Goal: Information Seeking & Learning: Find specific fact

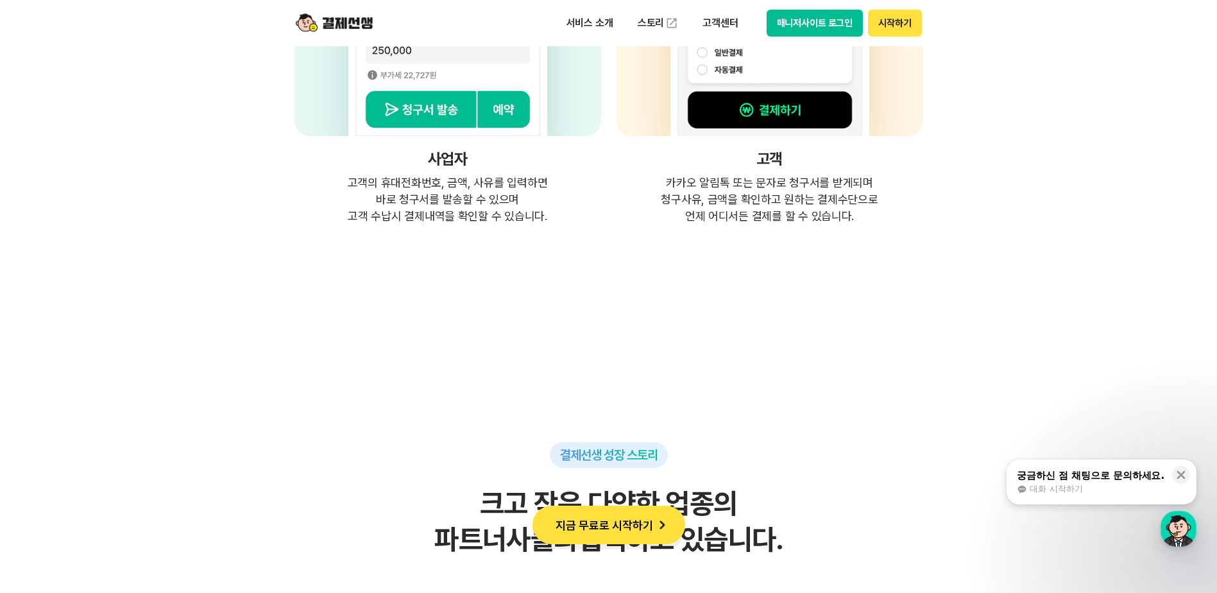
scroll to position [3850, 0]
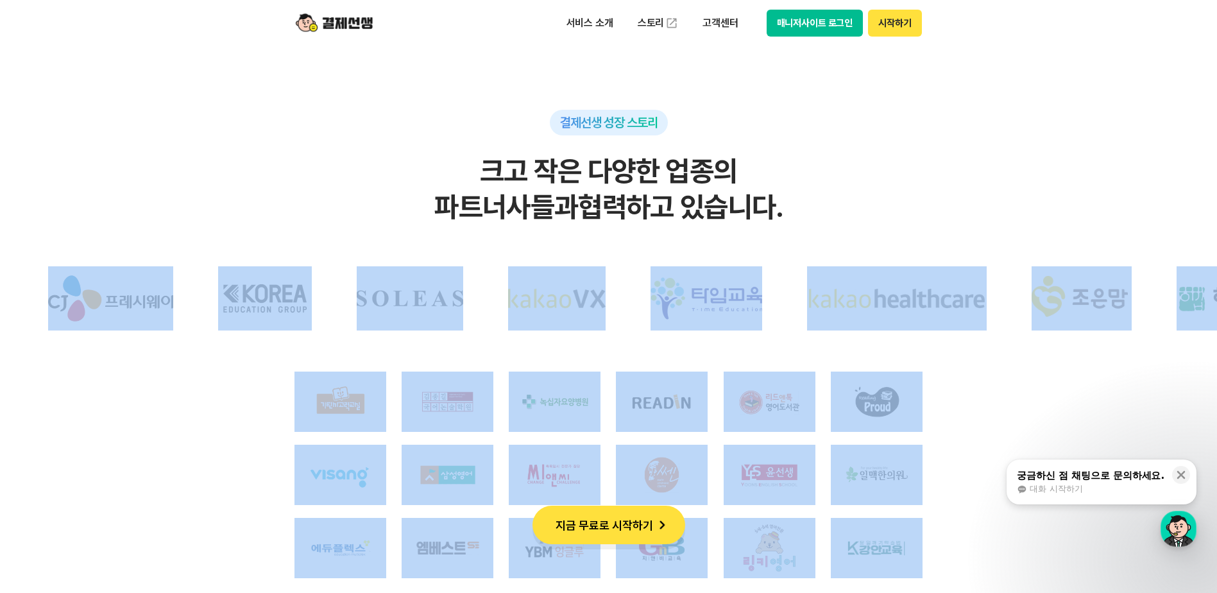
drag, startPoint x: 1215, startPoint y: 209, endPoint x: 1229, endPoint y: 571, distance: 362.2
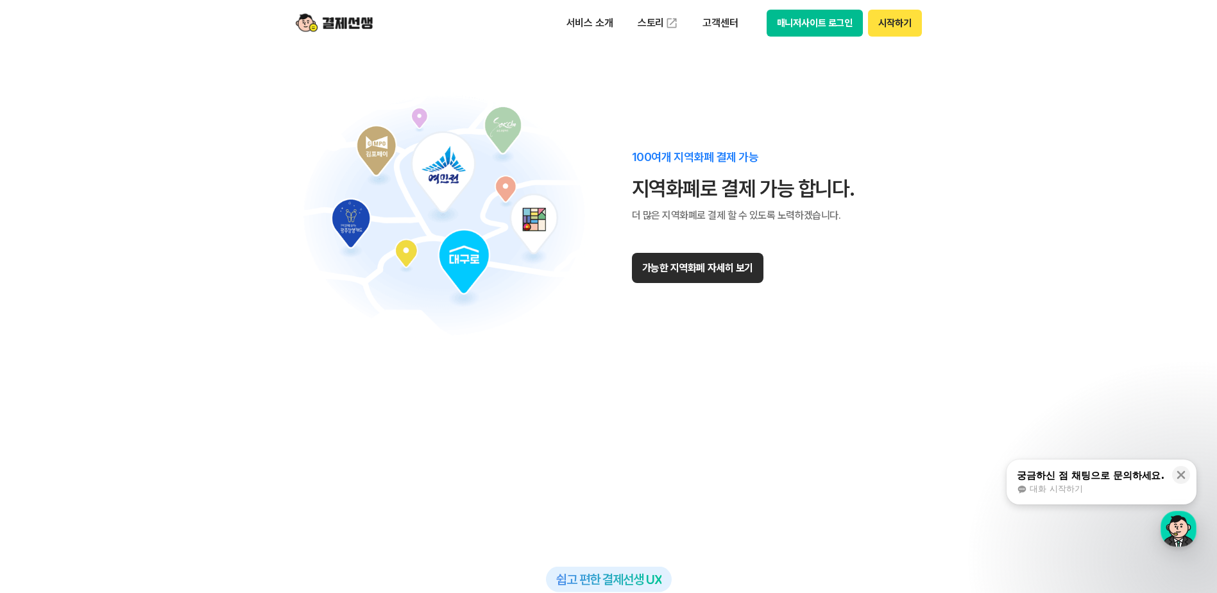
scroll to position [11488, 0]
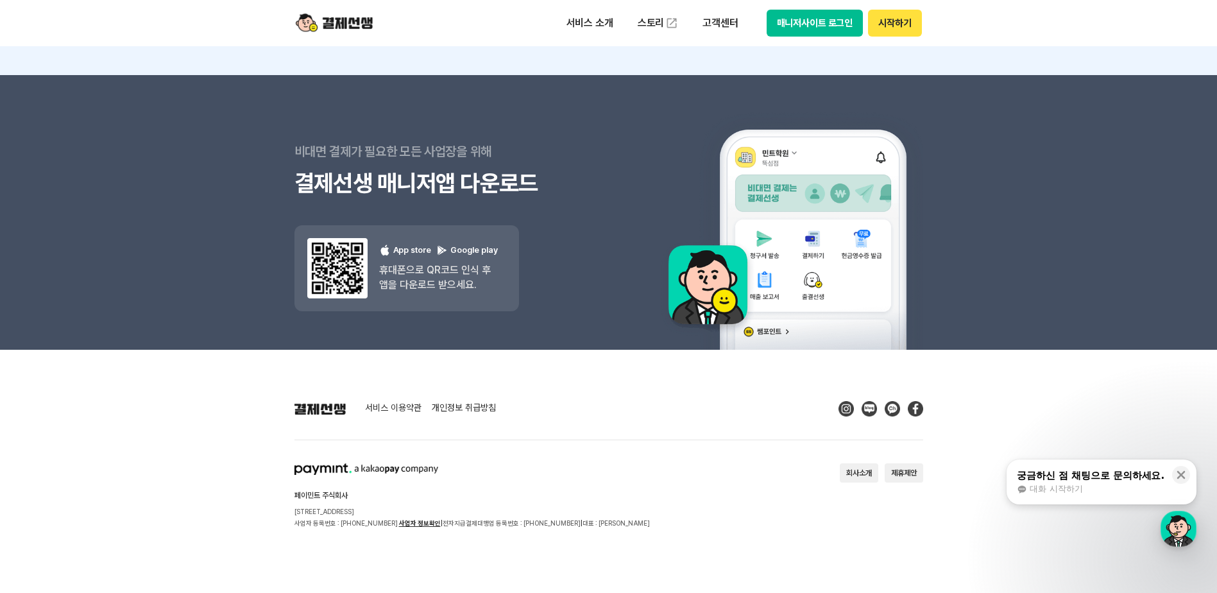
click at [691, 522] on section "페이민트 주식회사 [STREET_ADDRESS] 사업자 등록번호 : [PHONE_NUMBER] 사업자 정보확인 | 전자지급결제대행업 등록번호 …" at bounding box center [609, 495] width 629 height 65
click at [723, 24] on p "고객센터" at bounding box center [720, 23] width 53 height 23
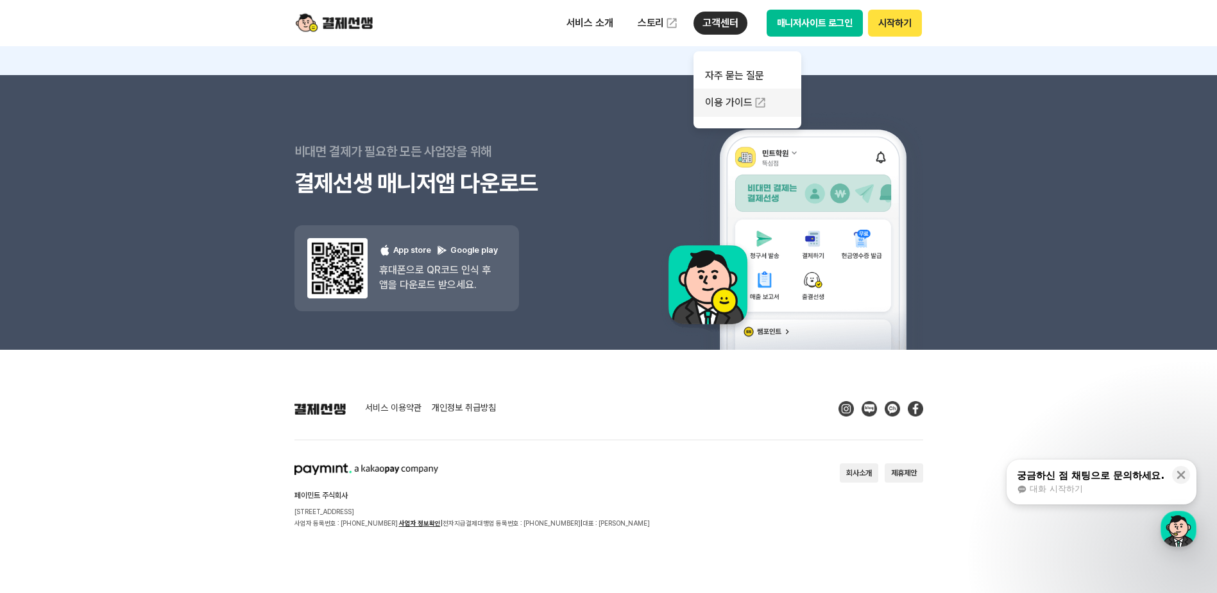
click at [719, 98] on link "이용 가이드" at bounding box center [748, 103] width 108 height 28
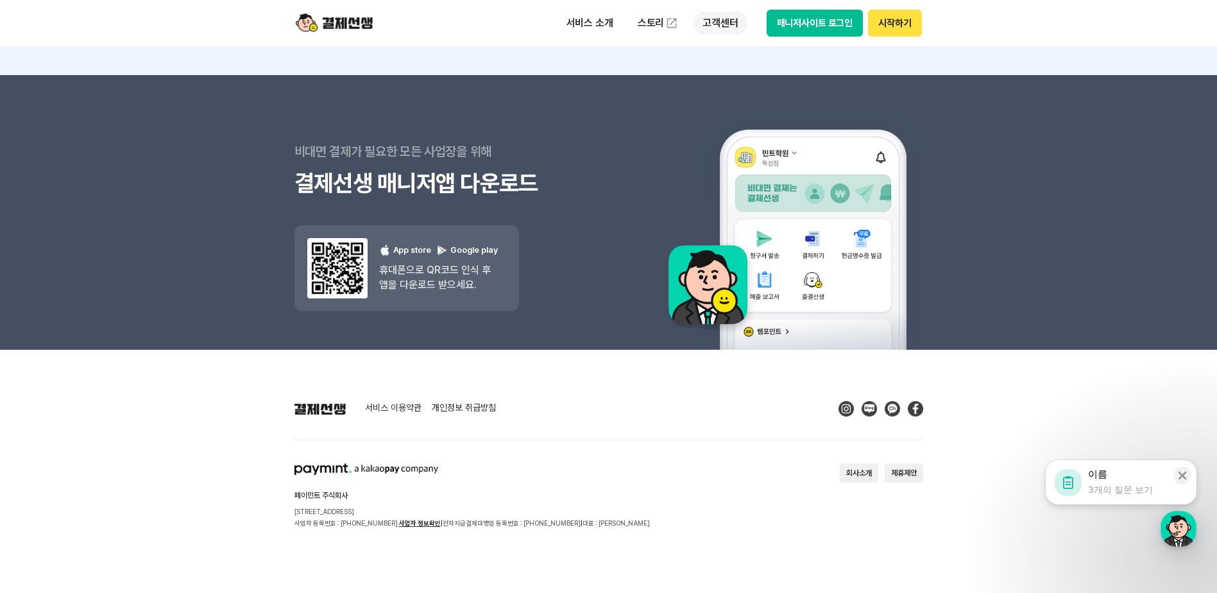
click at [742, 24] on p "고객센터" at bounding box center [720, 23] width 53 height 23
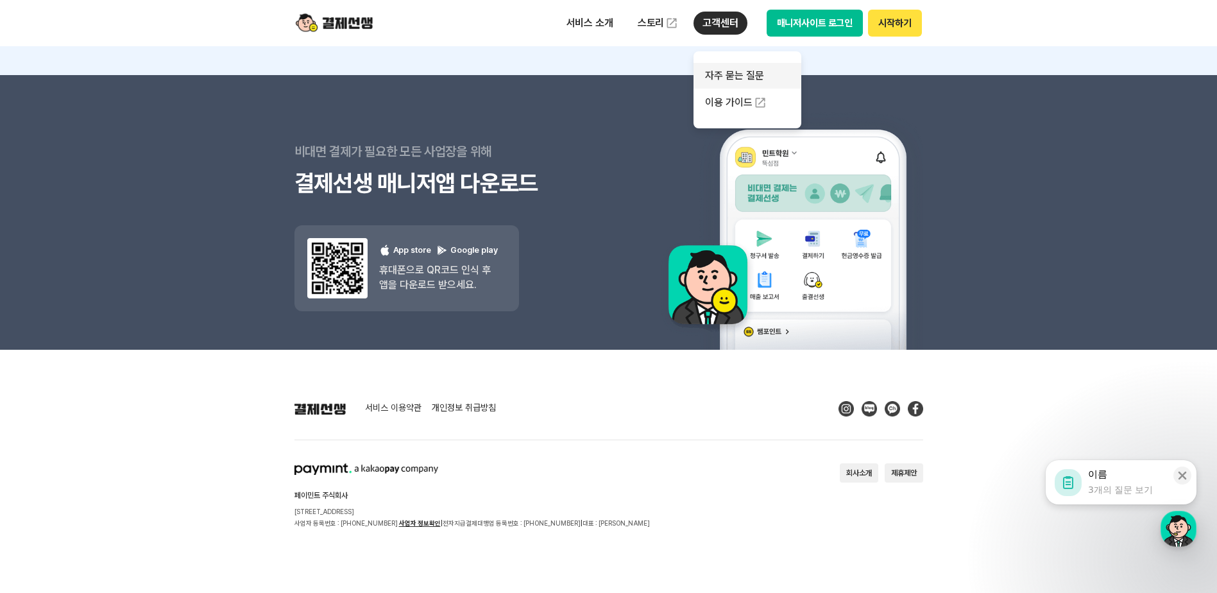
click at [741, 77] on link "자주 묻는 질문" at bounding box center [748, 76] width 108 height 26
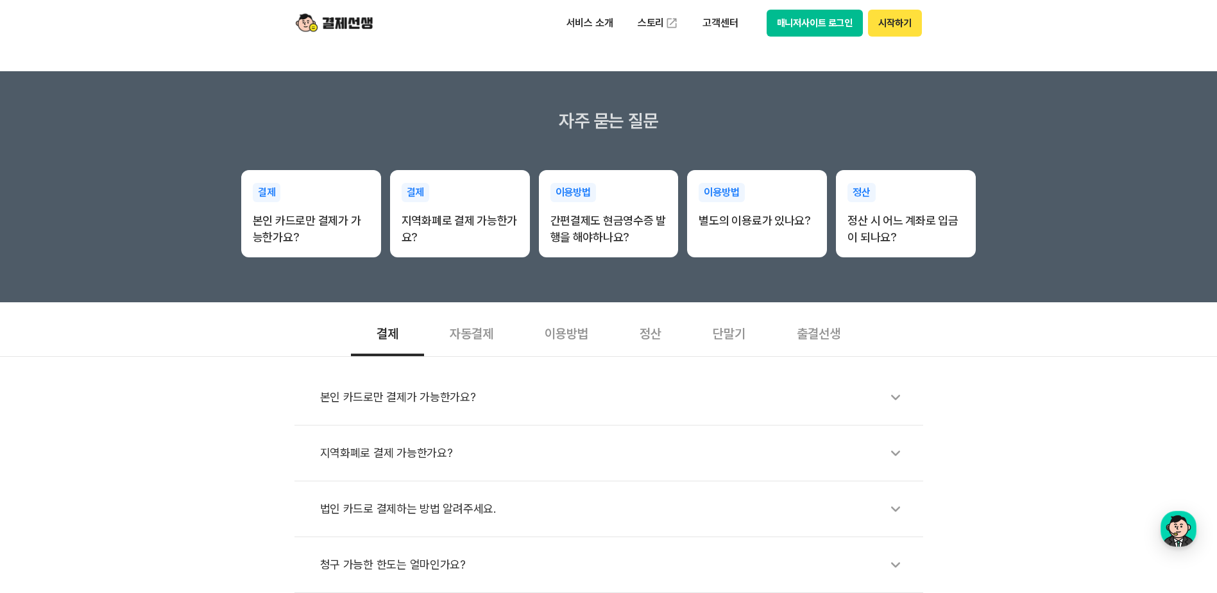
scroll to position [193, 0]
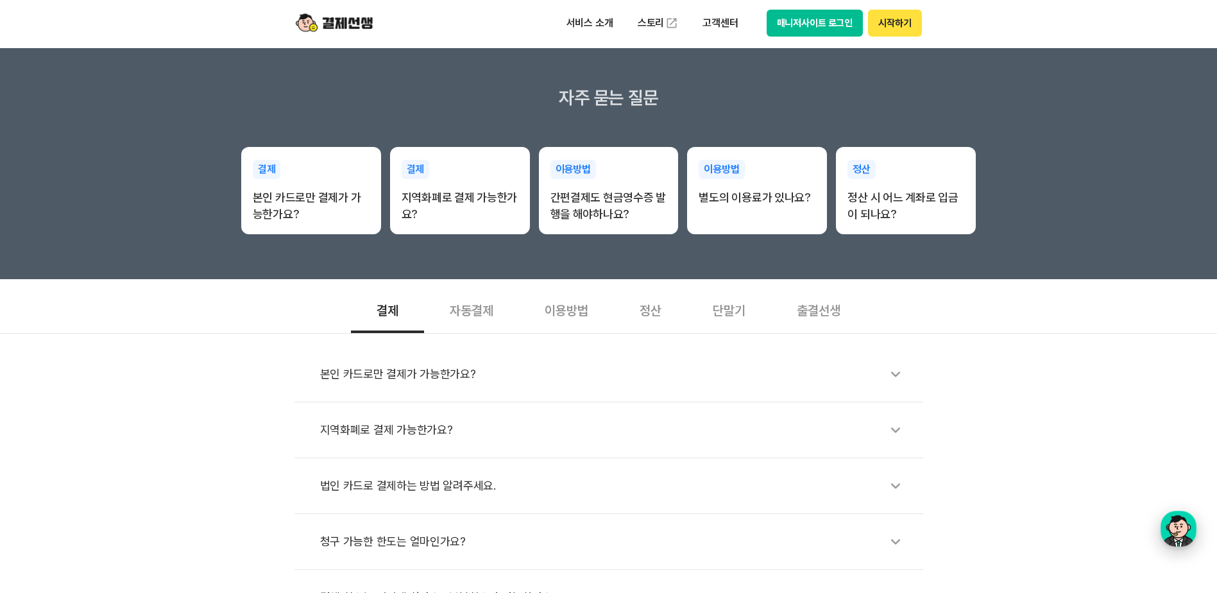
click at [1172, 522] on div "button" at bounding box center [1179, 529] width 36 height 36
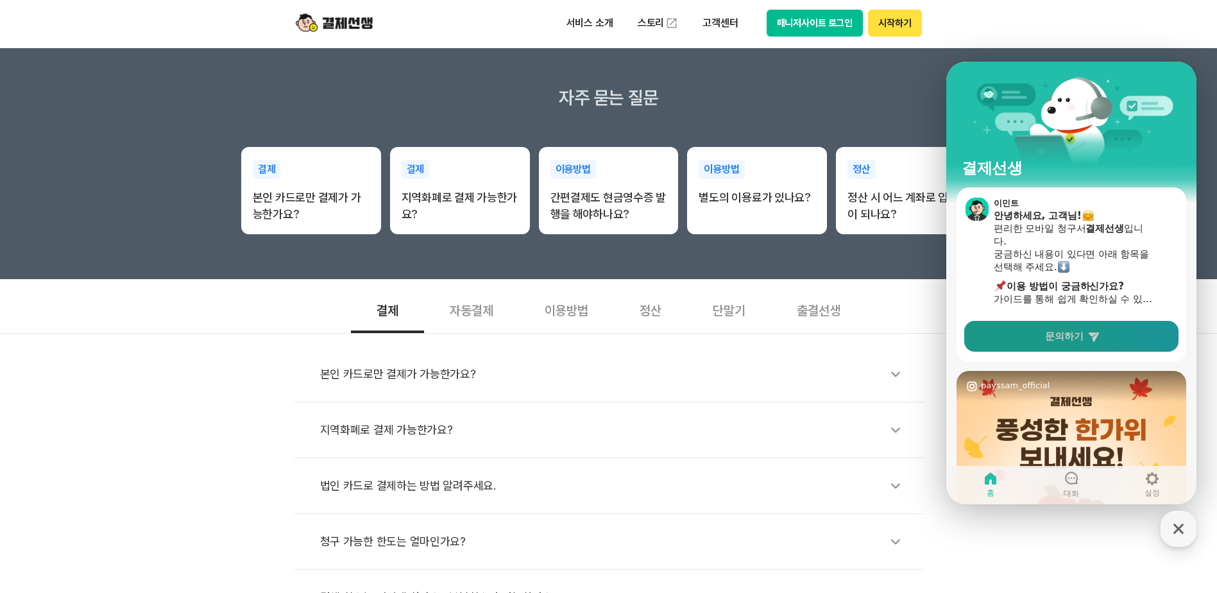
click at [1077, 336] on span "문의하기" at bounding box center [1064, 336] width 39 height 13
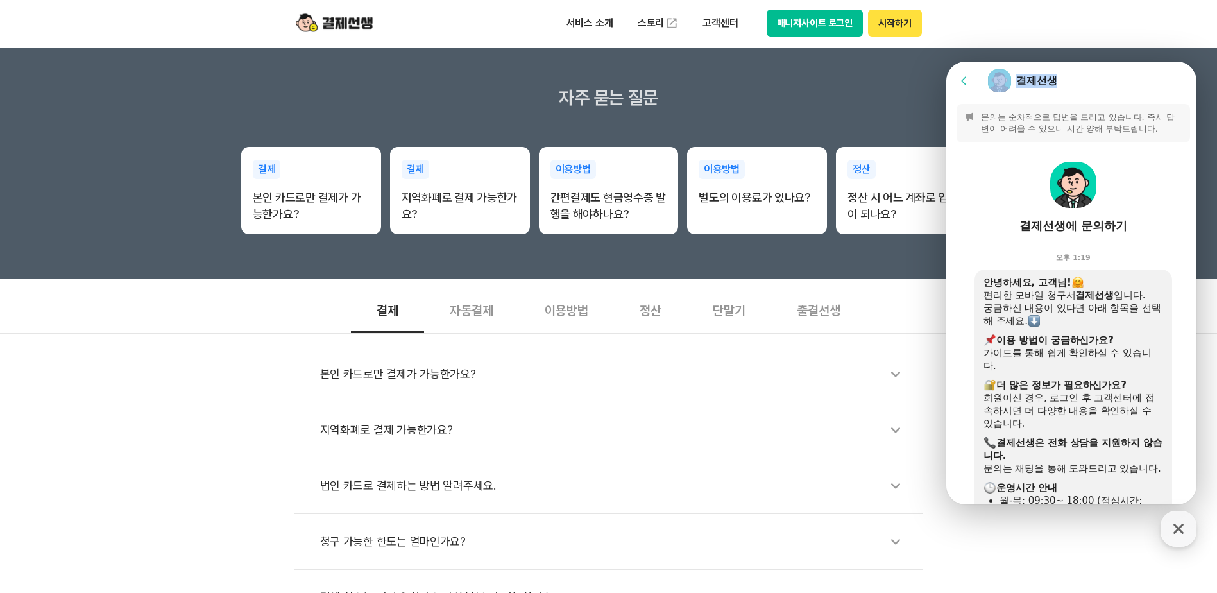
drag, startPoint x: 1089, startPoint y: 71, endPoint x: 976, endPoint y: 53, distance: 114.5
click at [976, 62] on html "Go to previous page Chat Room 결제선생 Message List 문의는 순차적으로 답변을 드리고 있습니다. 즉시 답변이 …" at bounding box center [1072, 62] width 250 height 0
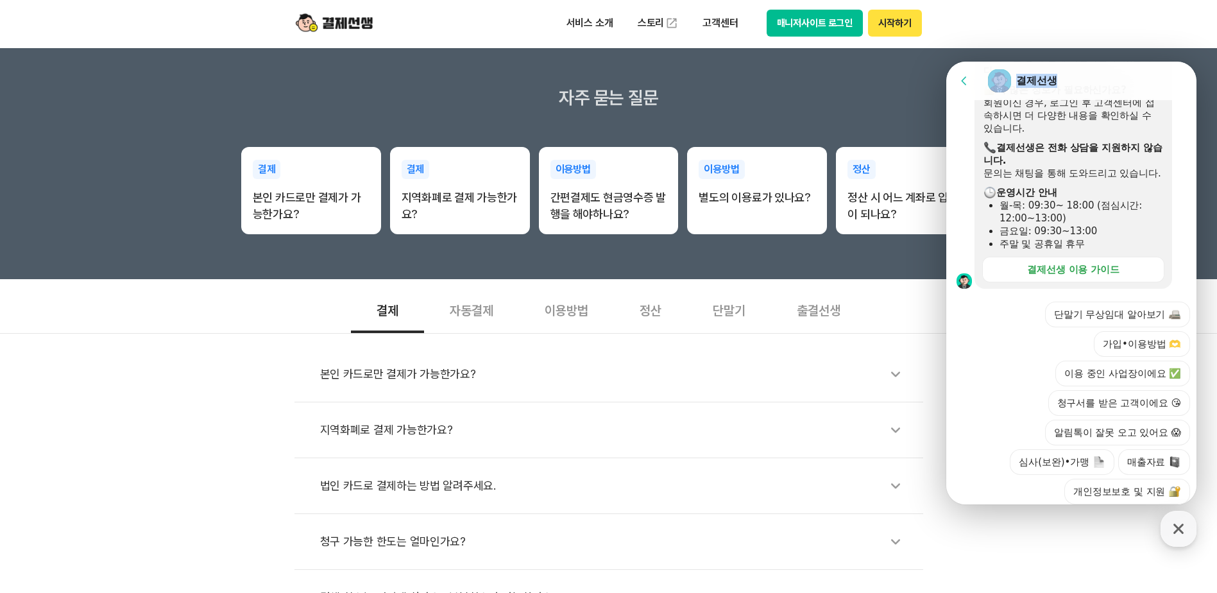
scroll to position [377, 0]
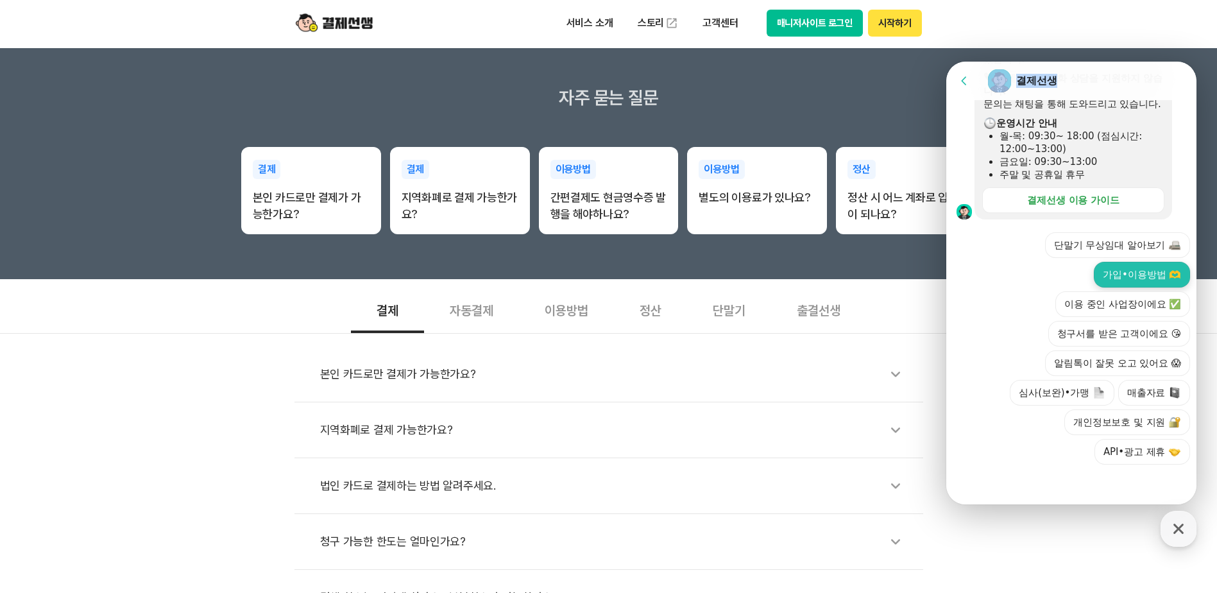
click at [1133, 275] on button "가입•이용방법 🫶" at bounding box center [1142, 275] width 96 height 26
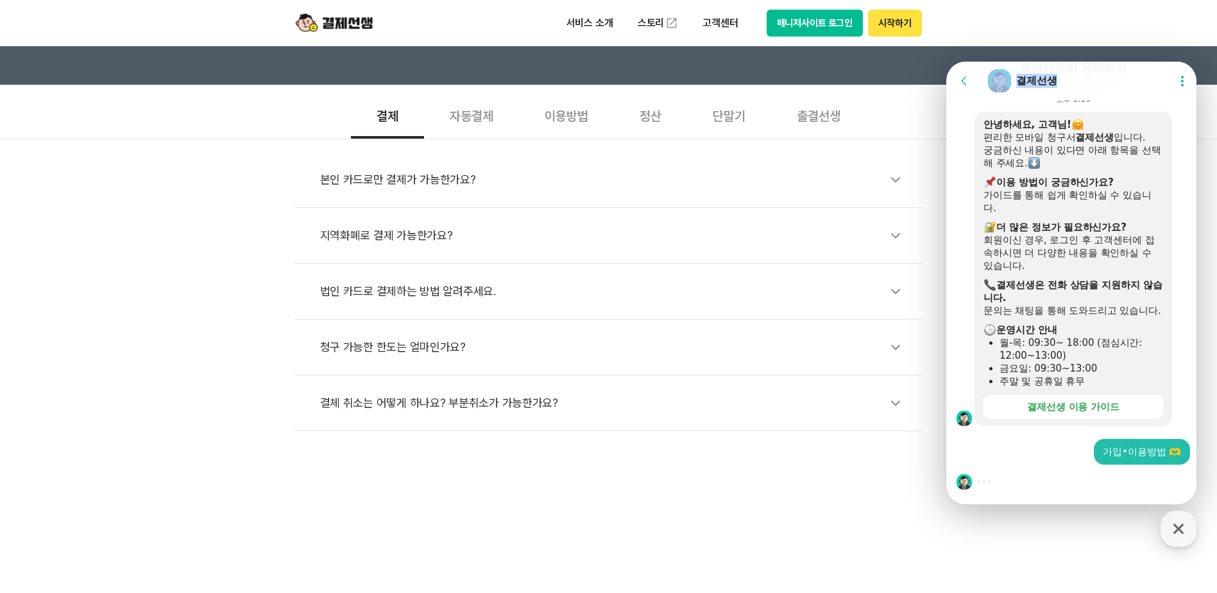
scroll to position [513, 0]
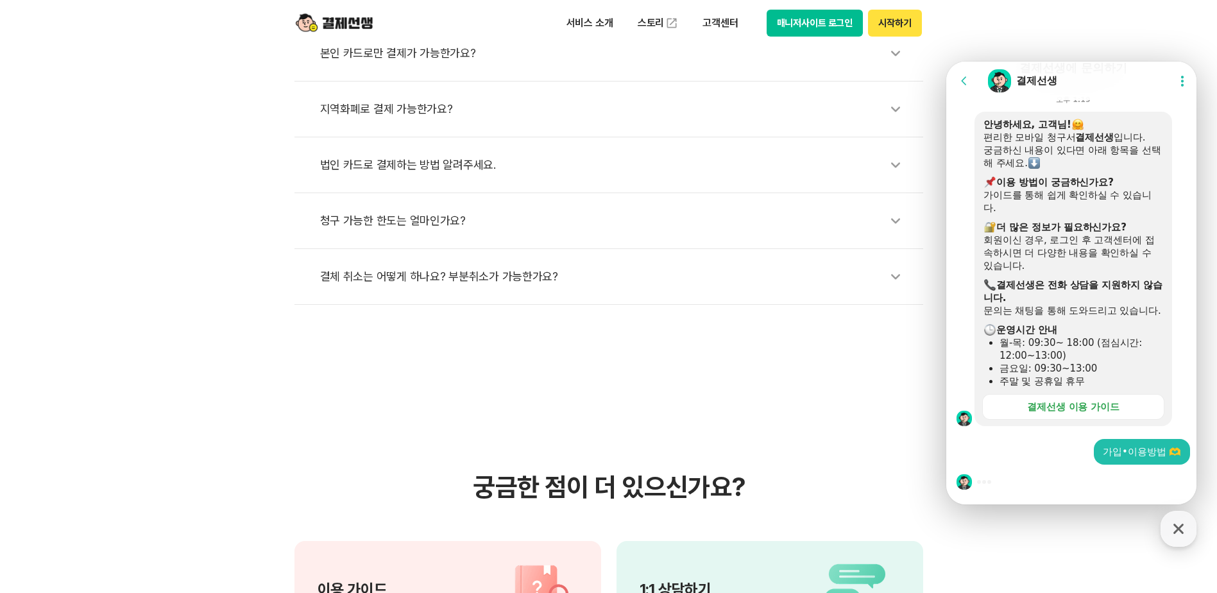
click at [1020, 459] on div "가입•이용방법 🫶" at bounding box center [1074, 452] width 254 height 26
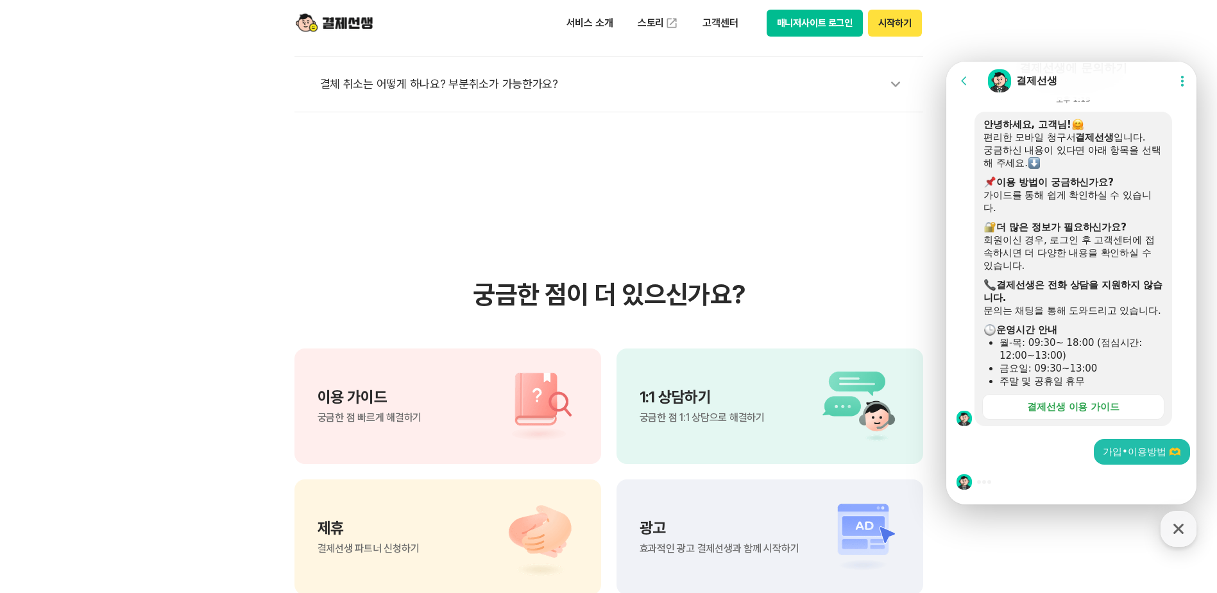
click at [732, 408] on div "1:1 상담하기 궁금한 점 1:1 상담으로 해결하기" at bounding box center [702, 406] width 125 height 33
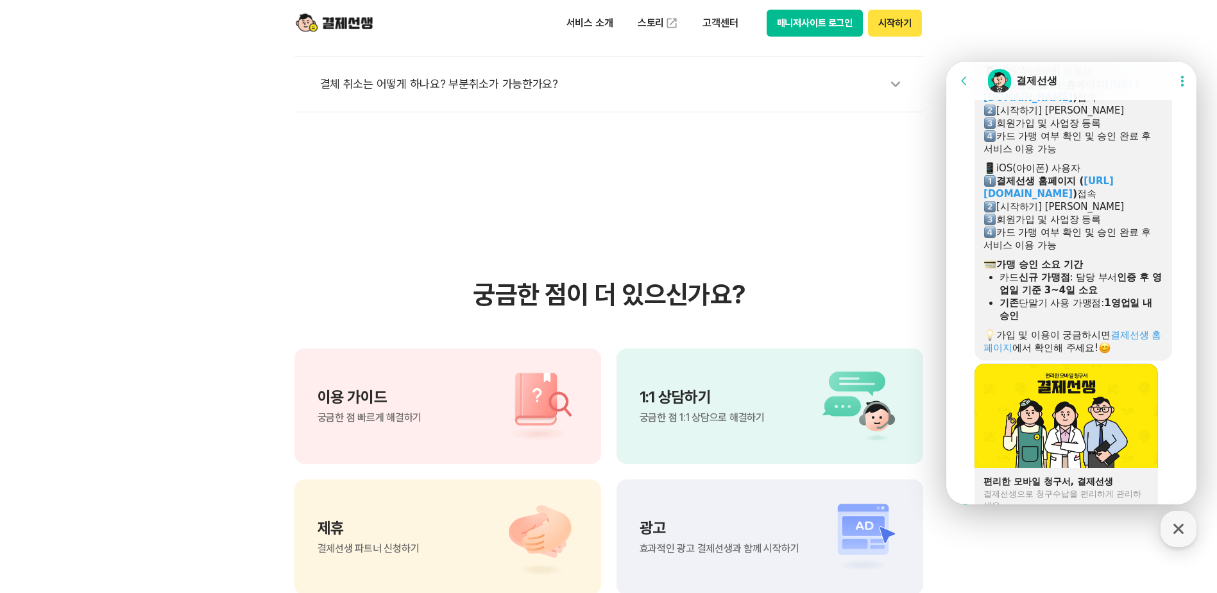
scroll to position [861, 0]
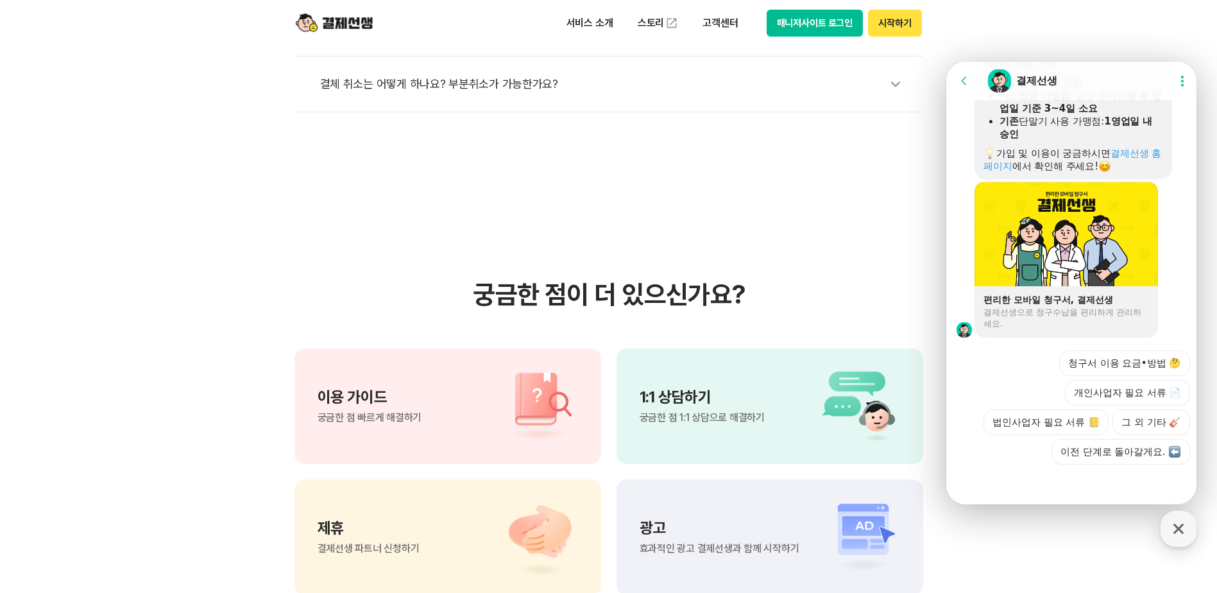
click at [777, 406] on div "1:1 상담하기 궁금한 점 1:1 상담으로 해결하기" at bounding box center [770, 406] width 307 height 116
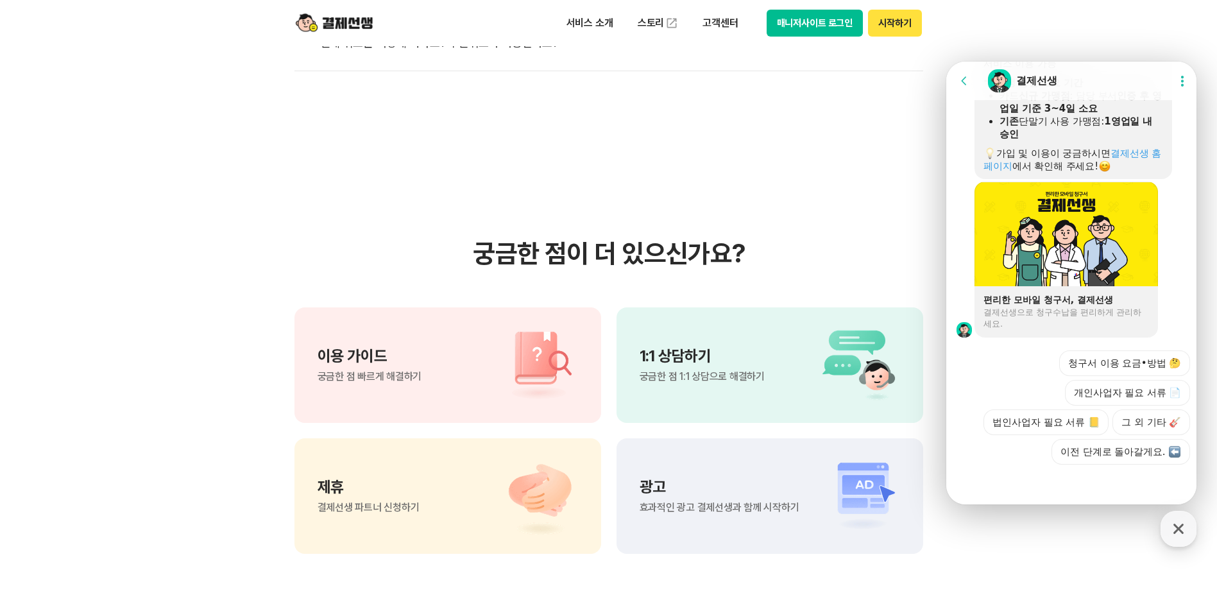
scroll to position [770, 0]
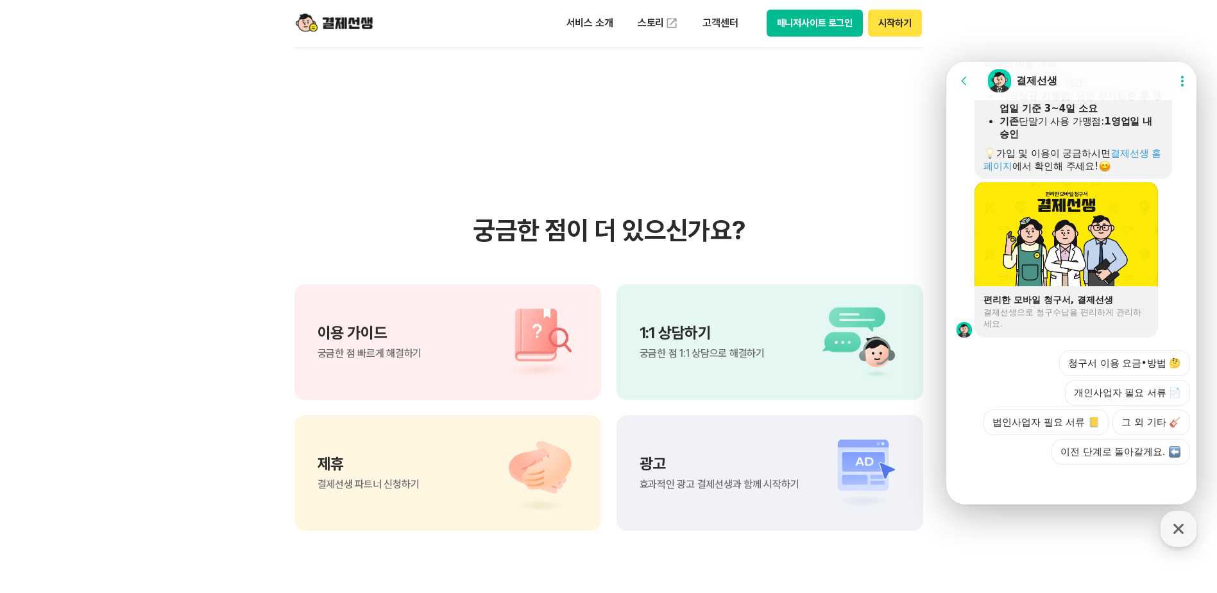
click at [835, 350] on img at bounding box center [855, 342] width 90 height 77
click at [835, 360] on img at bounding box center [855, 342] width 90 height 77
click at [846, 350] on img at bounding box center [855, 342] width 90 height 77
click at [1171, 427] on button "그 외 기타 🎸" at bounding box center [1152, 422] width 78 height 26
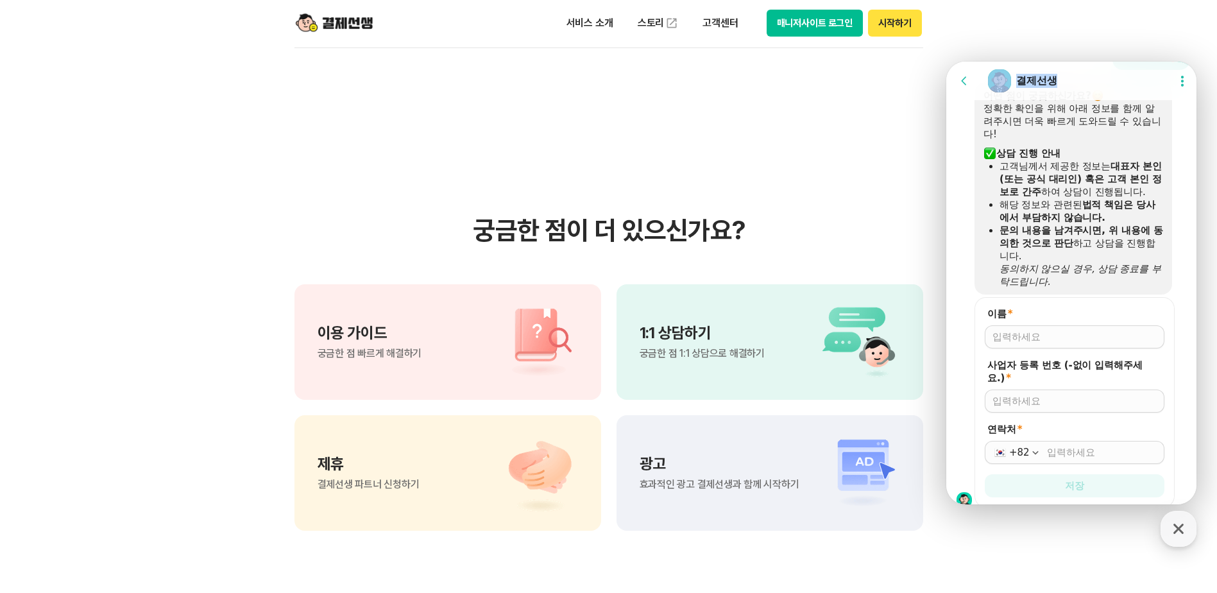
scroll to position [1127, 0]
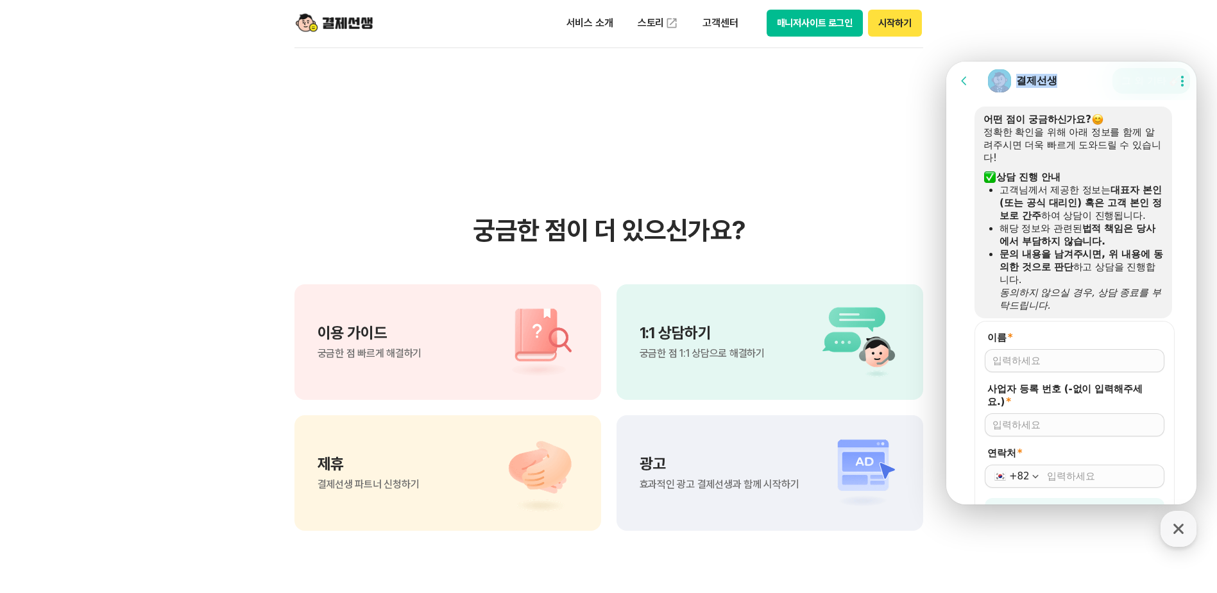
drag, startPoint x: 1113, startPoint y: 75, endPoint x: 979, endPoint y: 70, distance: 134.2
click at [979, 70] on header "Go to previous page Chat Room 결제선생 Show userchat action dialog" at bounding box center [1074, 81] width 254 height 39
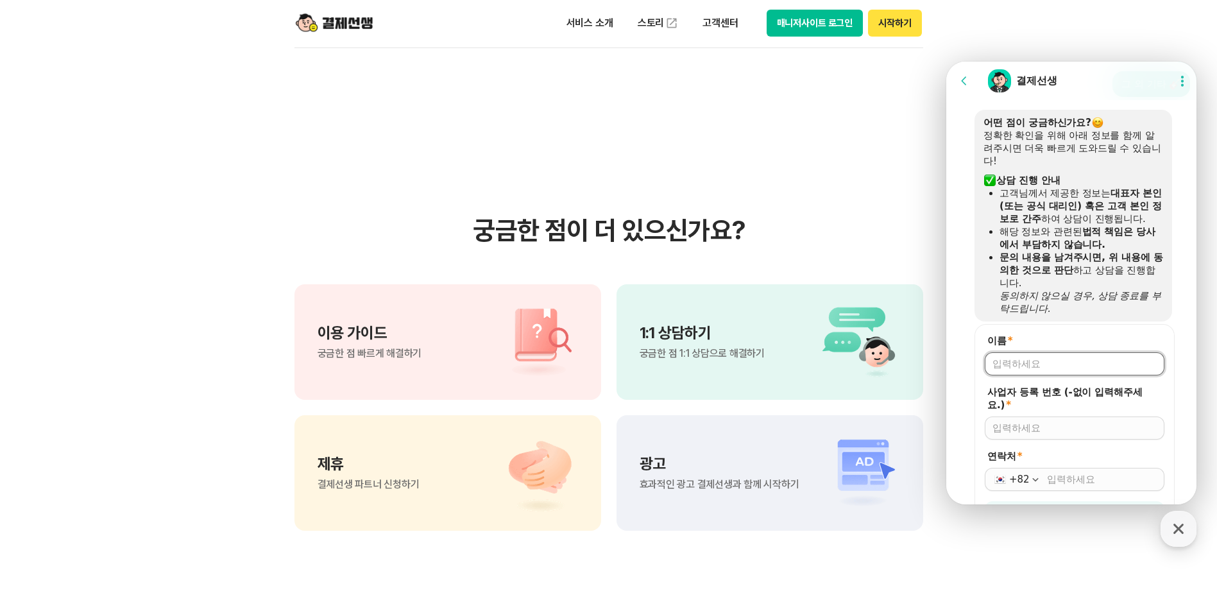
drag, startPoint x: 1023, startPoint y: 376, endPoint x: 2150, endPoint y: 482, distance: 1131.8
click at [1023, 370] on input "이름 *" at bounding box center [1075, 363] width 164 height 13
type input "이인정"
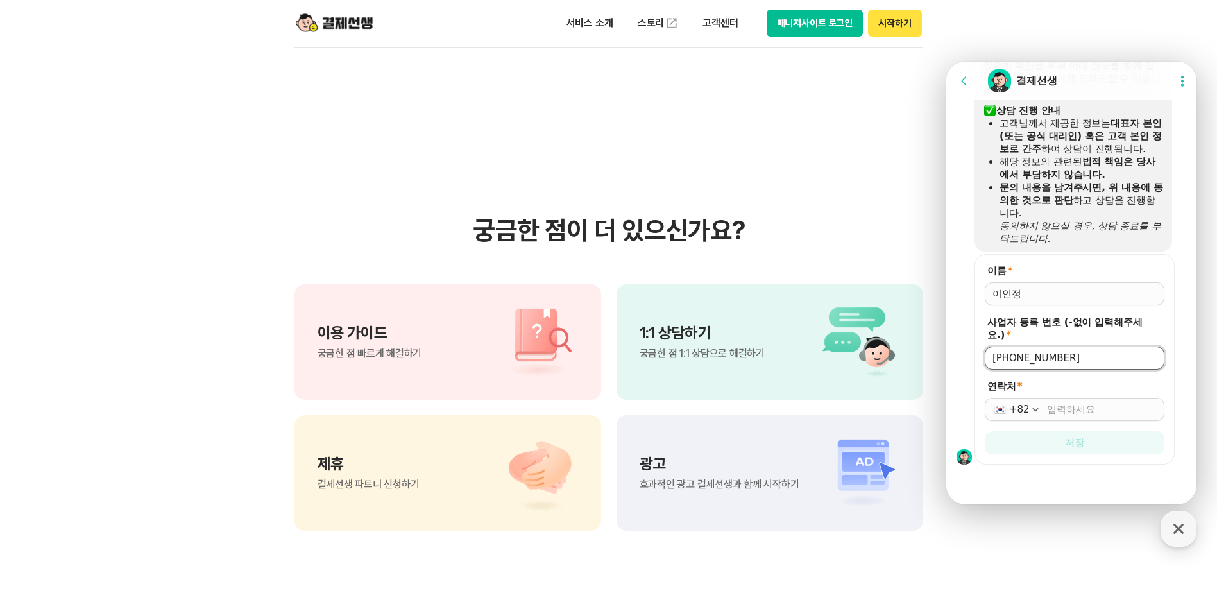
scroll to position [1210, 0]
type input "[PHONE_NUMBER]"
click at [1063, 409] on input "연락처 *" at bounding box center [1102, 409] width 110 height 13
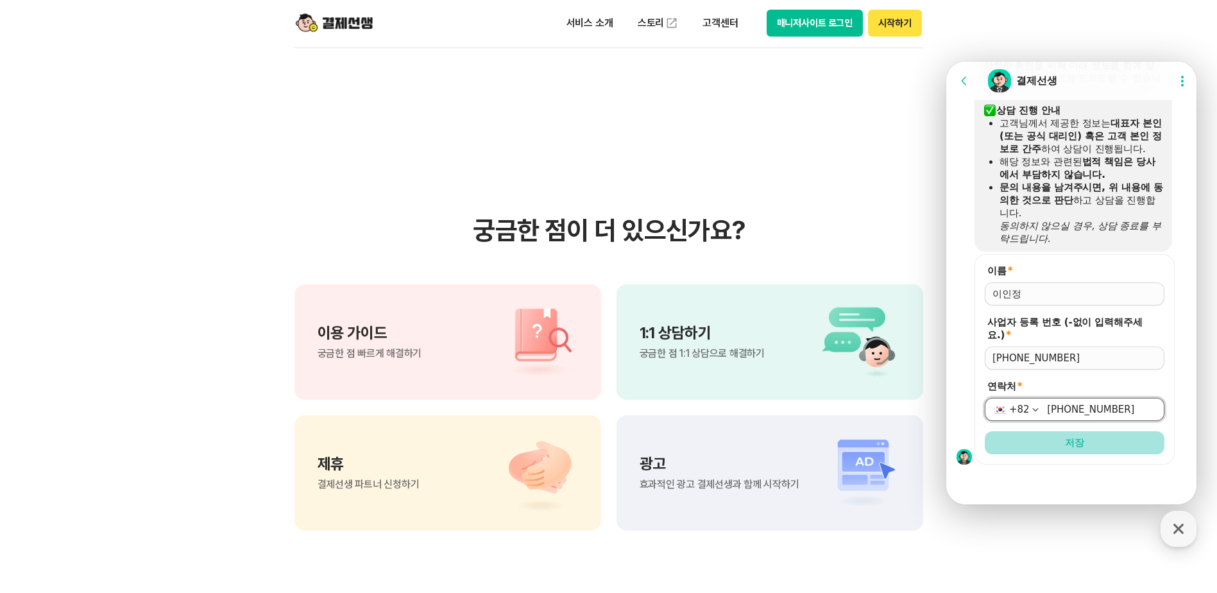
type input "[PHONE_NUMBER]"
click at [1076, 440] on span "저장" at bounding box center [1074, 442] width 19 height 13
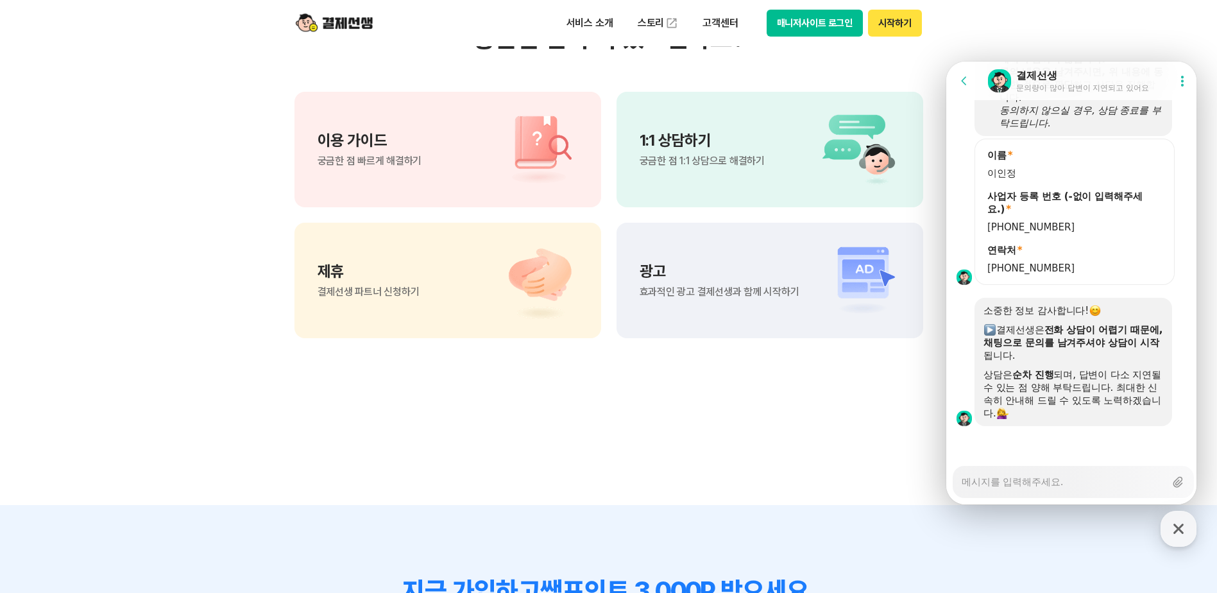
scroll to position [1325, 0]
type textarea "x"
type textarea "ㅇ"
type textarea "x"
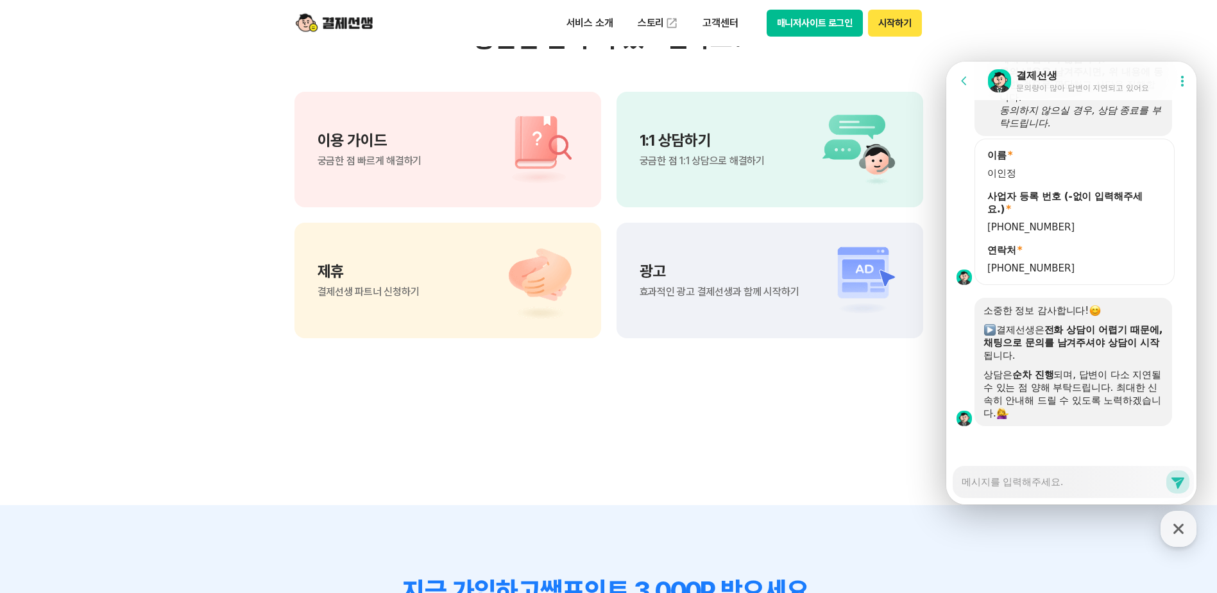
type textarea "ㅇ"
type textarea "x"
type textarea "아"
type textarea "x"
type textarea "안"
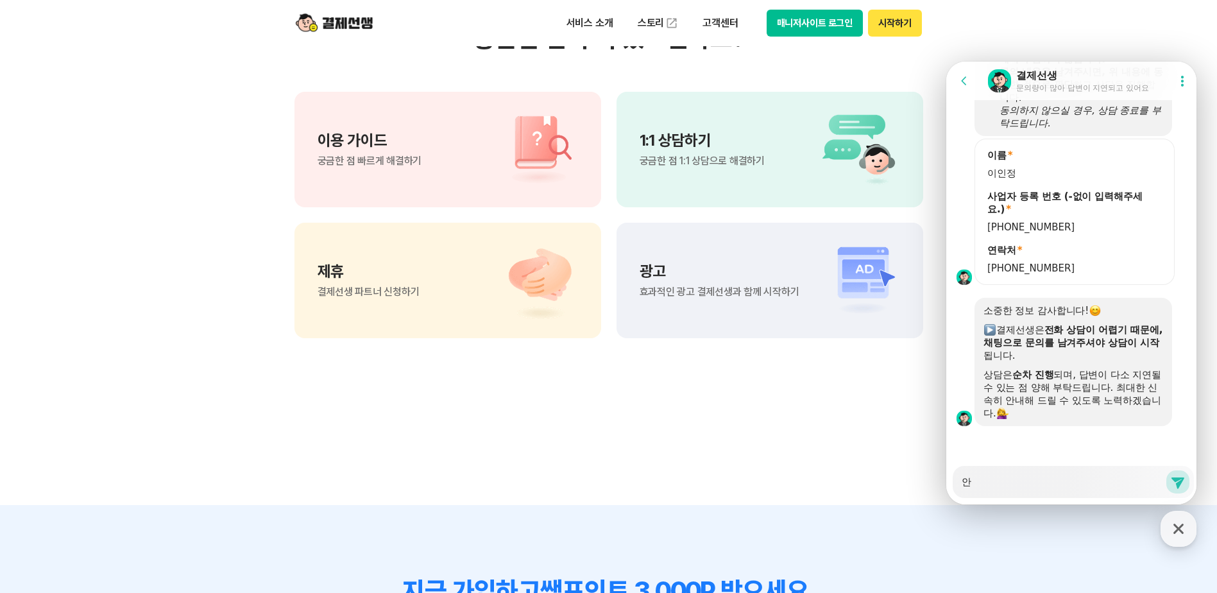
type textarea "x"
type textarea "안ㄴ"
type textarea "x"
type textarea "안녀"
type textarea "x"
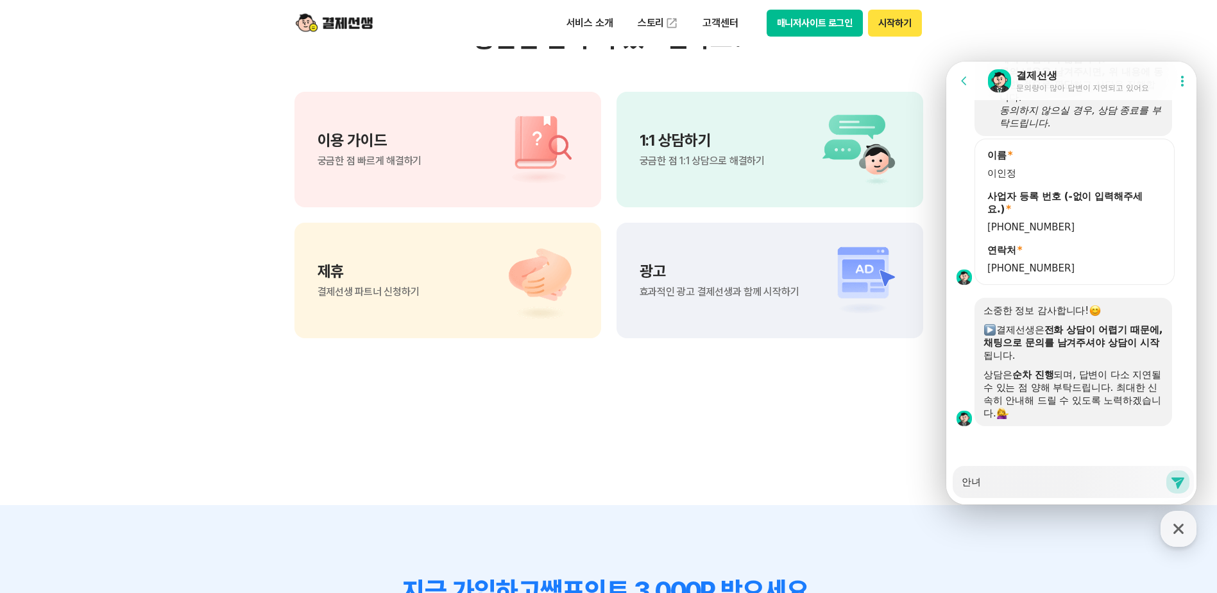
type textarea "안녕"
type textarea "x"
type textarea "안녕ㅎ"
type textarea "x"
type textarea "안녕하"
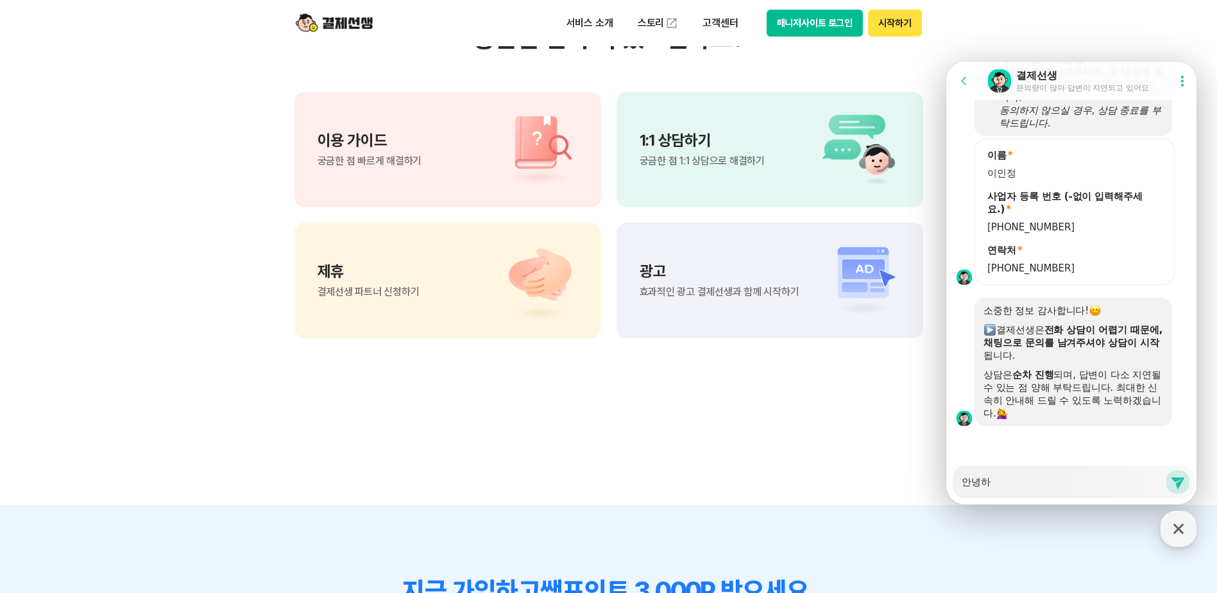
type textarea "x"
type textarea "안녕핫"
type textarea "x"
type textarea "안녕하세"
type textarea "x"
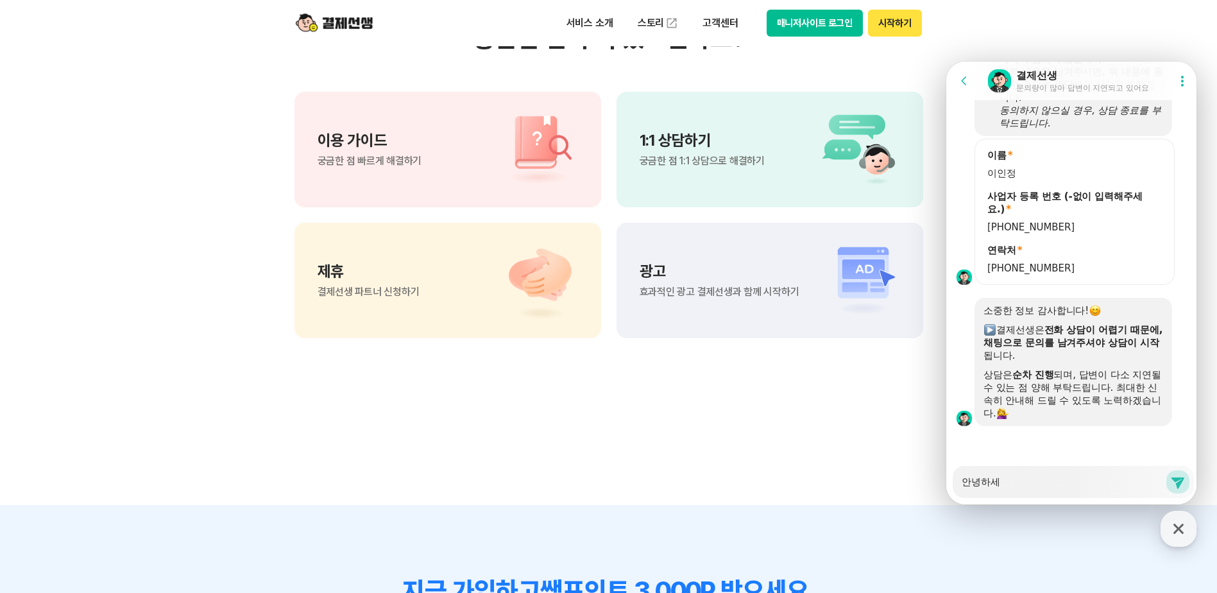
type textarea "안녕하셍"
type textarea "x"
type textarea "안녕하세요"
type textarea "x"
type textarea "안녕하세요"
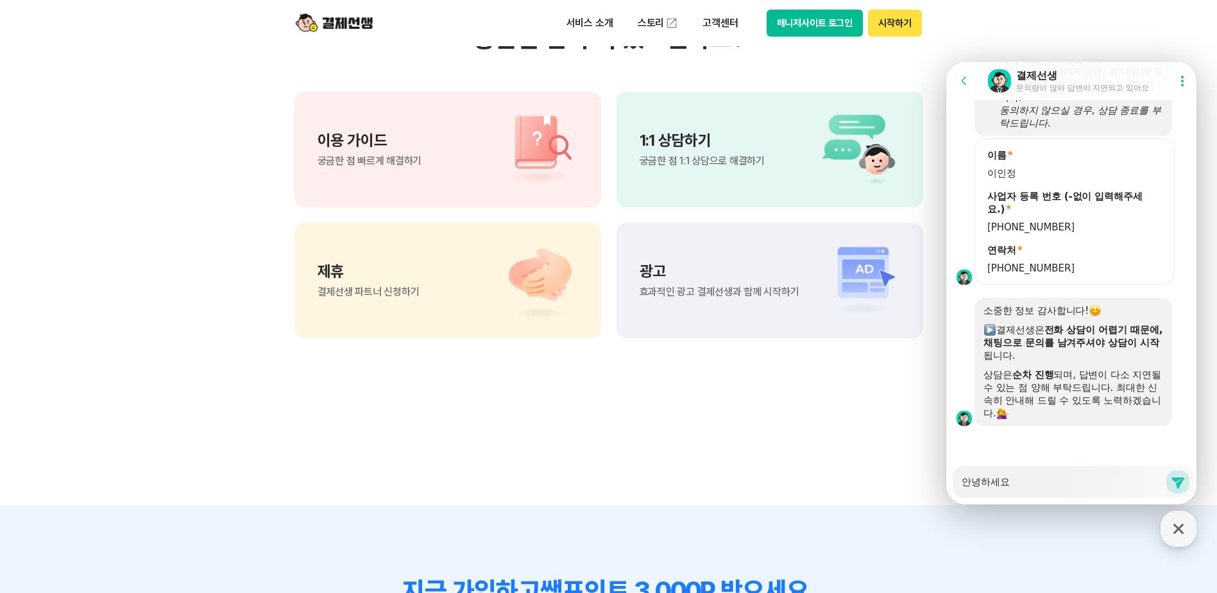
type textarea "x"
type textarea "안녕하세요 ㄱ"
type textarea "x"
type textarea "안녕하세요 겨"
type textarea "x"
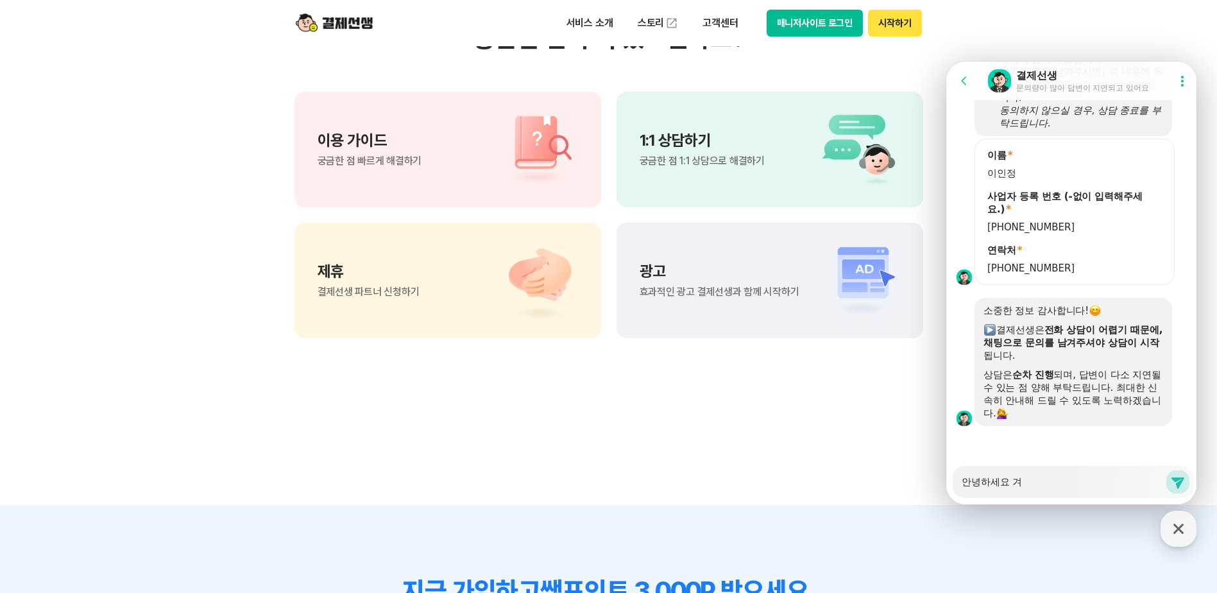
type textarea "안녕하세요 결"
type textarea "x"
type textarea "안녕하세요 겴"
type textarea "x"
type textarea "안녕하세요 결세"
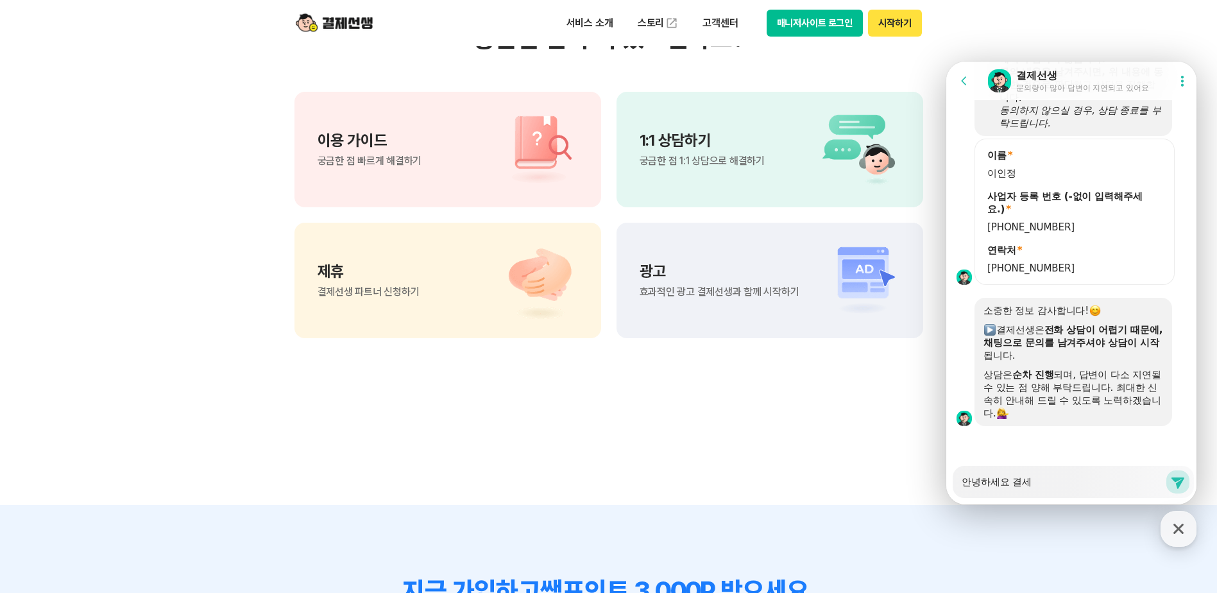
type textarea "x"
type textarea "안녕하세요 결ㅅ"
type textarea "x"
type textarea "안녕하세요 결"
type textarea "x"
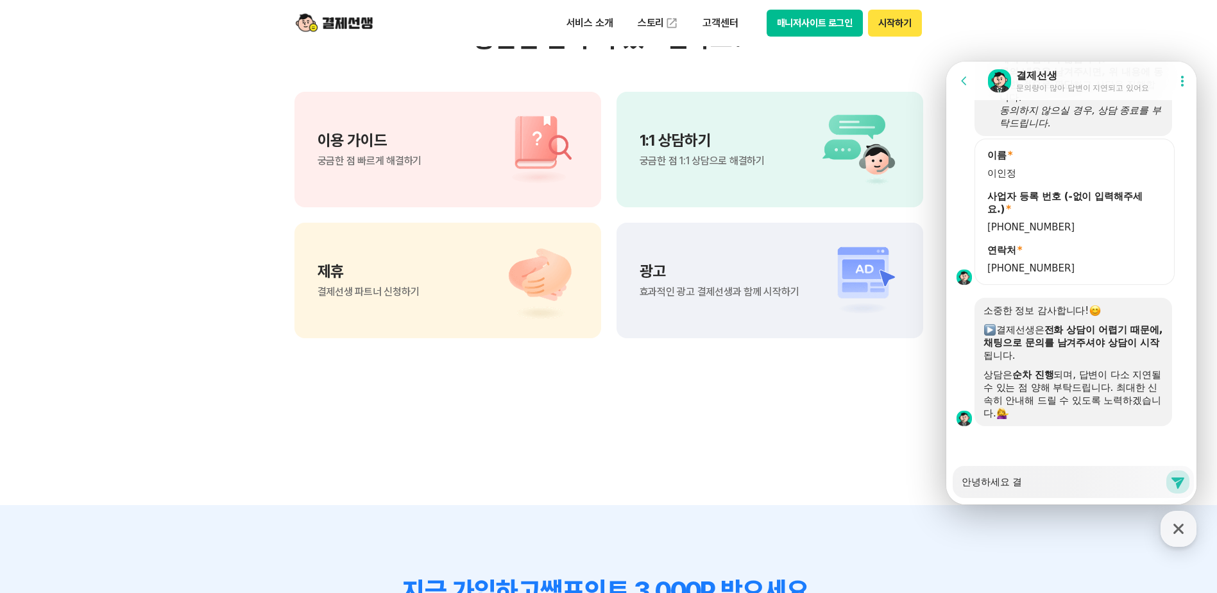
type textarea "안녕하세요 결ㅈ"
type textarea "x"
type textarea "안녕하세요 결제"
type textarea "x"
type textarea "안녕하세요 결젯"
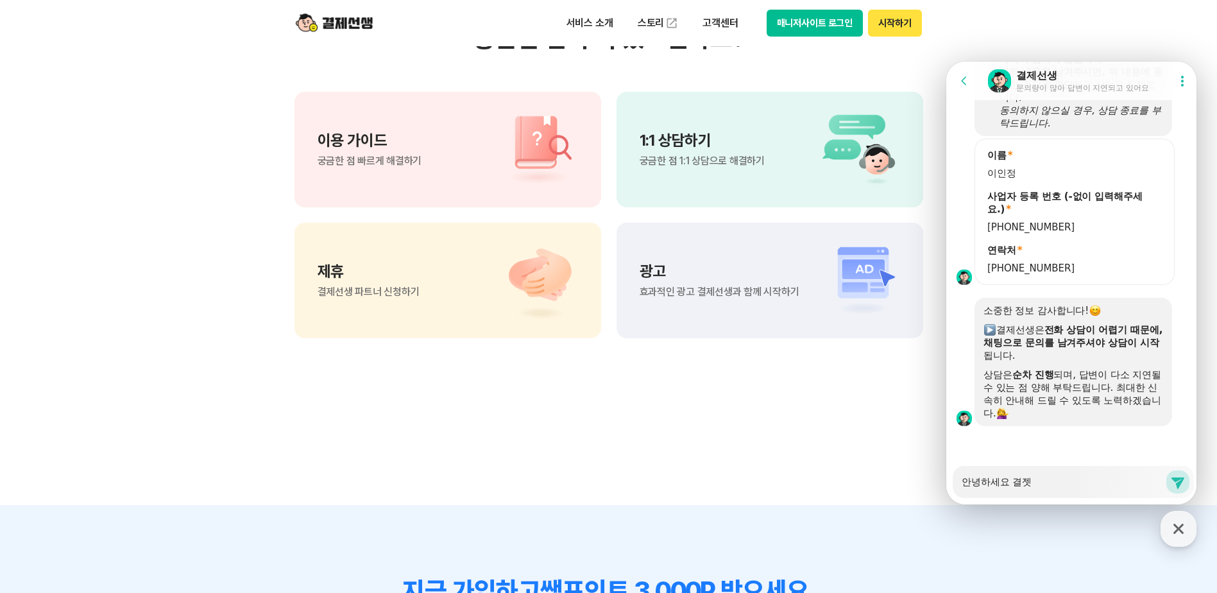
type textarea "x"
type textarea "안녕하세요 결제서"
type textarea "x"
type textarea "안녕하세요 결제선"
type textarea "x"
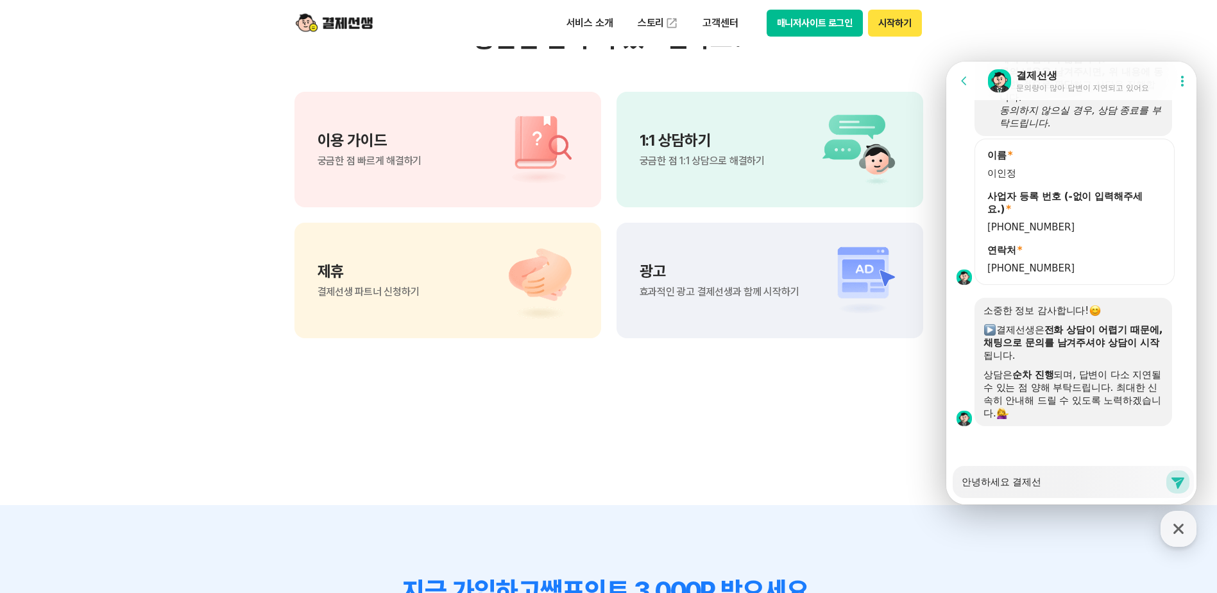
type textarea "안녕하세요 결제선ㅅ"
type textarea "x"
type textarea "안녕하세요 결제선새"
type textarea "x"
type textarea "안녕하세요 결제선생"
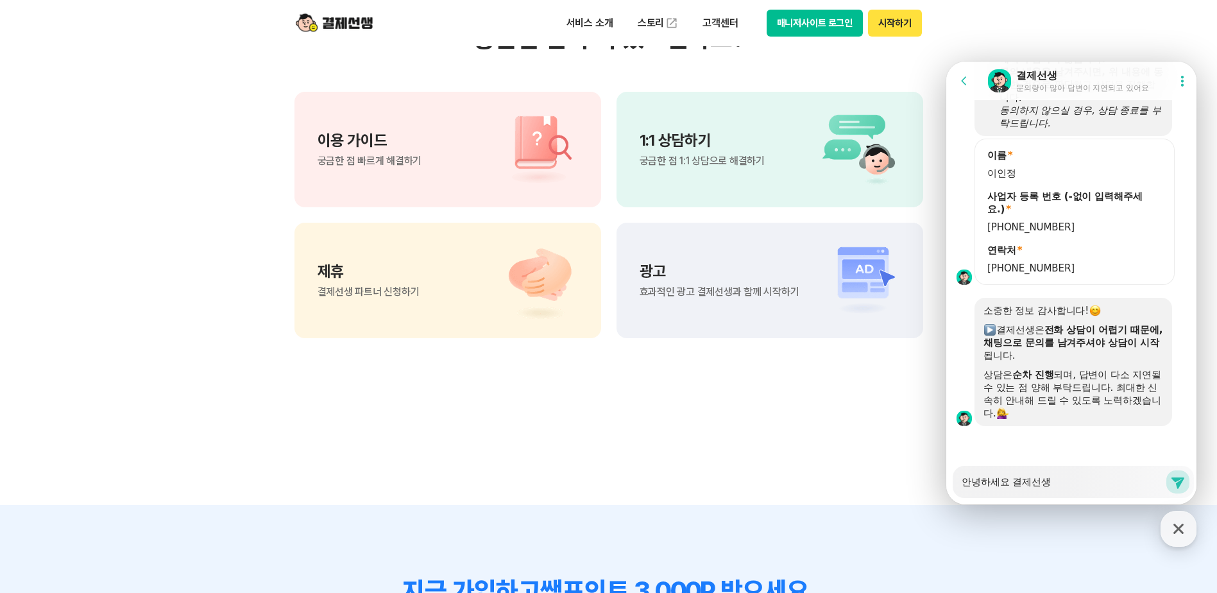
type textarea "x"
type textarea "안녕하세요 결제선생ㅇ"
type textarea "x"
type textarea "안녕하세요 결제선생으"
type textarea "x"
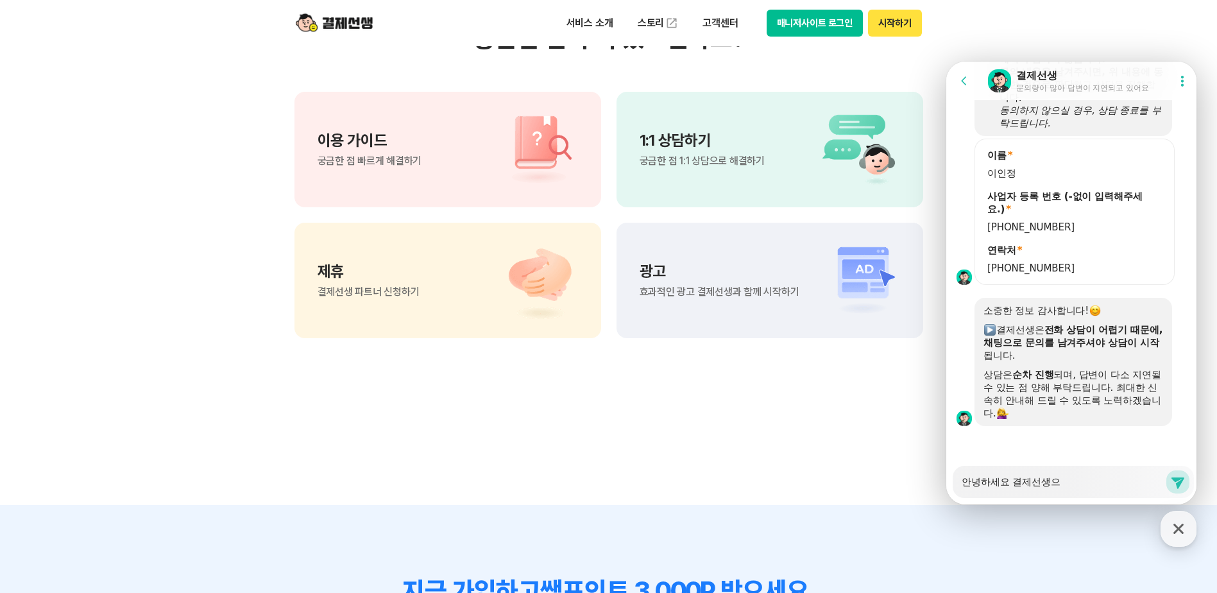
type textarea "안녕하세요 결제선생을"
type textarea "x"
type textarea "안녕하세요 결제선생으로"
type textarea "x"
type textarea "안녕하세요 결제선생으로"
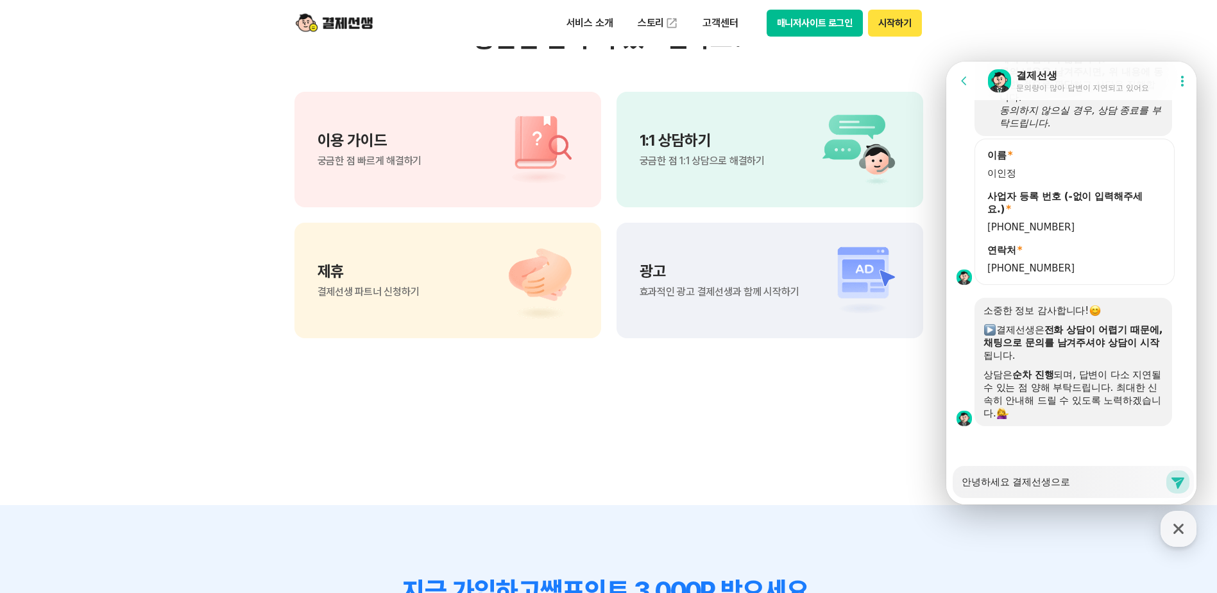
type textarea "x"
type textarea "안녕하세요 결제선생으로 ㄱ"
type textarea "x"
type textarea "안녕하세요 결제선생으로 겨"
type textarea "x"
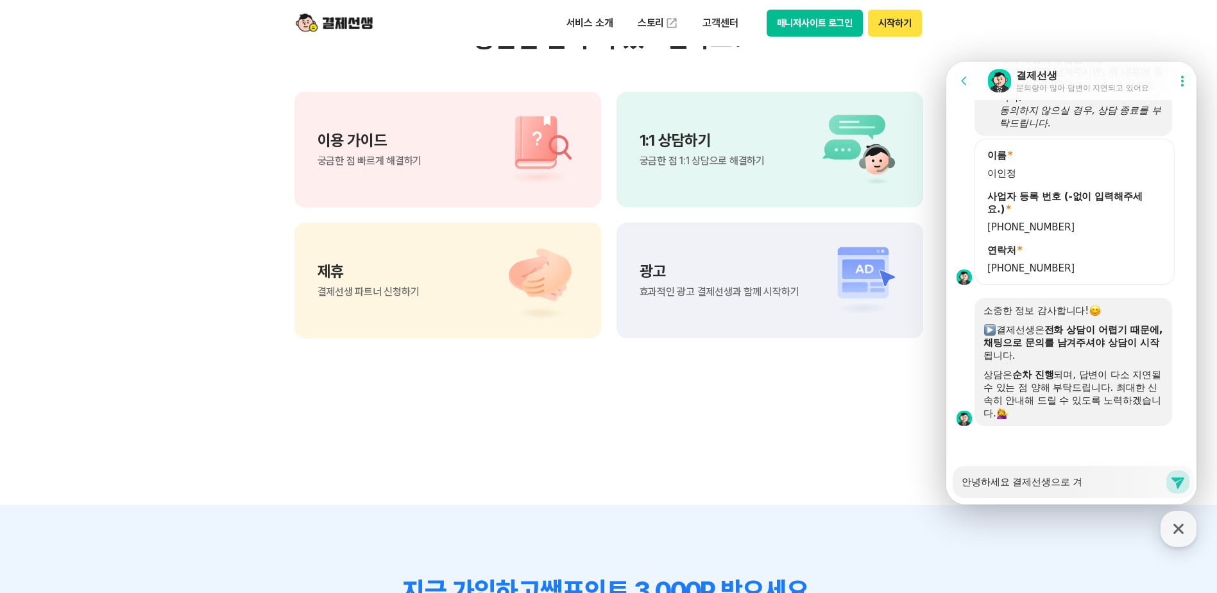
type textarea "안녕하세요 결제선생으로 ㄱ"
type textarea "x"
type textarea "안녕하세요 결제선생으로"
type textarea "x"
type textarea "안녕하세요 결제선생으로 ㅈ"
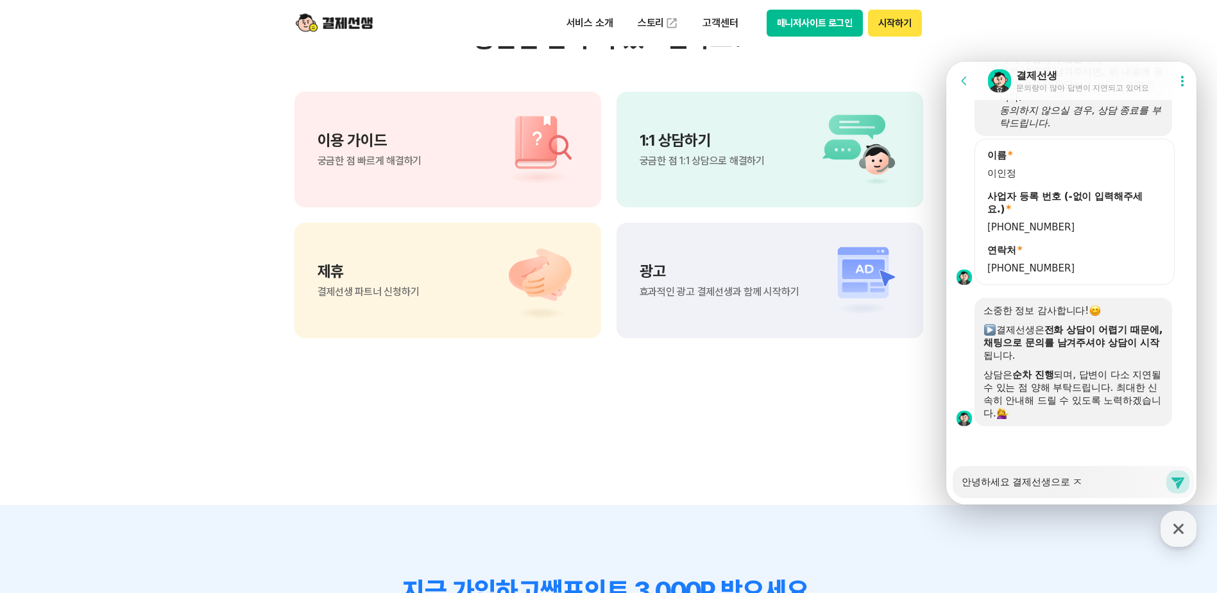
type textarea "x"
type textarea "안녕하세요 결제선생으로 지"
type textarea "x"
type textarea "안녕하세요 결제선생으로 징"
type textarea "x"
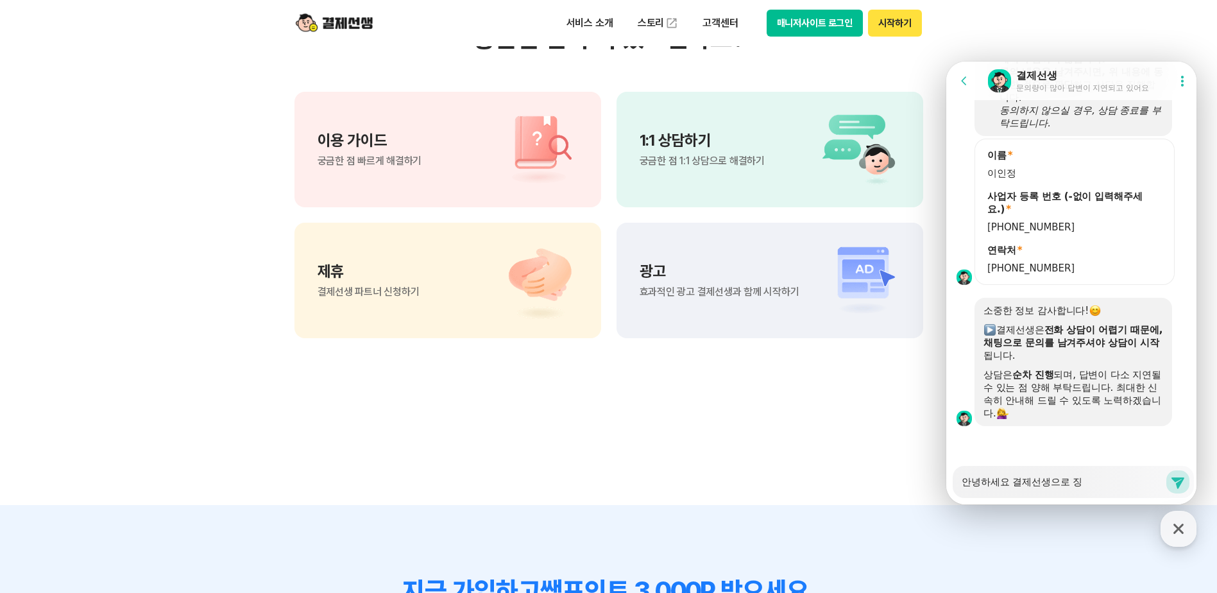
type textarea "안녕하세요 결제선생으로 지여"
type textarea "x"
type textarea "안녕하세요 결제선생으로 지역"
type textarea "x"
type textarea "안녕하세요 결제선생으로 지역ㅎ"
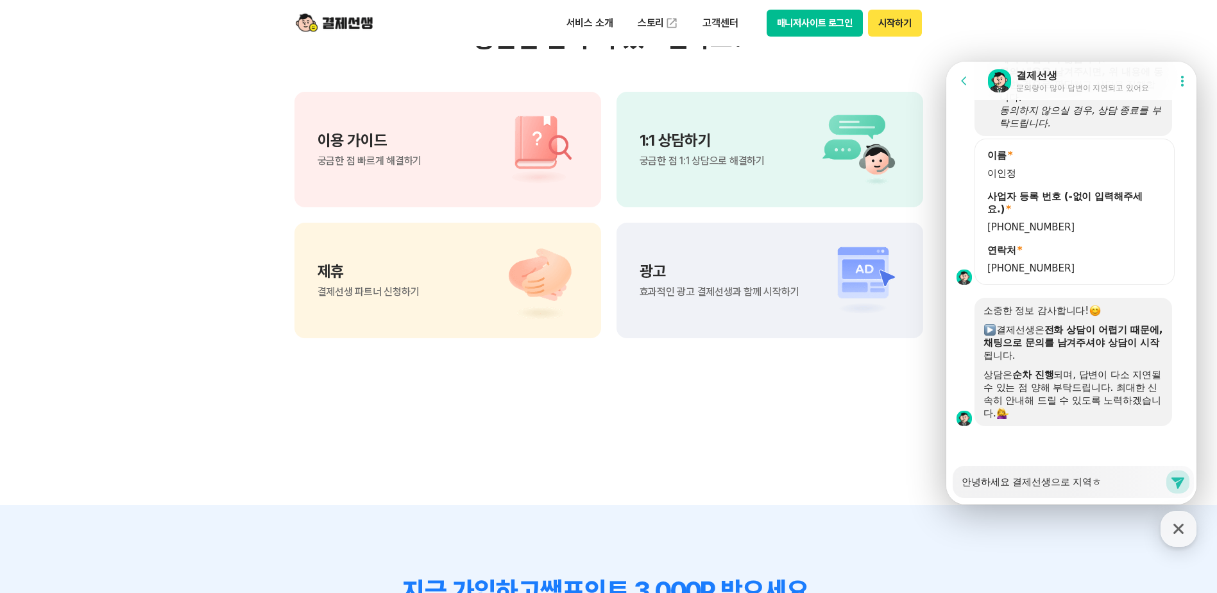
type textarea "x"
type textarea "안녕하세요 결제선생으로 지역호"
type textarea "x"
type textarea "안녕하세요 결제선생으로 지역화"
type textarea "x"
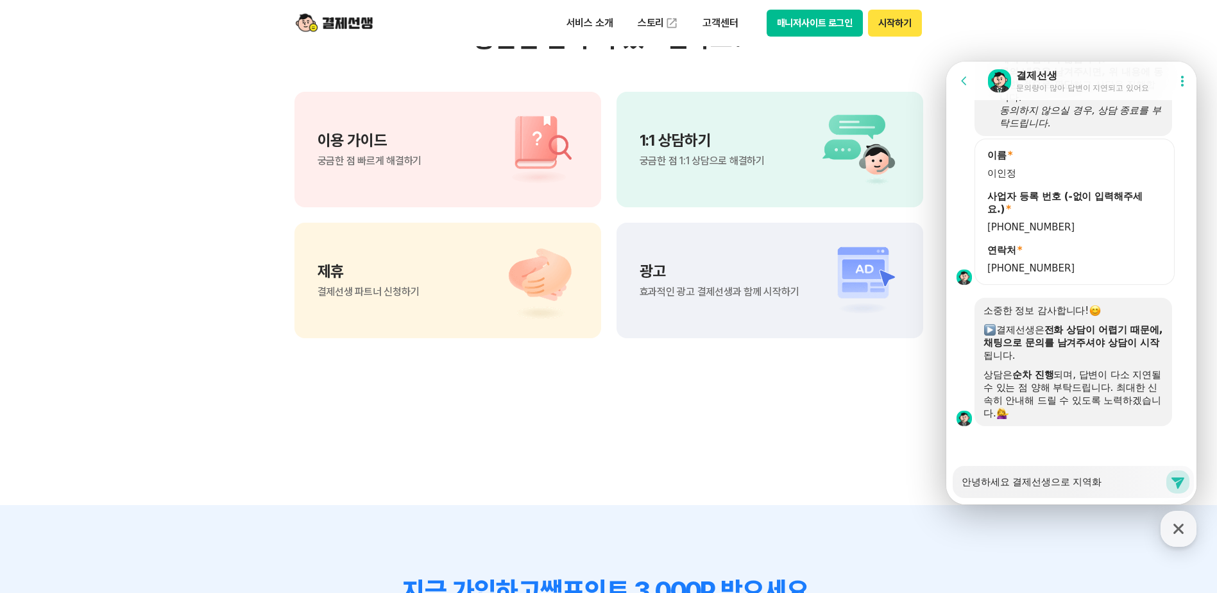
type textarea "안녕하세요 결제선생으로 지역홮"
type textarea "x"
type textarea "안녕하세요 결제선생으로 지역화폐"
type textarea "x"
type textarea "안녕하세요 결제선생으로 지역화폐"
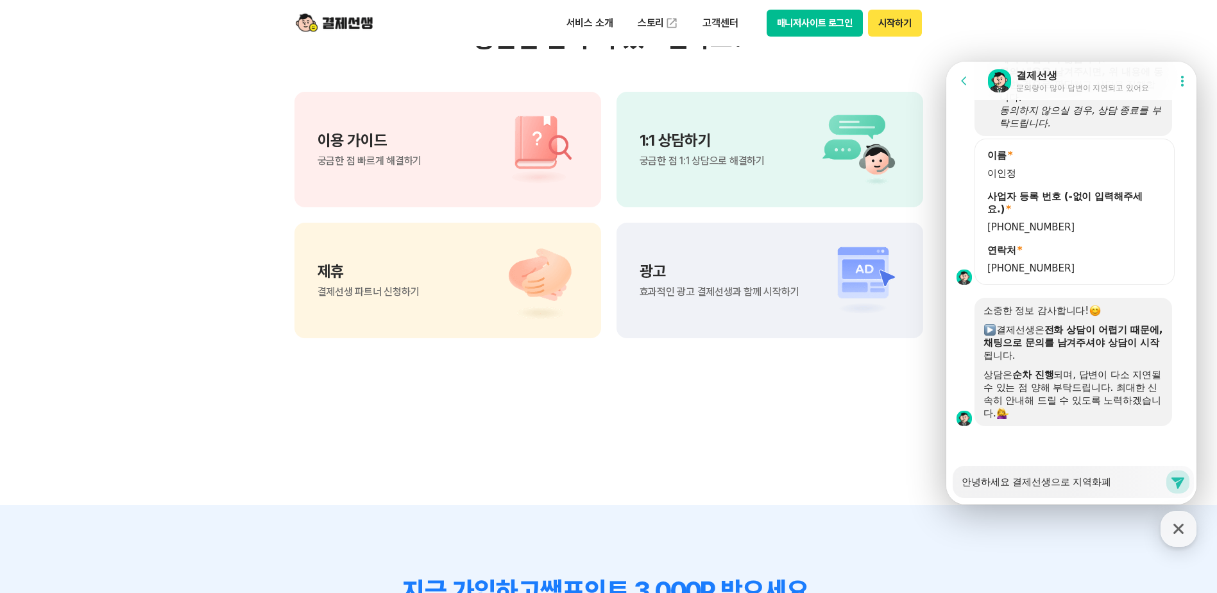
type textarea "x"
type textarea "안녕하세요 결제선생으로 지역화폐 ㄱ"
type textarea "x"
type textarea "안녕하세요 결제선생으로 지역화폐 겨"
type textarea "x"
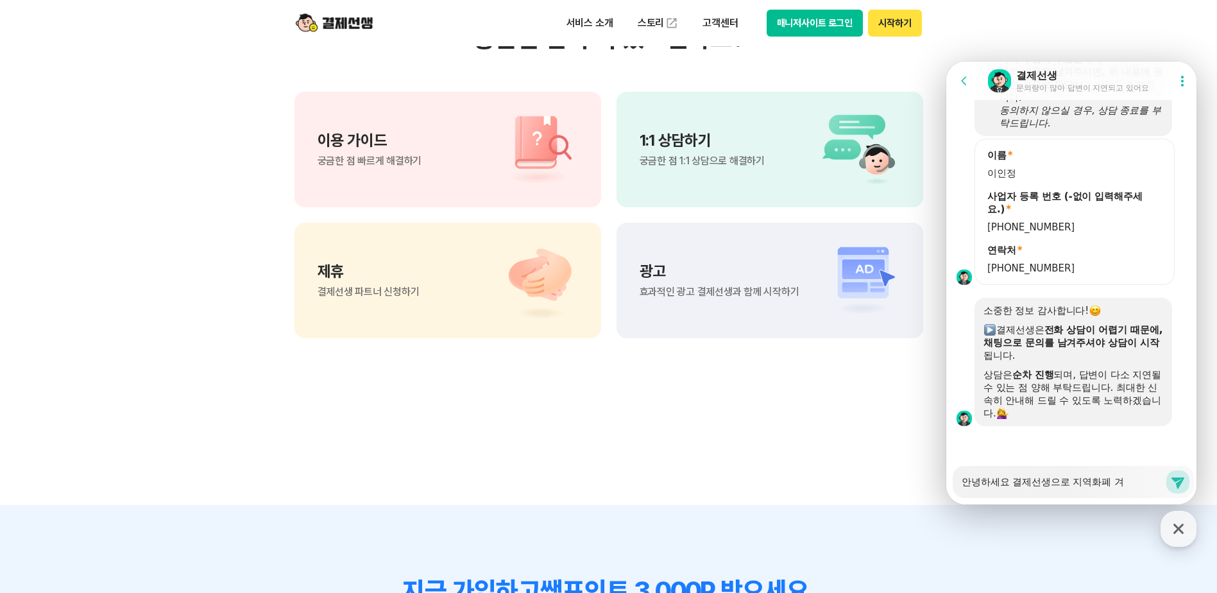
type textarea "안녕하세요 결제선생으로 지역화폐 결"
type textarea "x"
type textarea "안녕하세요 결제선생으로 지역화폐 결ㅈ"
type textarea "x"
type textarea "안녕하세요 결제선생으로 지역화폐 결제"
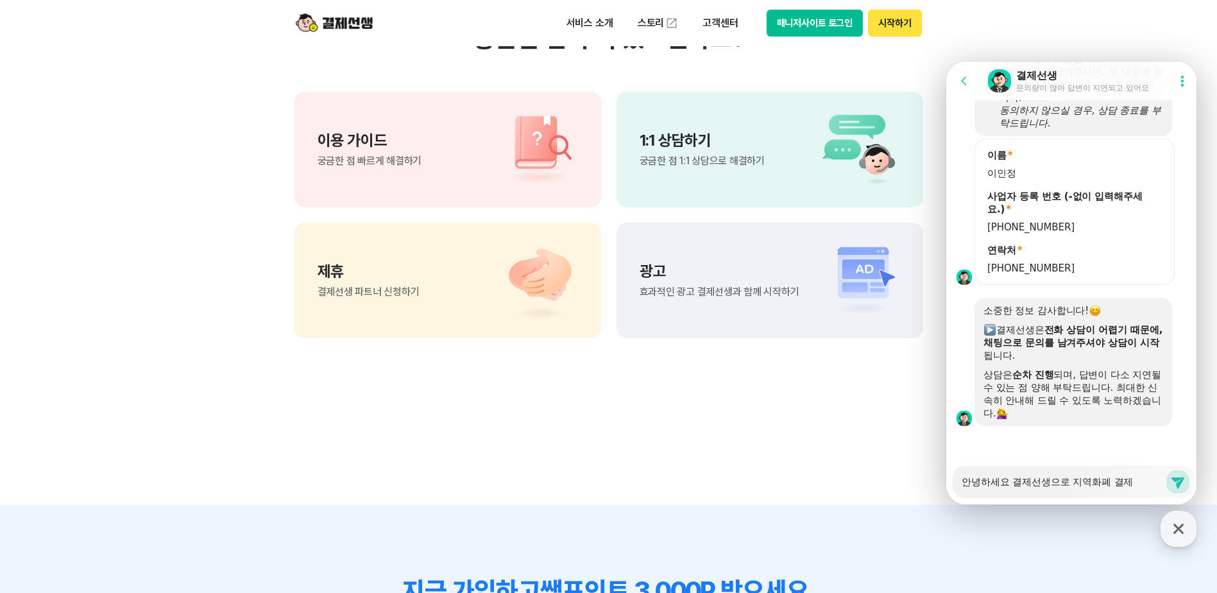
type textarea "x"
type textarea "안녕하세요 결제선생으로 지역화폐 결젷"
type textarea "x"
type textarea "안녕하세요 결제선생으로 지역화폐 결제하"
type textarea "x"
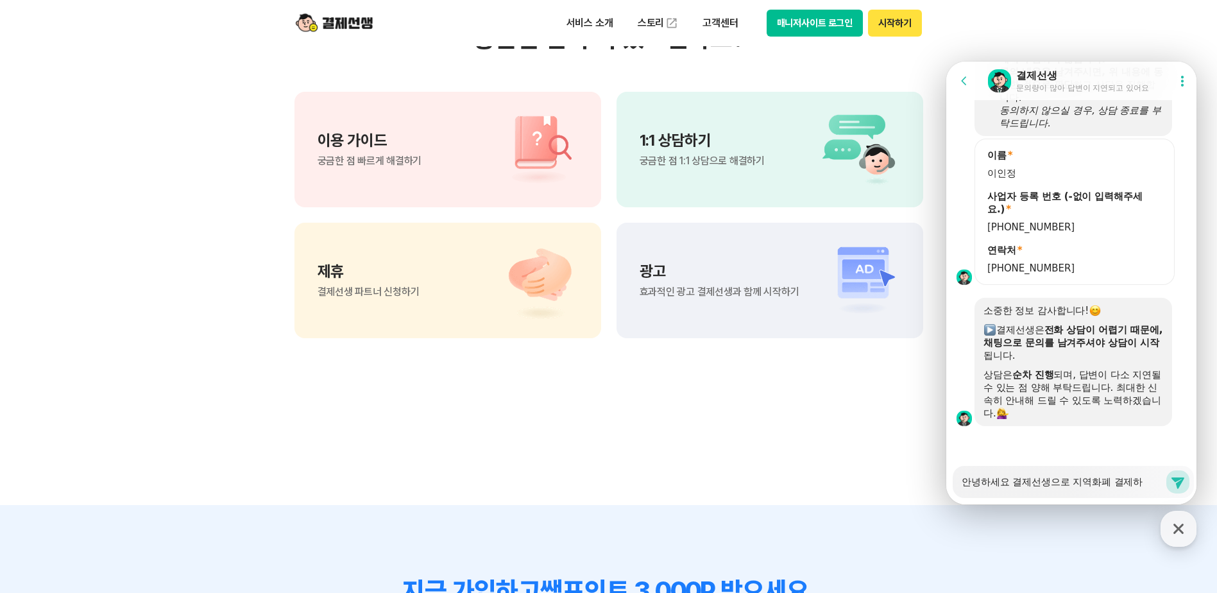
type textarea "안녕하세요 결제선생으로 지역화폐 결제할"
type textarea "x"
type textarea "안녕하세요 결제선생으로 지역화폐 결제할"
type textarea "x"
type textarea "안녕하세요 결제선생으로 지역화폐( 결제할"
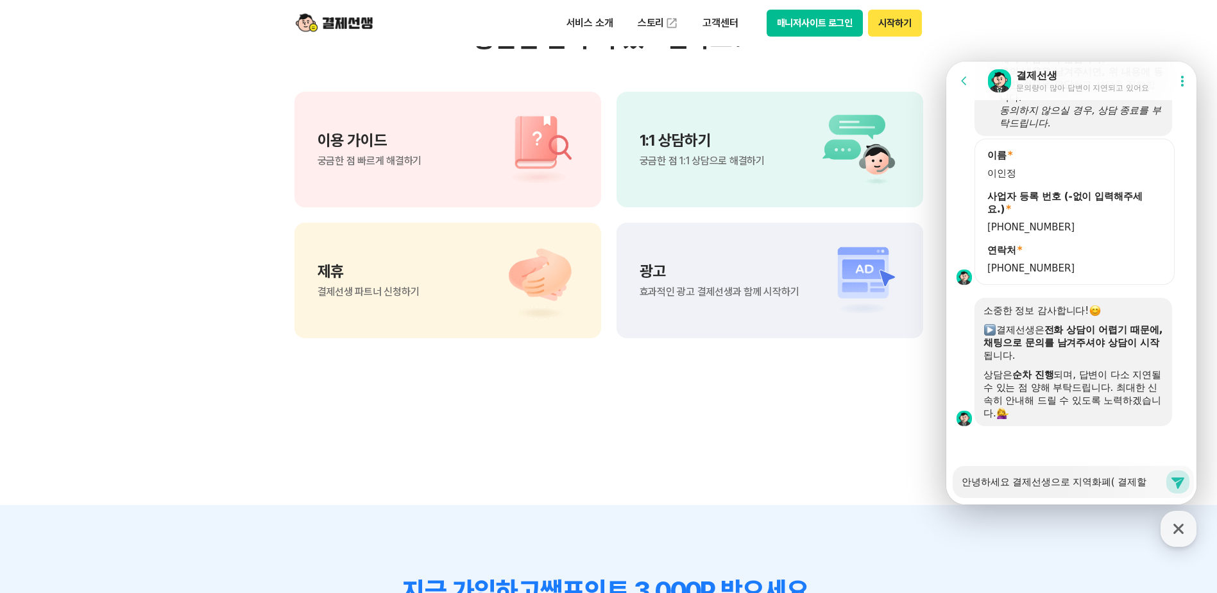
type textarea "x"
type textarea "안녕하세요 결제선생으로 지역화폐(ㄷ 결제할"
type textarea "x"
type textarea "안녕하세요 결제선생으로 지역화폐(대 결제할"
type textarea "x"
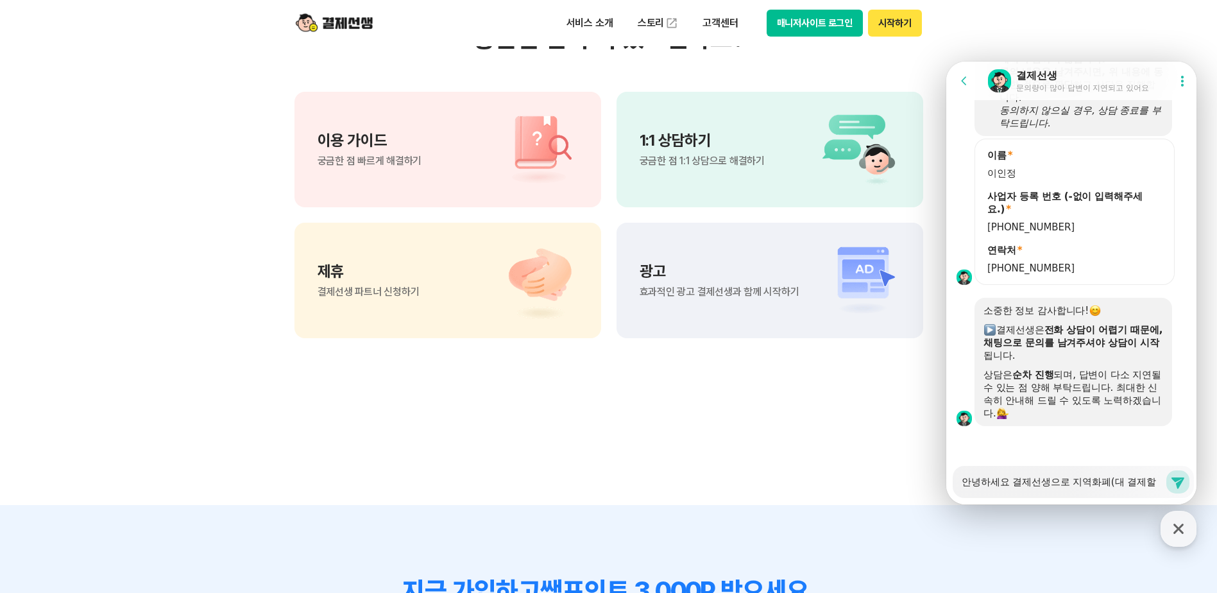
type textarea "안녕하세요 결제선생으로 지역화폐(댁 결제할"
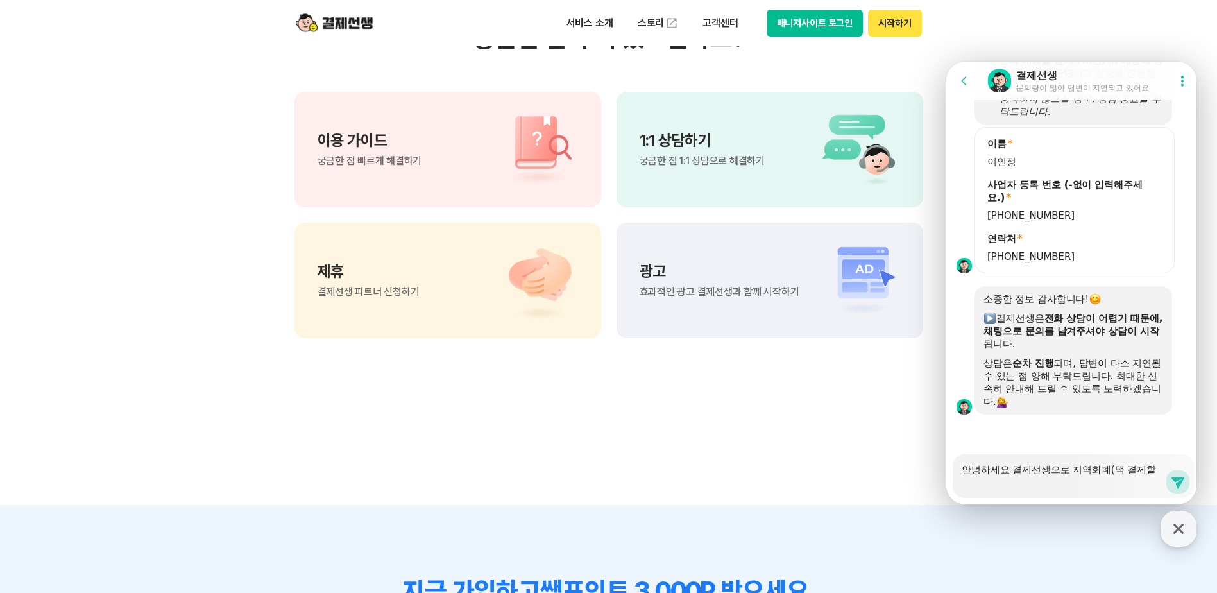
type textarea "x"
type textarea "안녕하세요 결제선생으로 지역화폐(대구 결제할"
type textarea "x"
type textarea "안녕하세요 결제선생으로 지역화폐(대굴 결제할"
type textarea "x"
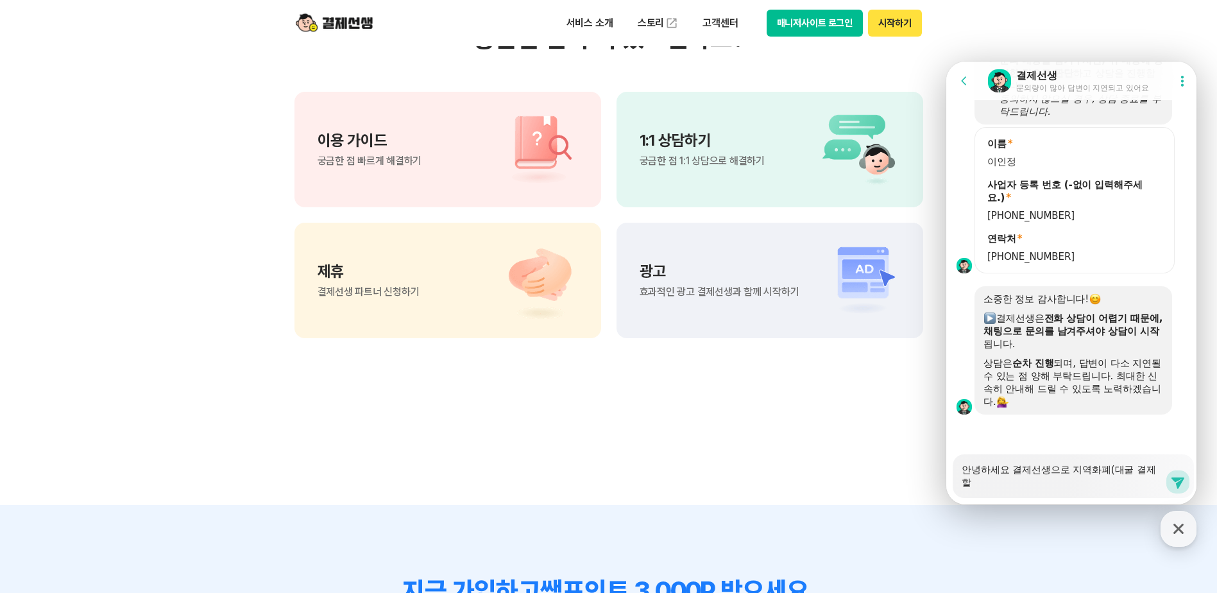
type textarea "안녕하세요 결제선생으로 지역화폐(대구로 결제할"
type textarea "x"
type textarea "안녕하세요 결제선생으로 지역화폐(대구롶 결제할"
type textarea "x"
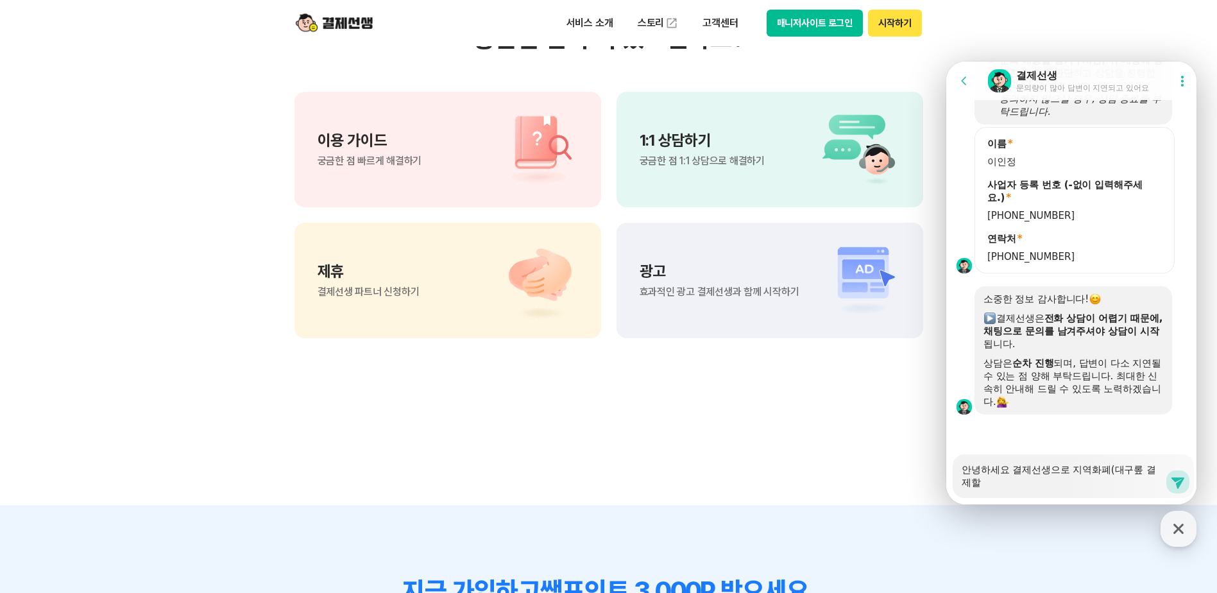
type textarea "안녕하세요 결제선생으로 지역화폐(대구로페 결제할"
type textarea "x"
type textarea "안녕하세요 결제선생으로 지역화폐(대구로펭 결제할"
type textarea "x"
type textarea "안녕하세요 결제선생으로 지역화폐(대구로페이 결제할"
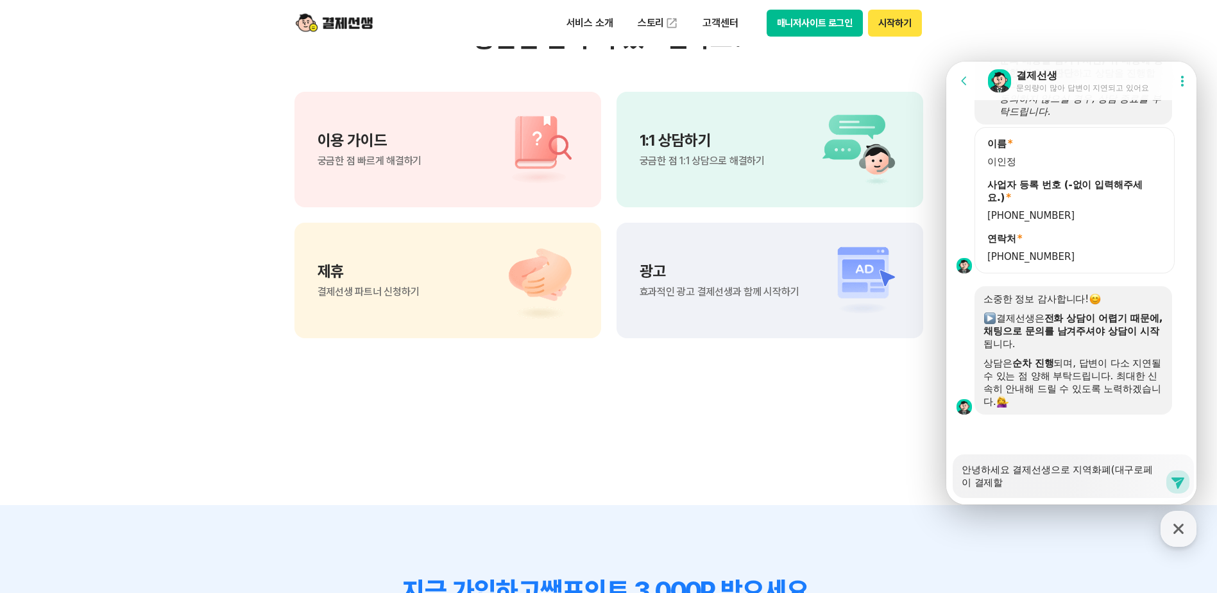
type textarea "x"
type textarea "안녕하세요 결제선생으로 지역화폐(대구로페이) 결제할"
type textarea "x"
type textarea "안녕하세요 결제선생으로 지역화폐(대구로페이) 결제할"
type textarea "x"
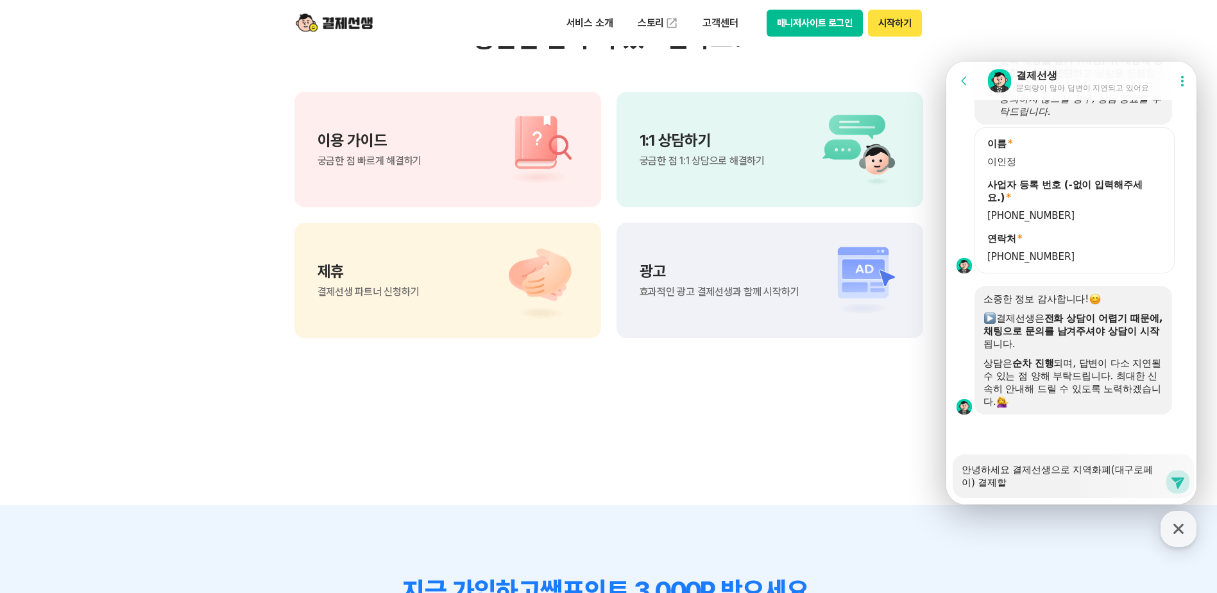
type textarea "안녕하세요 결제선생으로 지역화폐(대구로페이) 결제할 ㄸ"
type textarea "x"
type textarea "안녕하세요 결제선생으로 지역화폐(대구로페이) 결제할 때"
type textarea "x"
type textarea "안녕하세요 결제선생으로 지역화폐(대구로페이) 결제할 때"
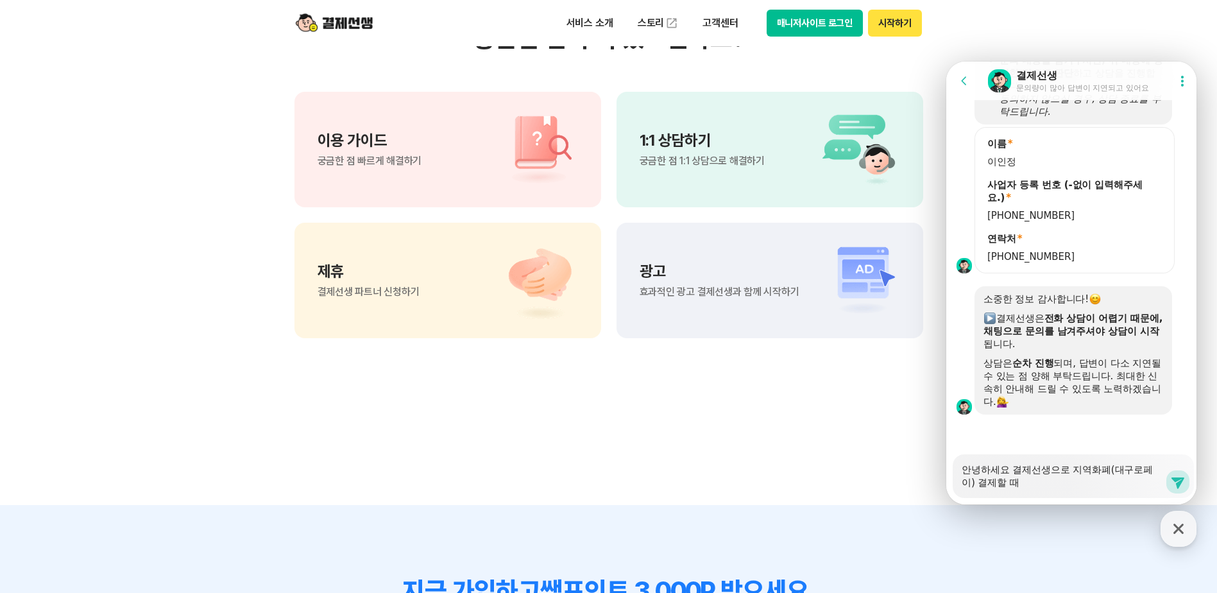
type textarea "x"
type textarea "안녕하세요 결제선생으로 지역화폐(대구로페이) 결제할 때 ㅋ"
type textarea "x"
type textarea "안녕하세요 결제선생으로 지역화폐(대구로페이) 결제할 때 카"
type textarea "x"
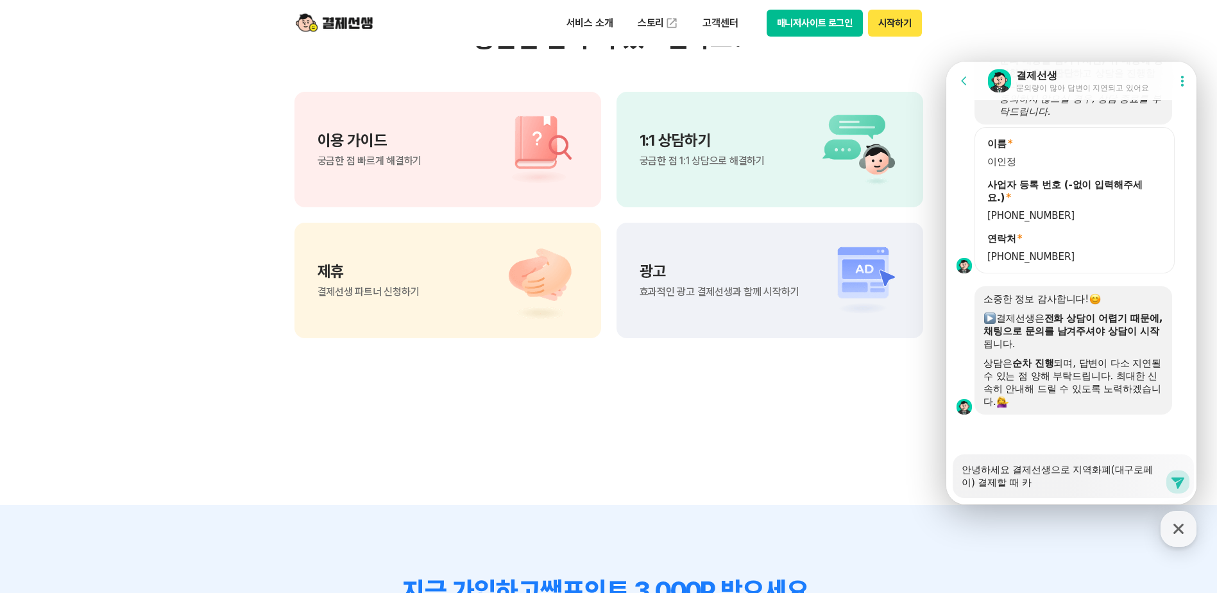
type textarea "안녕하세요 결제선생으로 지역화폐(대구로페이) 결제할 때 칻"
type textarea "x"
type textarea "안녕하세요 결제선생으로 지역화폐(대구로페이) 결제할 때 카드"
type textarea "x"
type textarea "안녕하세요 결제선생으로 지역화폐(대구로페이) 결제할 때 카듭"
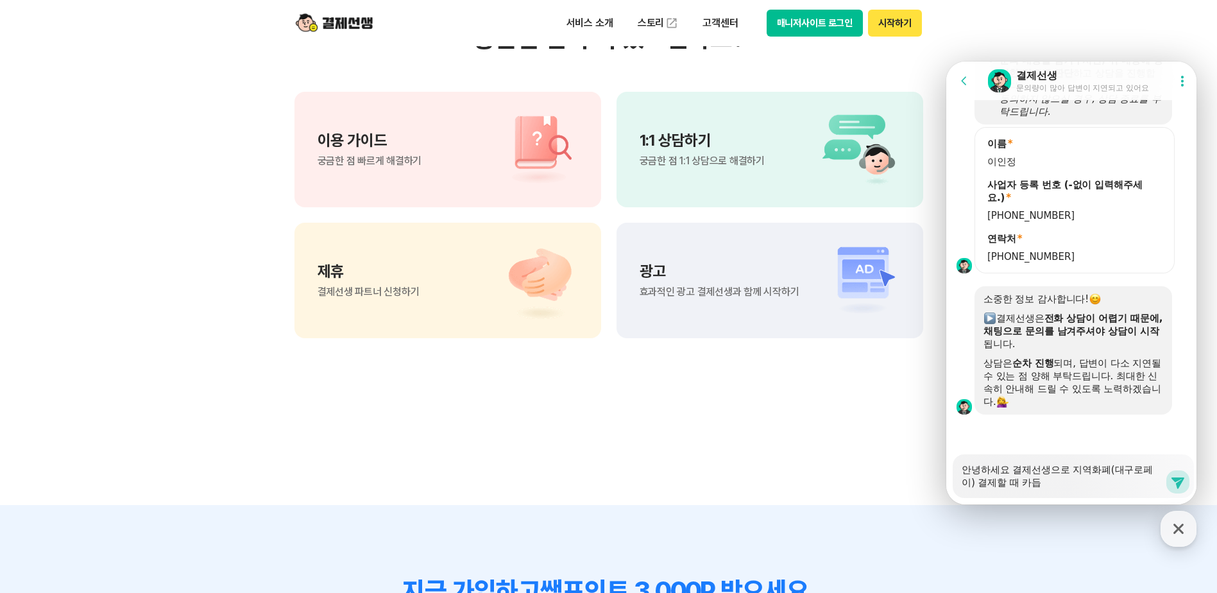
type textarea "x"
type textarea "안녕하세요 결제선생으로 지역화폐(대구로페이) 결제할 때 카드버"
type textarea "x"
type textarea "안녕하세요 결제선생으로 지역화폐(대구로페이) 결제할 때 카드번"
type textarea "x"
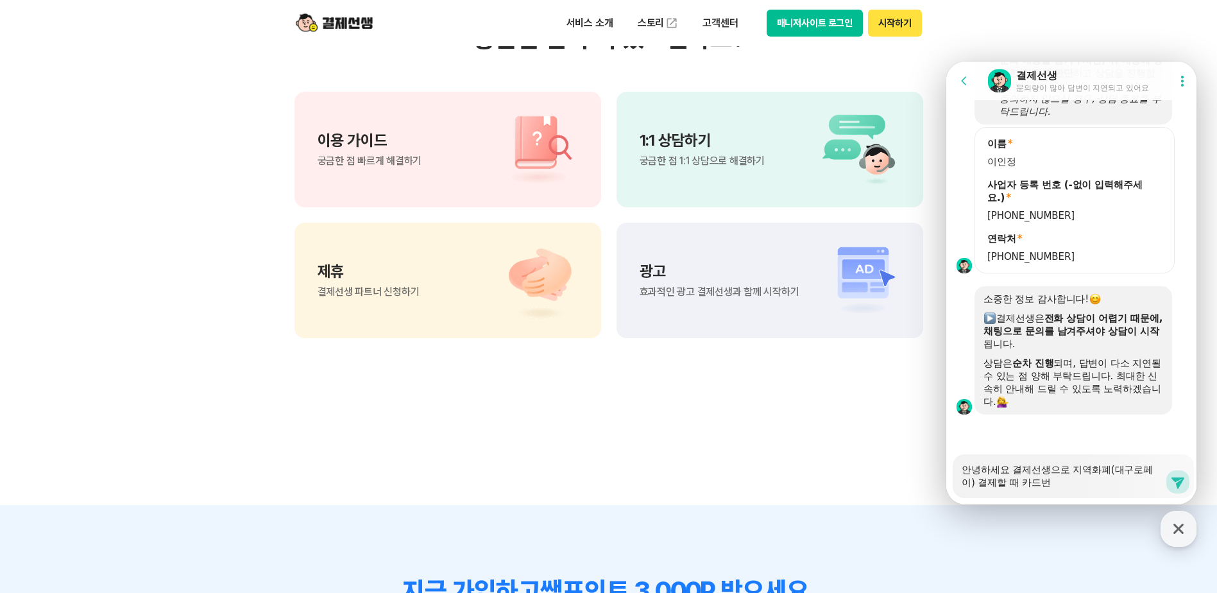
type textarea "안녕하세요 결제선생으로 지역화폐(대구로페이) 결제할 때 카드벊"
type textarea "x"
type textarea "안녕하세요 결제선생으로 지역화폐(대구로페이) 결제할 때 카드번호"
type textarea "x"
type textarea "안녕하세요 결제선생으로 지역화폐(대구로페이) 결제할 때 카드번호"
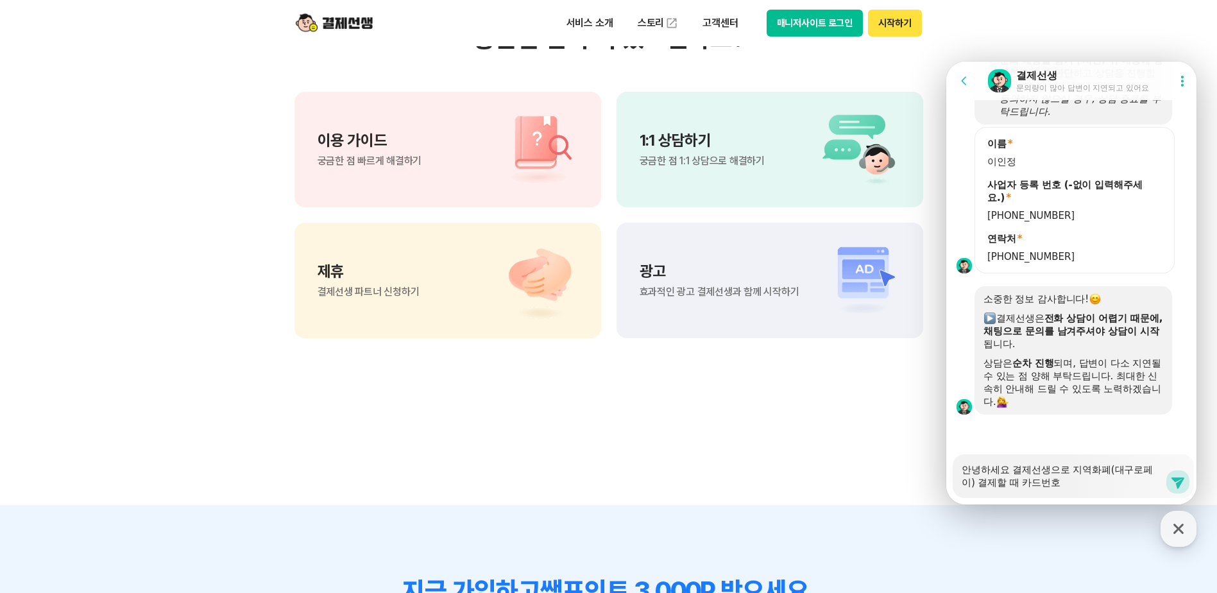
type textarea "x"
type textarea "안녕하세요 결제선생으로 지역화폐(대구로페이) 결제할 때 카드번호"
type textarea "x"
type textarea "안녕하세요 결제선생으로 지역화폐(대구로페이) 결제할 때 카드번호ㅇ"
type textarea "x"
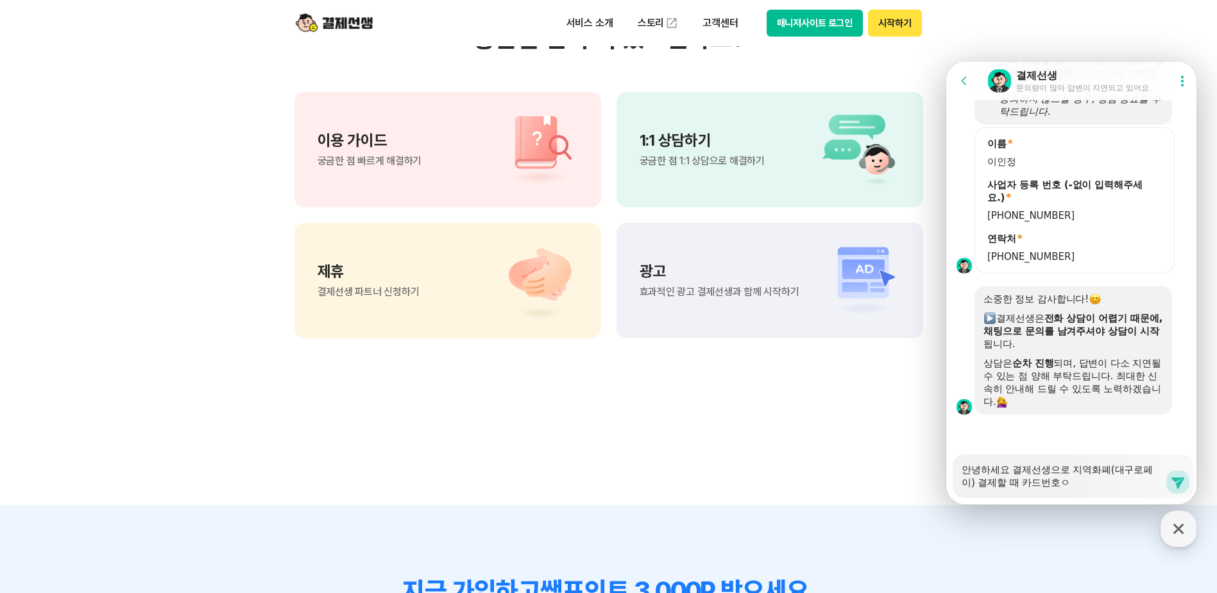
type textarea "안녕하세요 결제선생으로 지역화폐(대구로페이) 결제할 때 카드번호오"
type textarea "x"
type textarea "안녕하세요 결제선생으로 지역화폐(대구로페이) 결제할 때 카드번호와"
type textarea "x"
type textarea "안녕하세요 결제선생으로 지역화폐(대구로페이) 결제할 때 카드번호와"
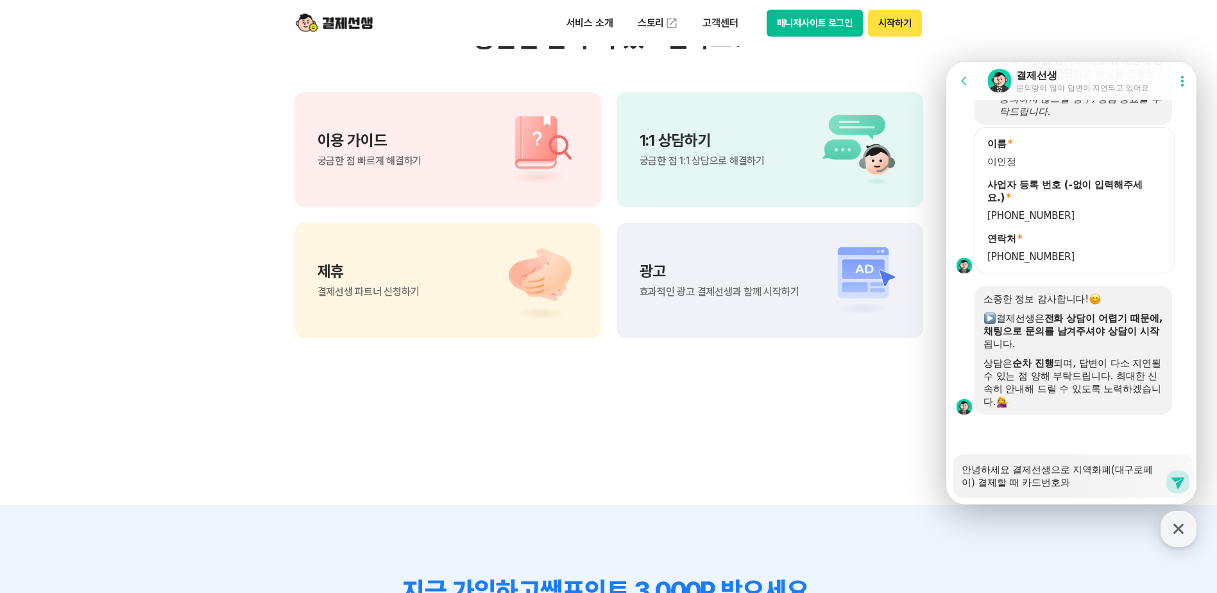
type textarea "x"
type textarea "안녕하세요 결제선생으로 지역화폐(대구로페이) 결제할 때 카드번호와 ㅇ"
type textarea "x"
type textarea "안녕하세요 결제선생으로 지역화폐(대구로페이) 결제할 때 카드번호와 유"
type textarea "x"
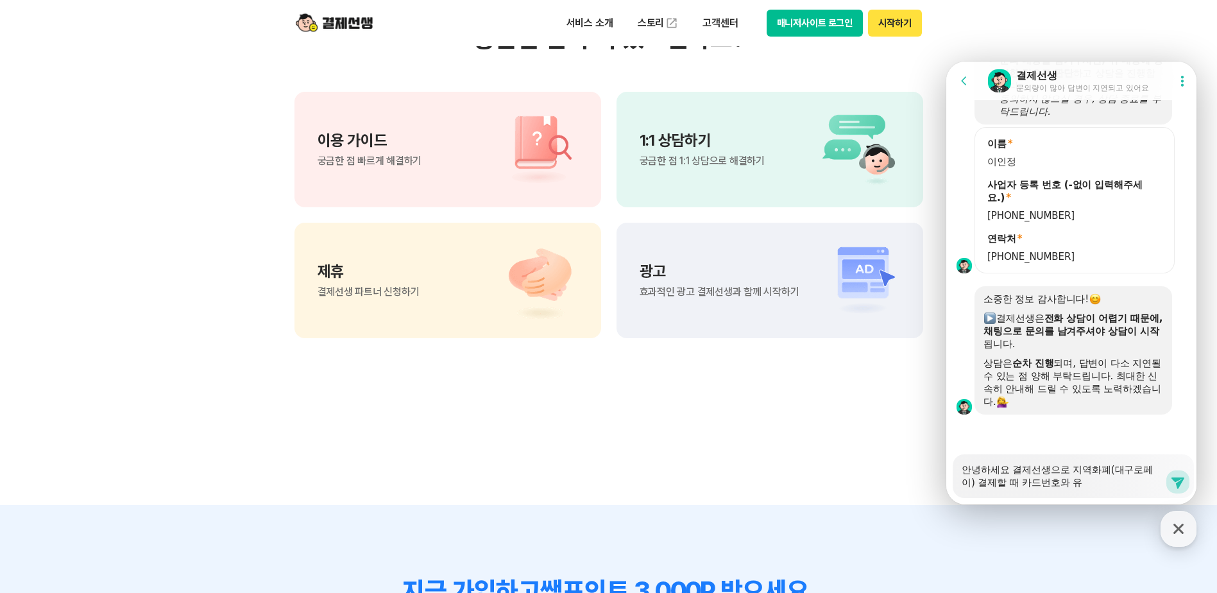
type textarea "안녕하세요 결제선생으로 지역화폐(대구로페이) 결제할 때 카드번호와 윻"
type textarea "x"
type textarea "안녕하세요 결제선생으로 지역화폐(대구로페이) 결제할 때 카드번호와 유효"
type textarea "x"
type textarea "안녕하세요 결제선생으로 지역화폐(대구로페이) 결제할 때 카드번호와 유횩"
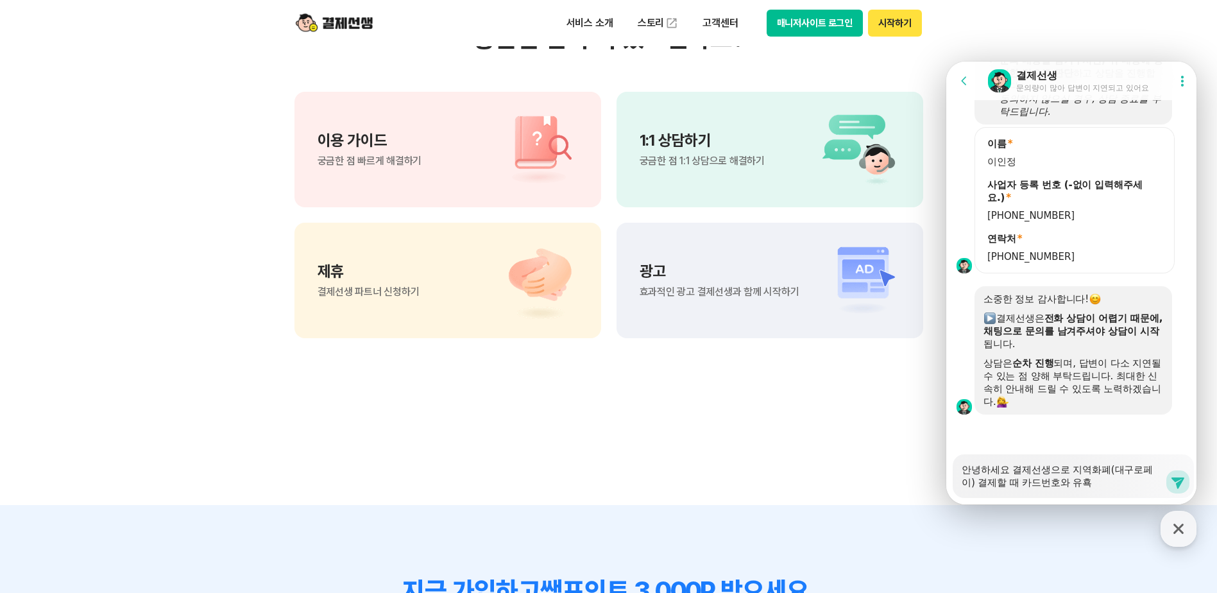
type textarea "x"
type textarea "안녕하세요 결제선생으로 지역화폐(대구로페이) 결제할 때 카드번호와 유효기"
type textarea "x"
type textarea "안녕하세요 결제선생으로 지역화폐(대구로페이) 결제할 때 카드번호와 유효긱"
type textarea "x"
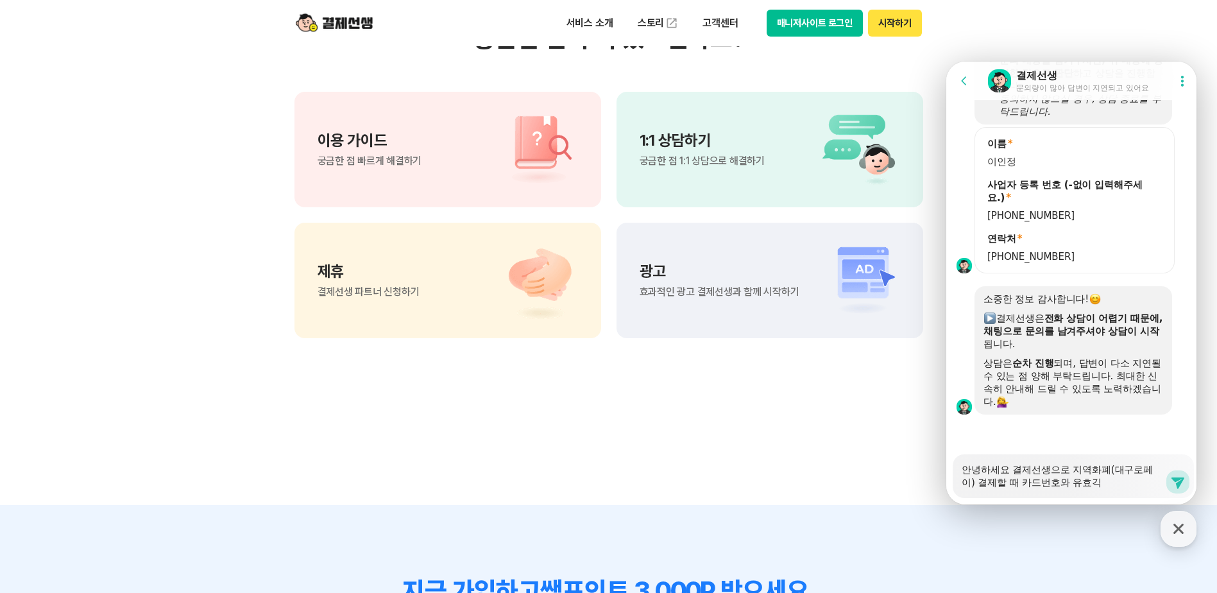
type textarea "안녕하세요 결제선생으로 지역화폐(대구로페이) 결제할 때 카드번호와 유효기가"
type textarea "x"
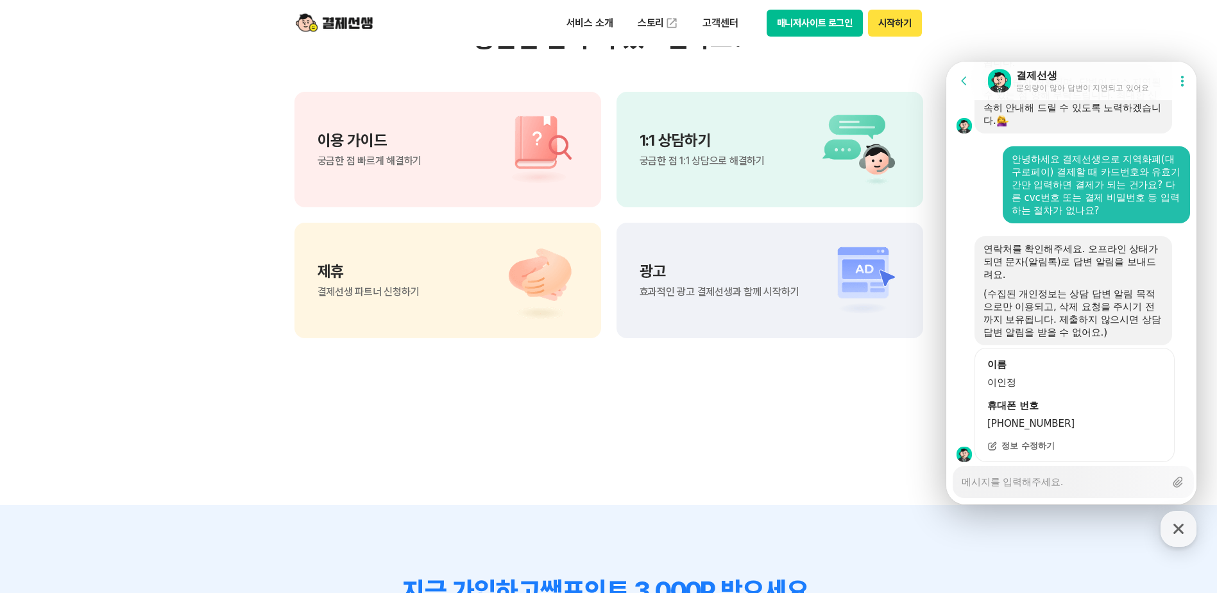
scroll to position [1654, 0]
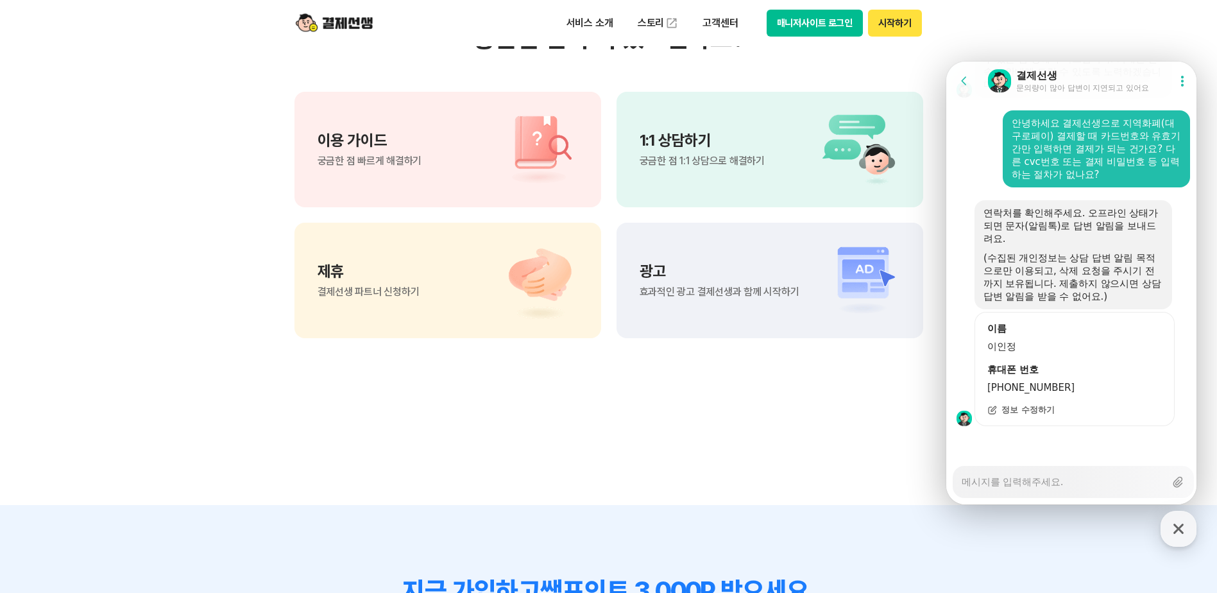
click at [804, 468] on section "궁금한 점이 더 있으신가요? 이용 가이드 궁금한 점 빠르게 해결하기 1:1 상담하기 궁금한 점 1:1 상담으로 해결하기 제휴 결제선생 파트너 …" at bounding box center [608, 180] width 1217 height 649
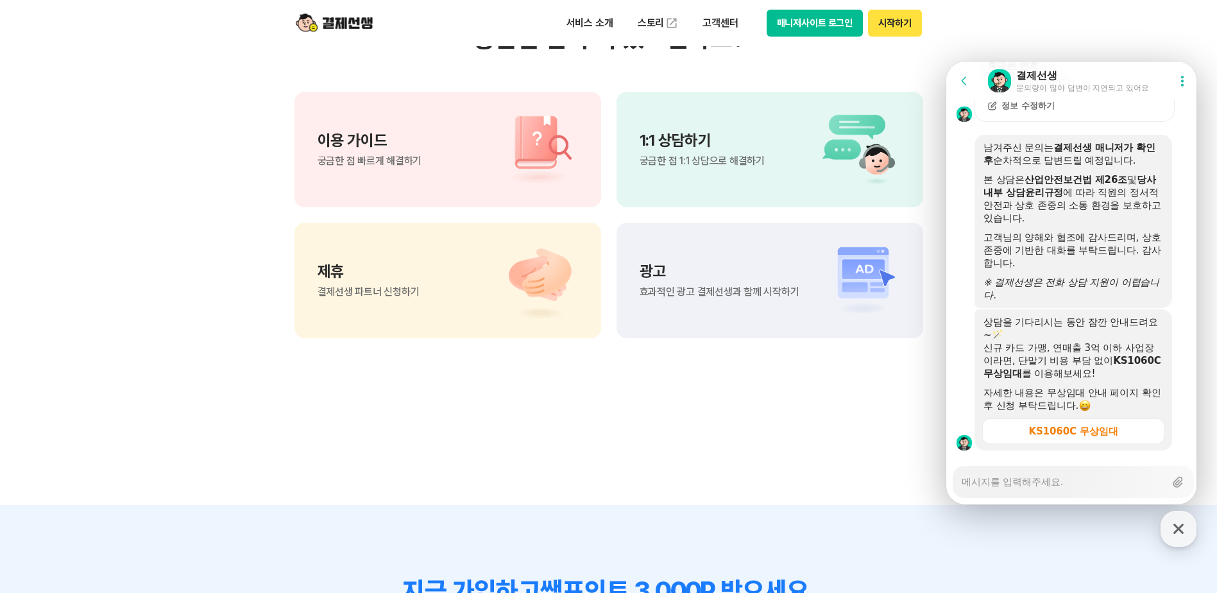
scroll to position [1982, 0]
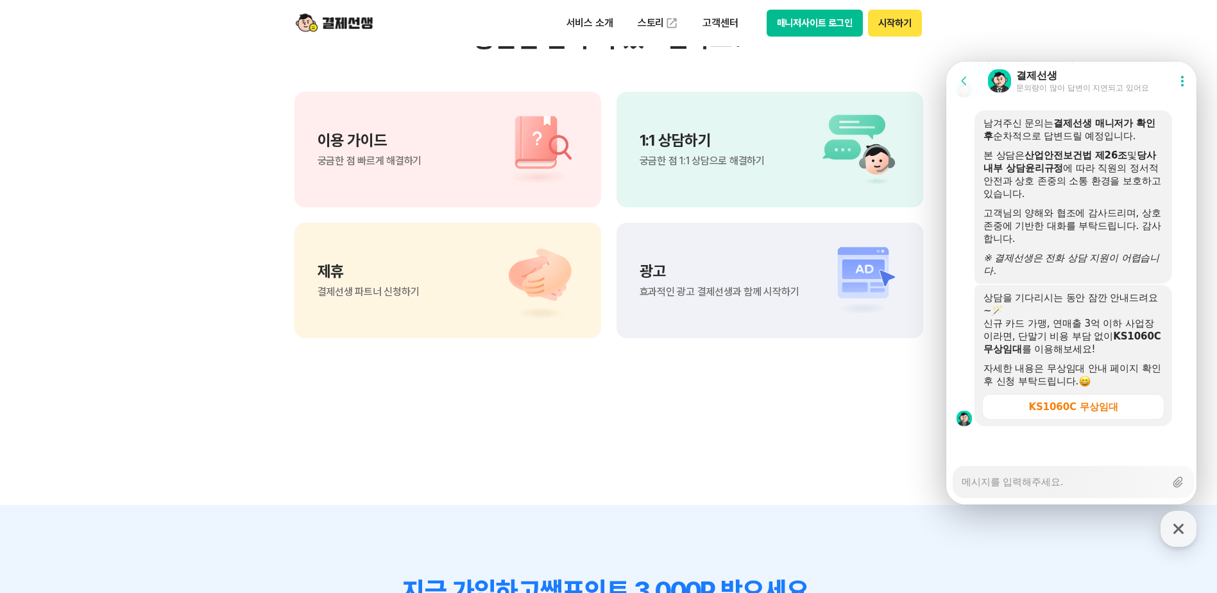
click at [1067, 22] on header "서비스 소개 스토리 고객센터 매니저사이트 로그인 시작하기" at bounding box center [608, 23] width 1217 height 46
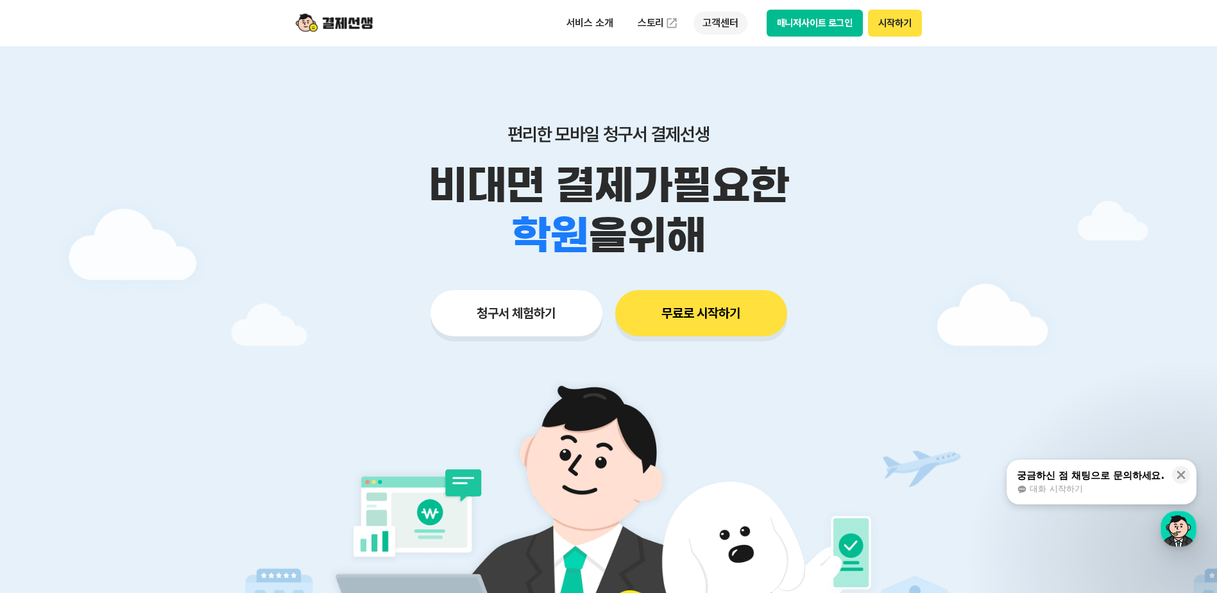
click at [714, 23] on p "고객센터" at bounding box center [720, 23] width 53 height 23
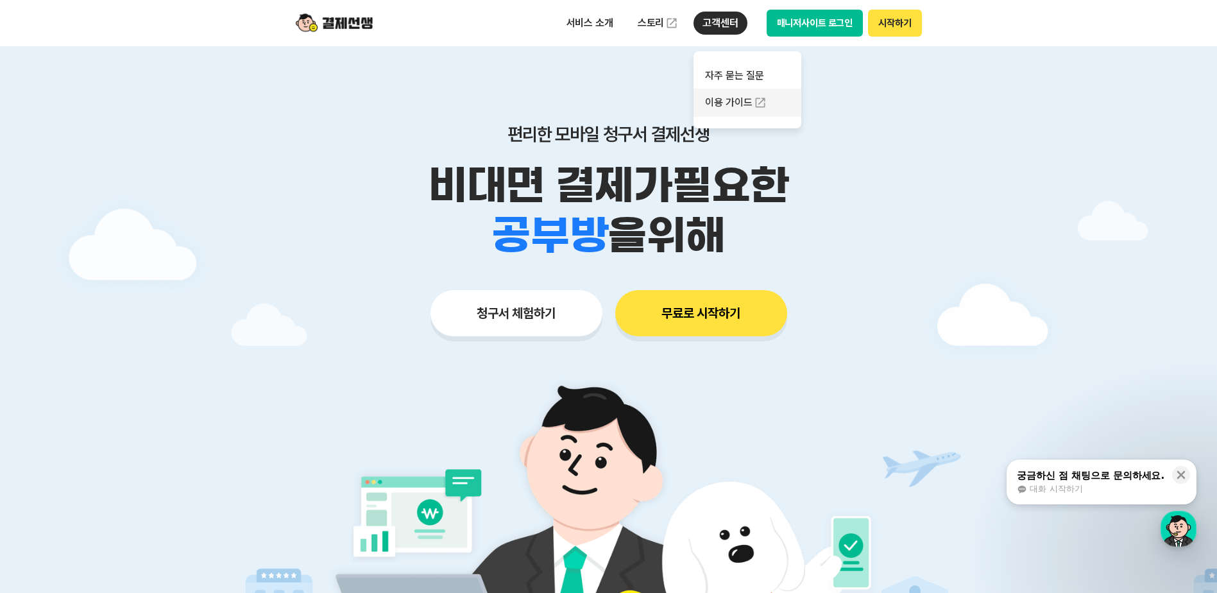
click at [728, 96] on link "이용 가이드" at bounding box center [748, 103] width 108 height 28
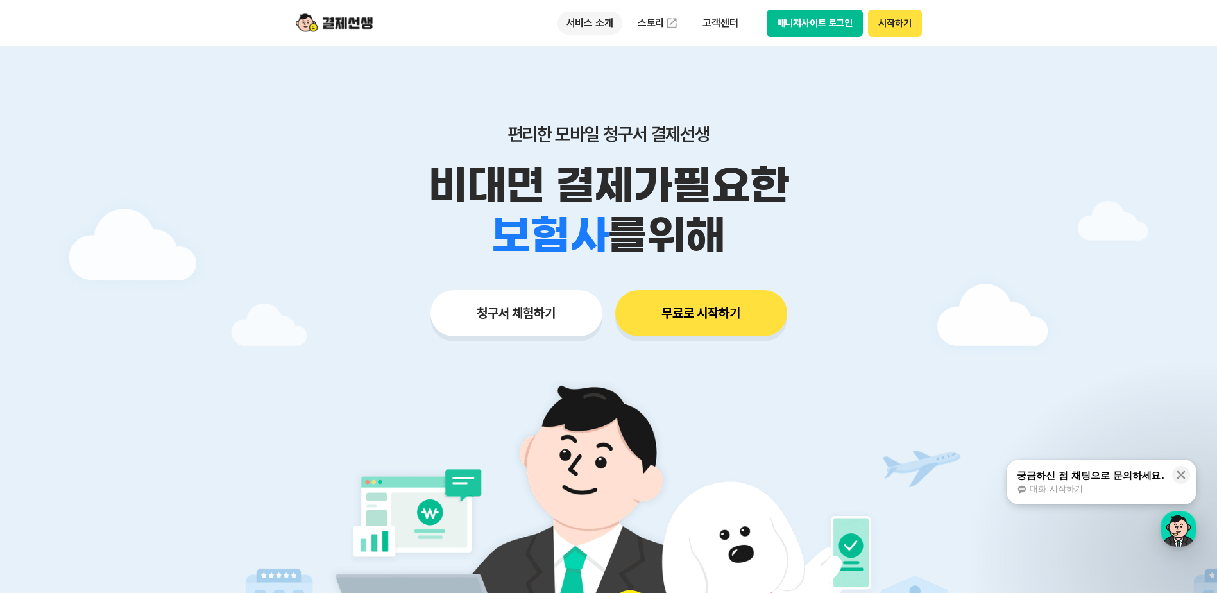
click at [601, 26] on p "서비스 소개" at bounding box center [590, 23] width 65 height 23
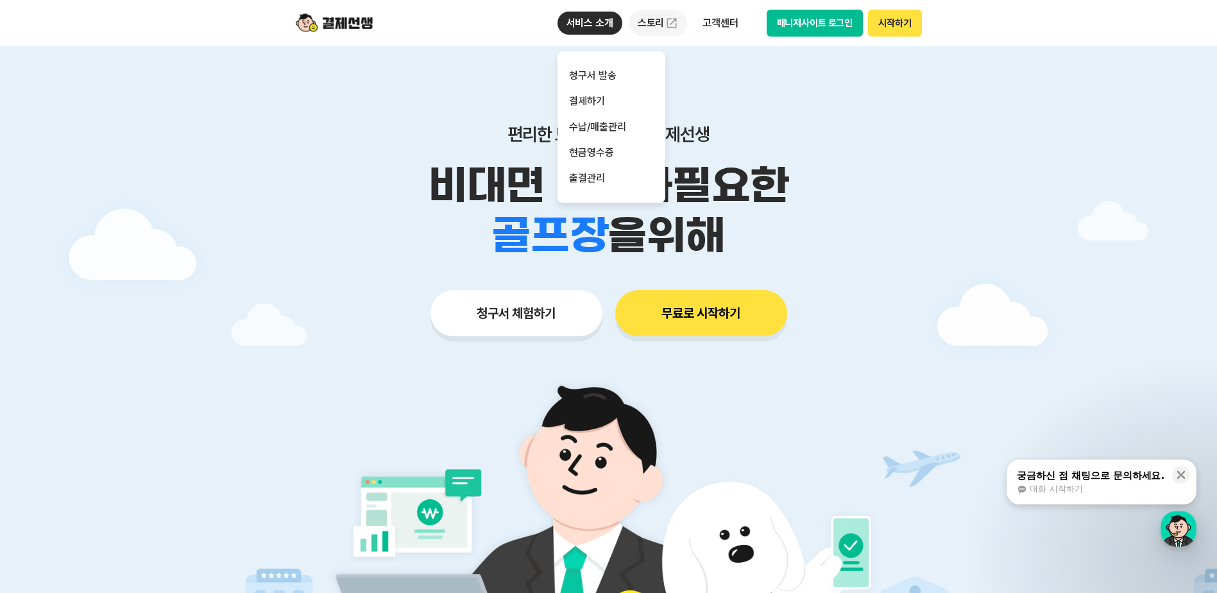
click at [665, 30] on link "스토리" at bounding box center [658, 23] width 59 height 26
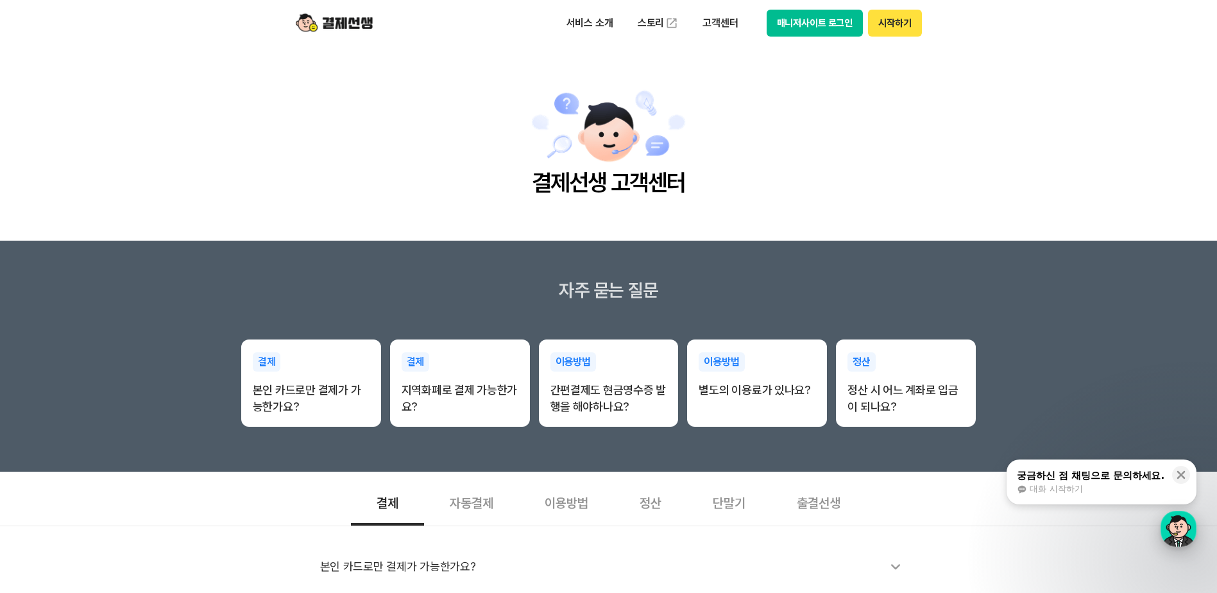
click at [1172, 544] on div "button" at bounding box center [1179, 529] width 36 height 36
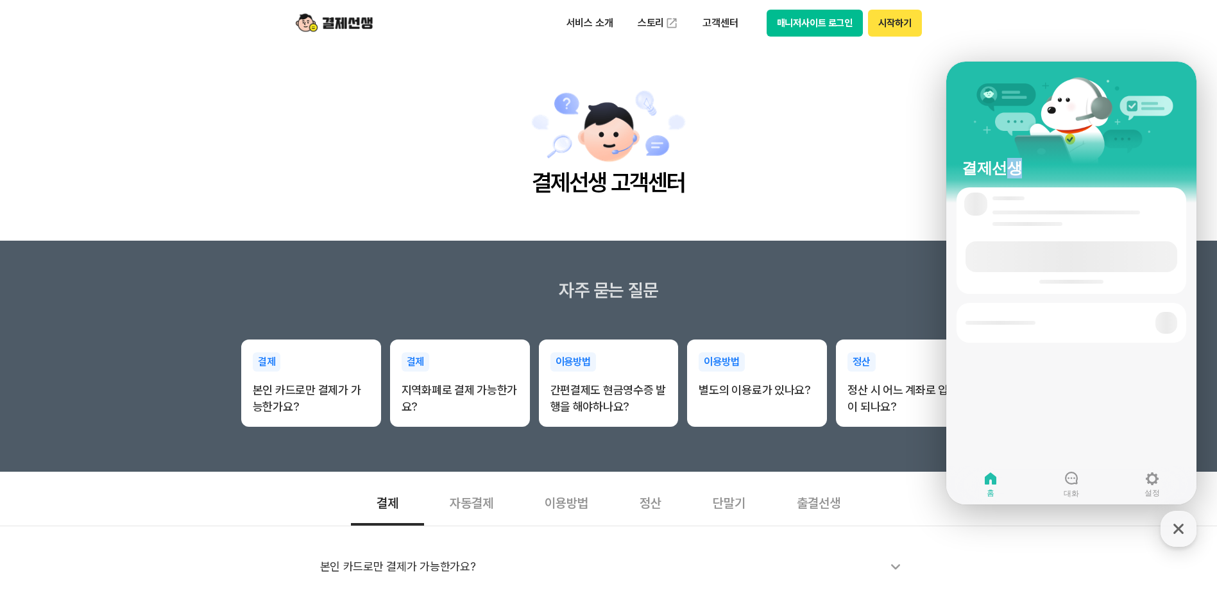
drag, startPoint x: 1083, startPoint y: 76, endPoint x: 1006, endPoint y: 74, distance: 77.0
click at [1006, 74] on div "결제선생" at bounding box center [1072, 125] width 250 height 126
click at [1022, 184] on div "결제선생" at bounding box center [1072, 125] width 250 height 126
click at [1062, 484] on link "대화" at bounding box center [1071, 484] width 81 height 32
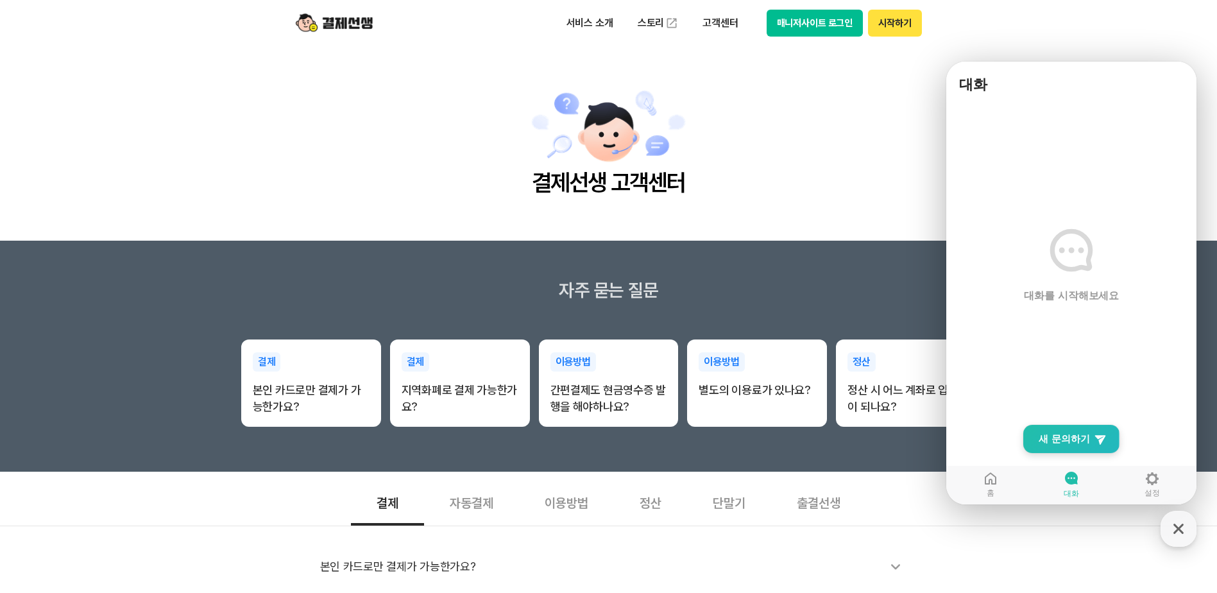
click at [1091, 448] on link "New Chat Button 새 문의하기" at bounding box center [1072, 439] width 96 height 28
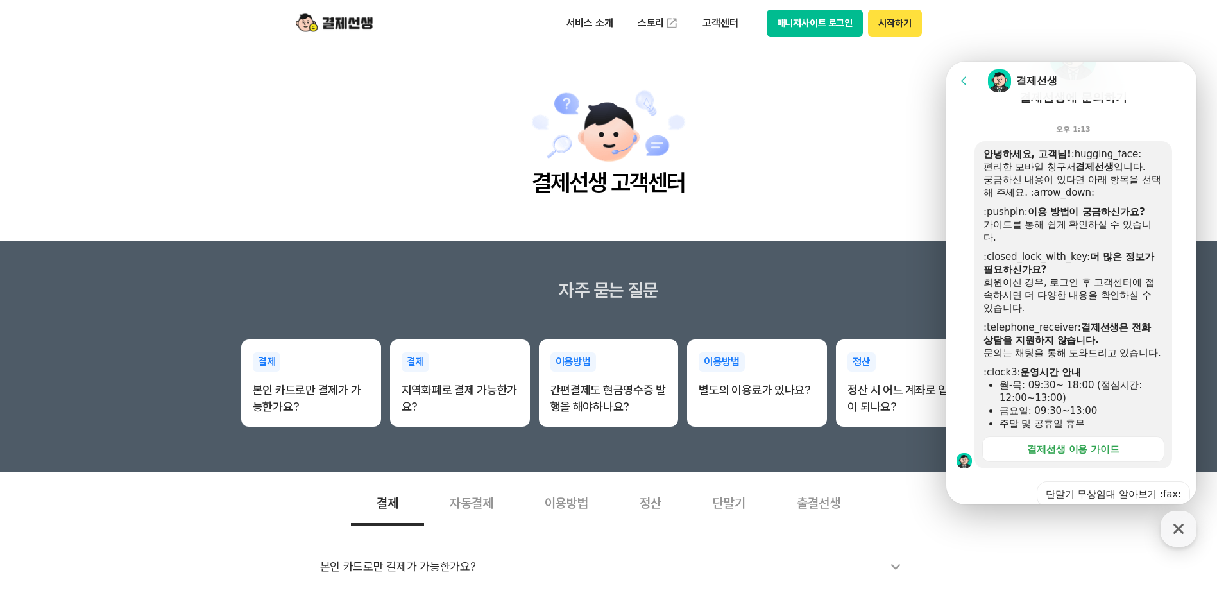
scroll to position [433, 0]
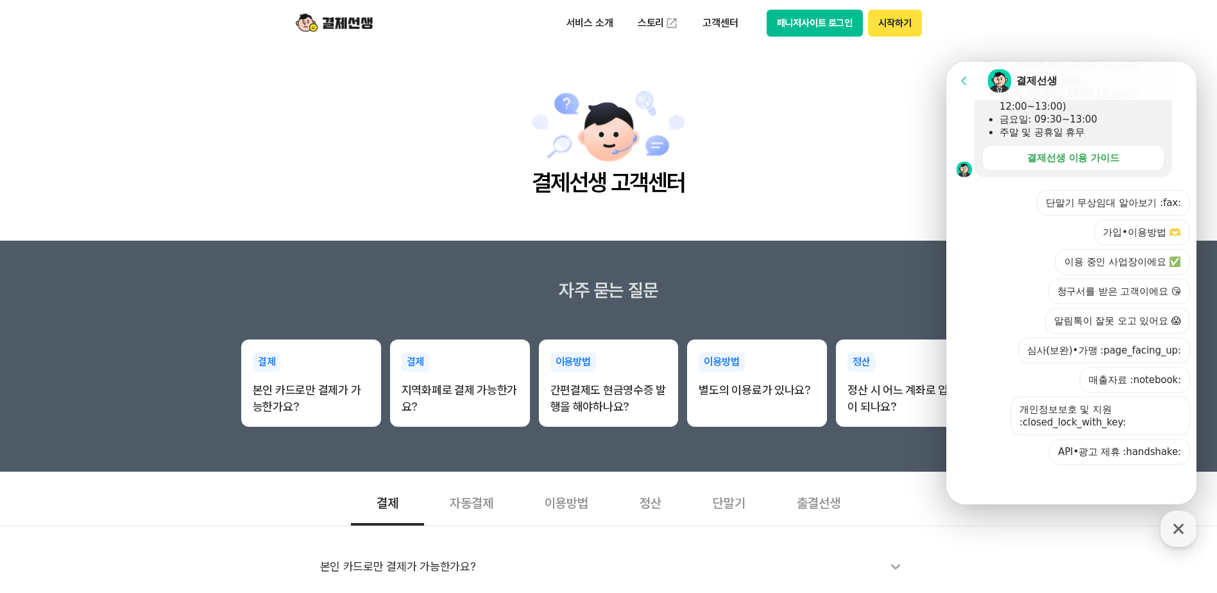
click at [1093, 484] on div at bounding box center [1074, 482] width 254 height 35
click at [1070, 493] on div at bounding box center [1074, 482] width 254 height 35
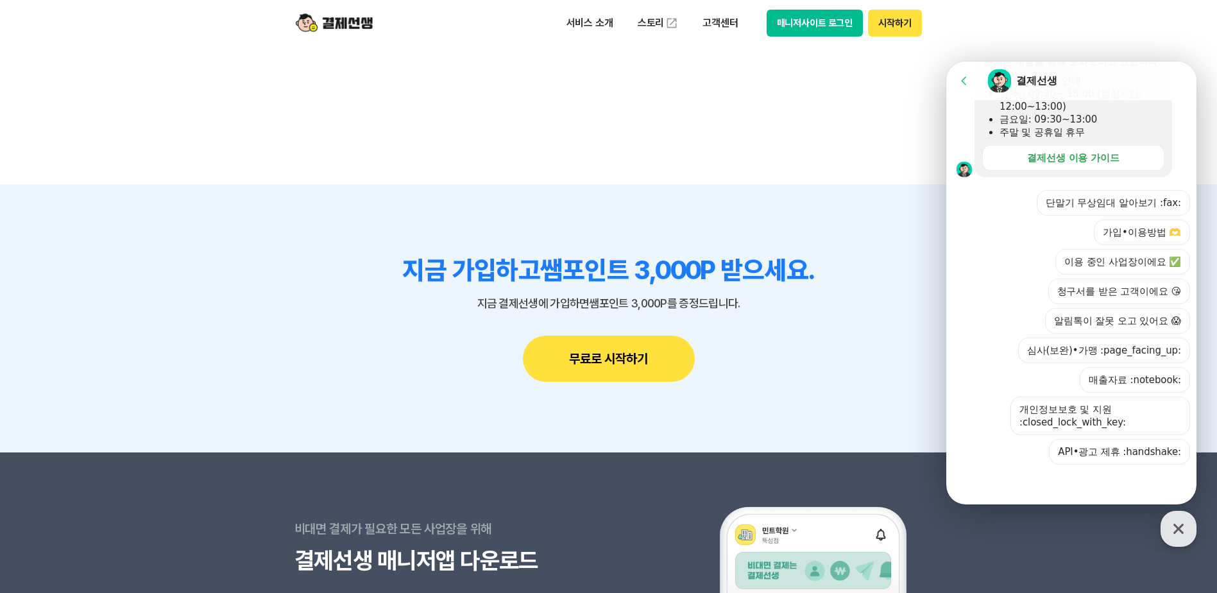
scroll to position [1212, 0]
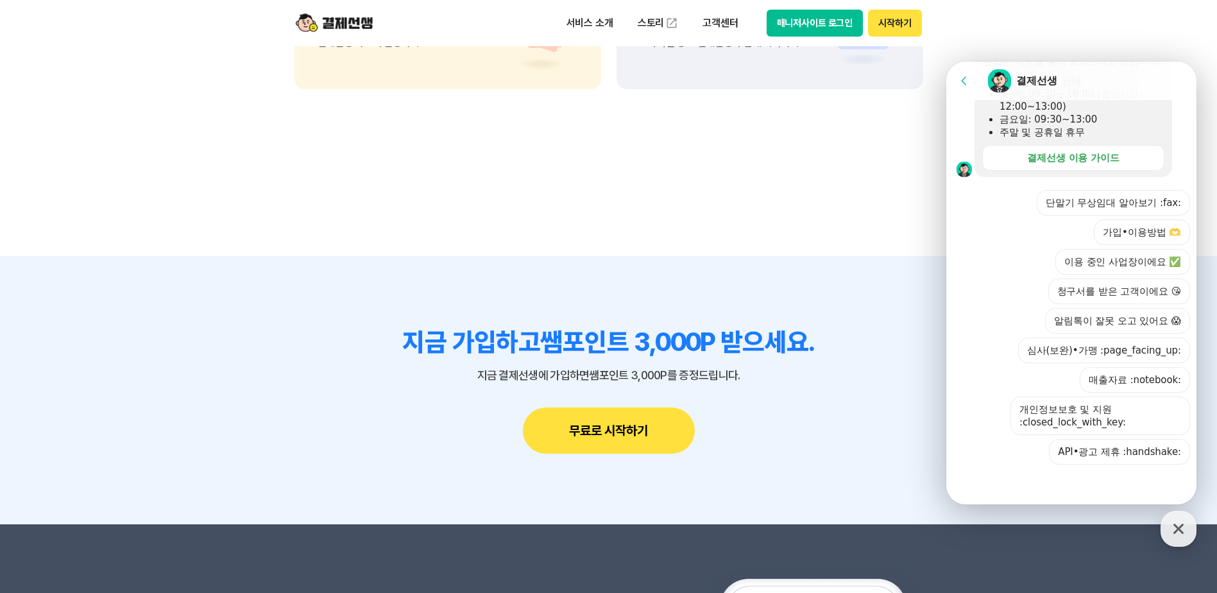
click at [1032, 459] on div "단말기 무상임대 알아보기 :fax: 가입•이용방법 🫶 이용 중인 사업장이에요 ✅ 청구서를 받은 고객이에요 😘 알림톡이 잘못 오고 있어요 😱 심…" at bounding box center [1085, 327] width 212 height 275
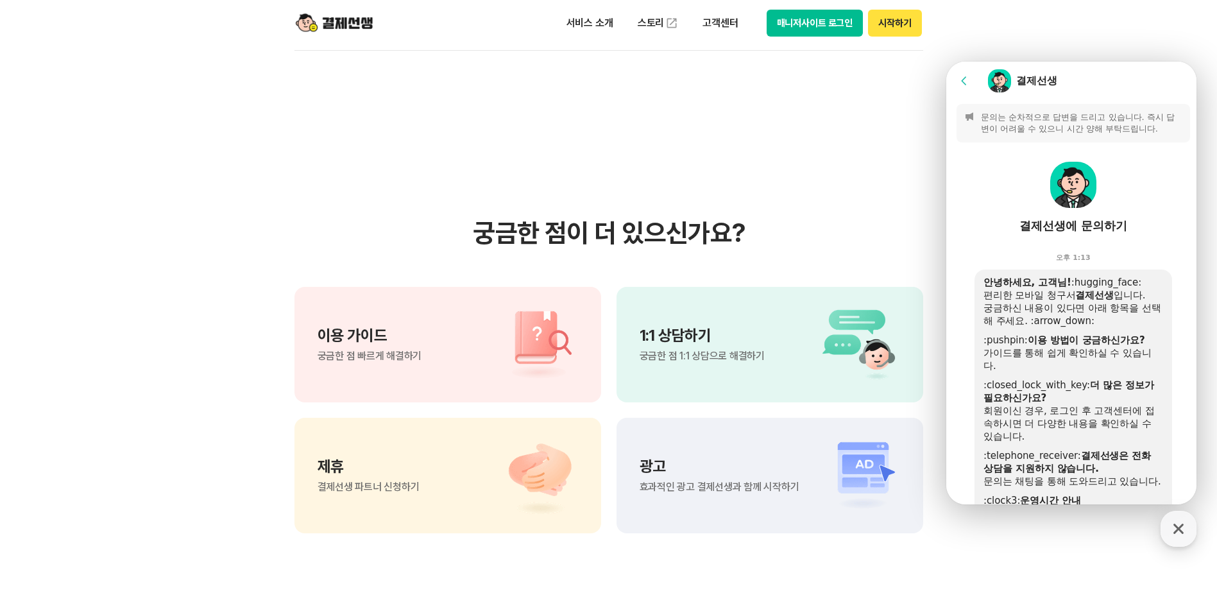
scroll to position [762, 0]
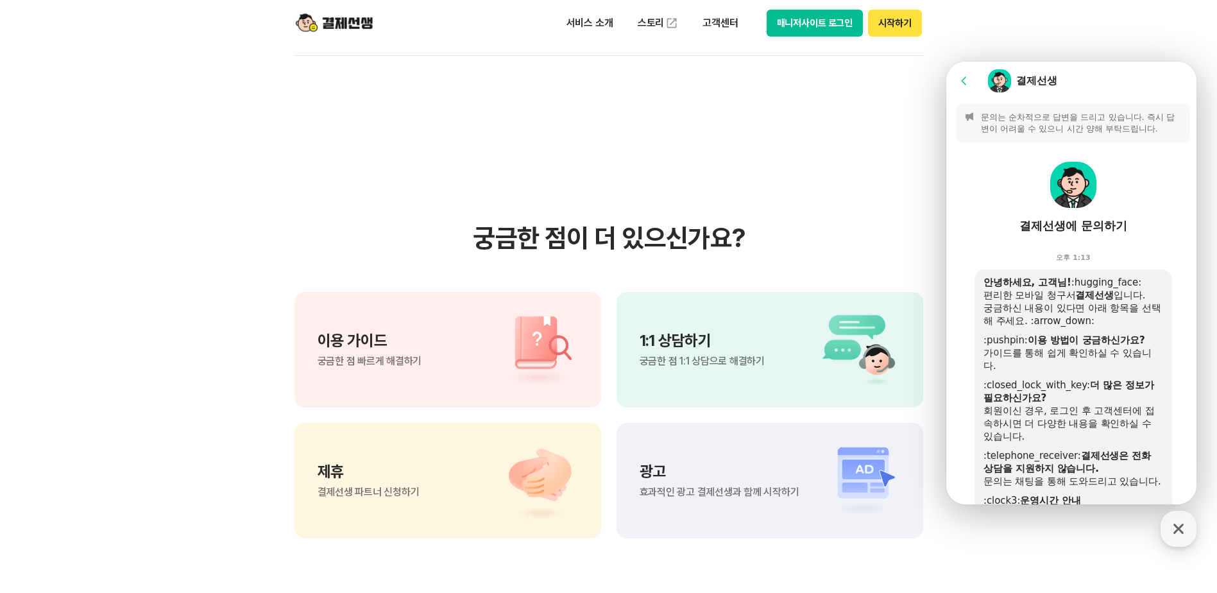
click at [1097, 124] on p "문의는 순차적으로 답변을 드리고 있습니다. 즉시 답변이 어려울 수 있으니 시간 양해 부탁드립니다." at bounding box center [1081, 123] width 201 height 23
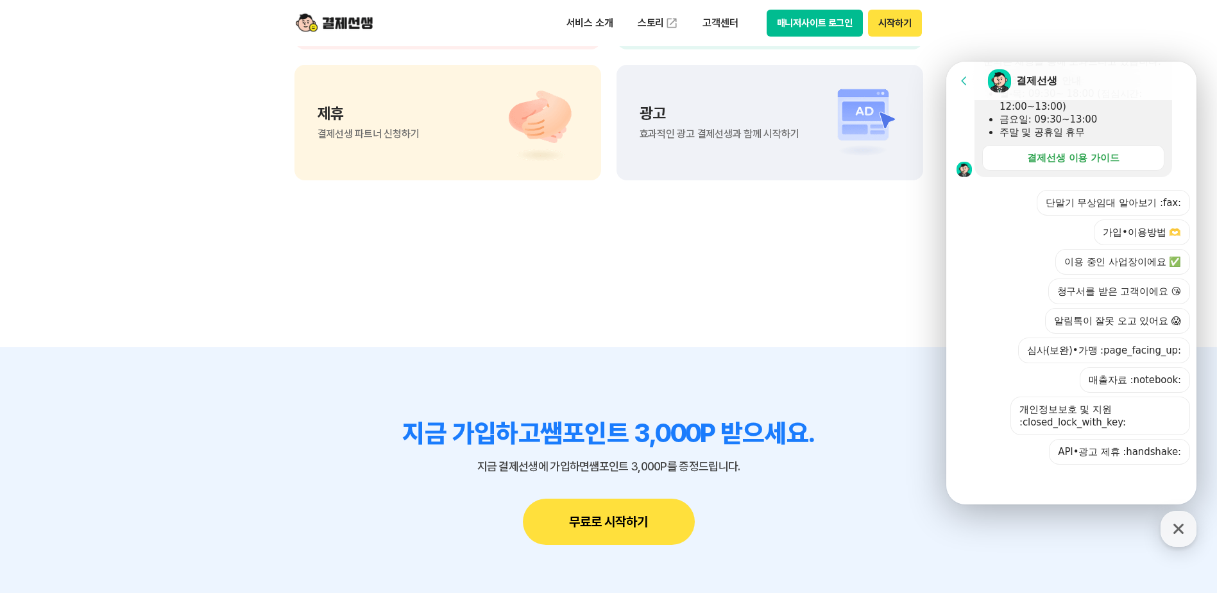
scroll to position [1276, 0]
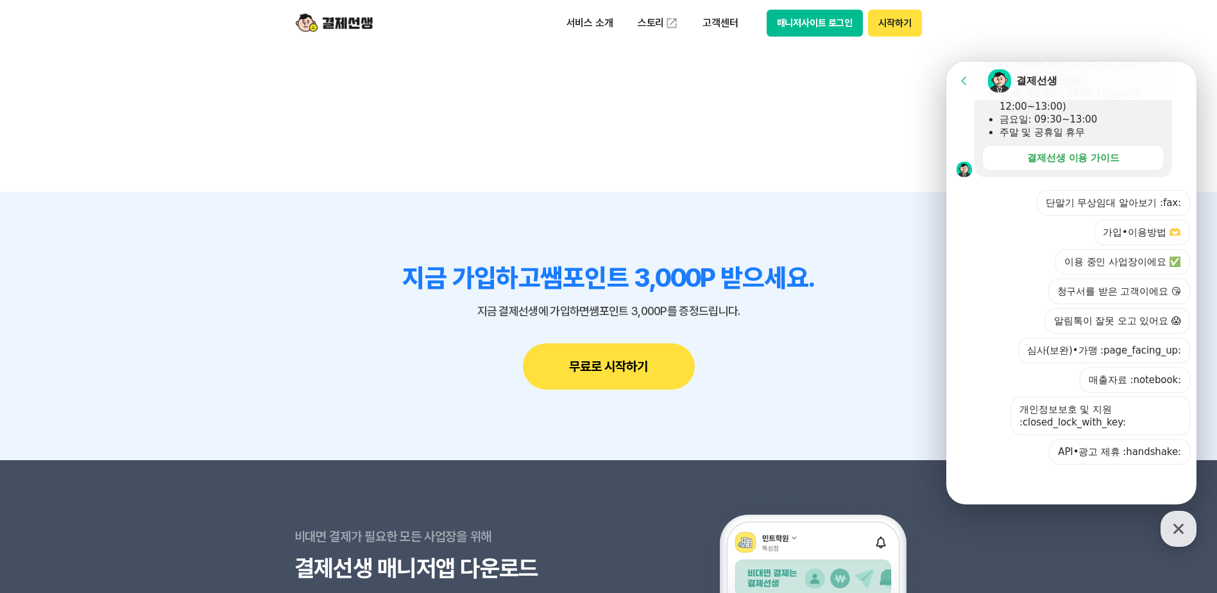
click at [995, 477] on div at bounding box center [1074, 482] width 254 height 35
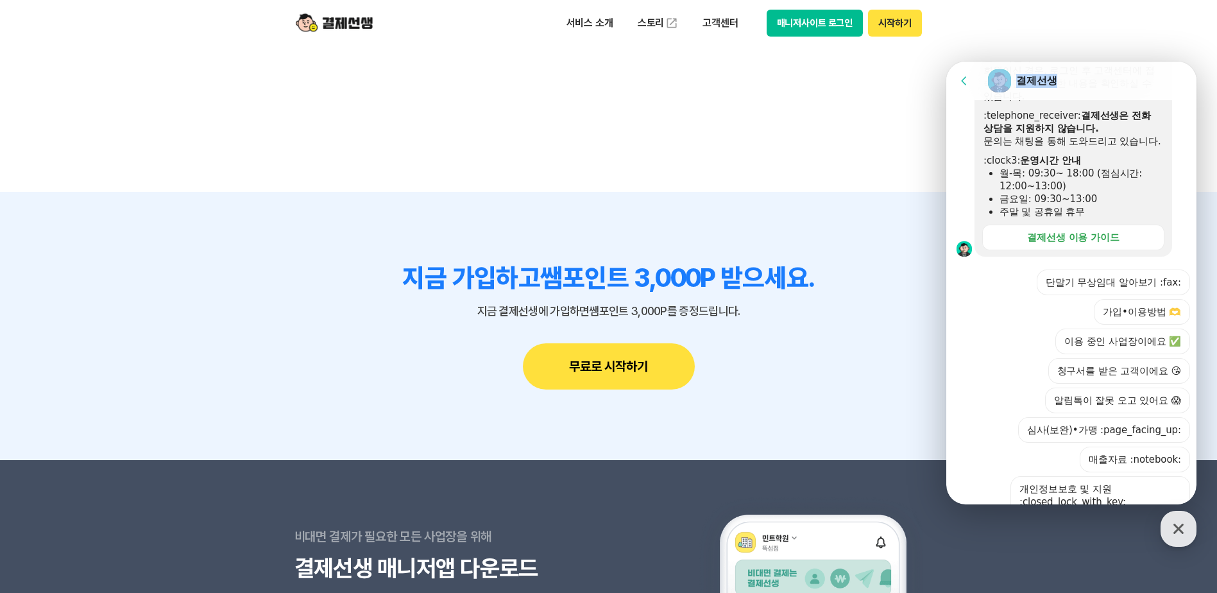
scroll to position [114, 0]
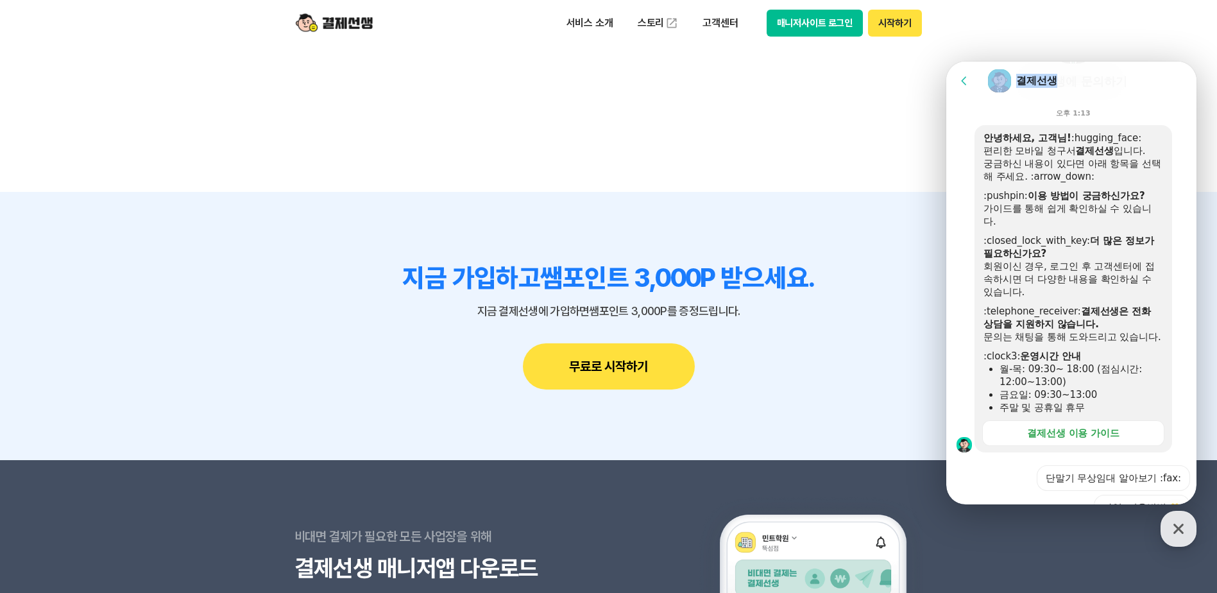
drag, startPoint x: 1093, startPoint y: 80, endPoint x: 1004, endPoint y: 54, distance: 92.8
click at [1004, 62] on html "Go to previous page Chat Room 결제선생 Message List 문의는 순차적으로 답변을 드리고 있습니다. 즉시 답변이 …" at bounding box center [1072, 62] width 250 height 0
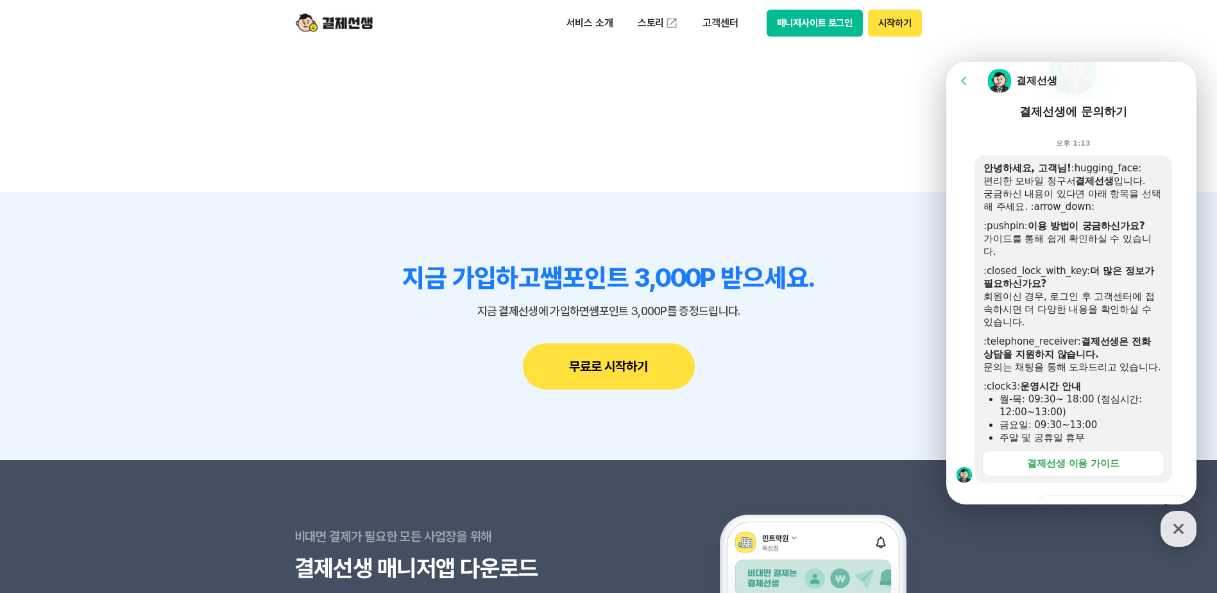
drag, startPoint x: 1004, startPoint y: 54, endPoint x: 1054, endPoint y: 230, distance: 182.8
click at [1054, 230] on b "이용 방법이 궁금하신가요?" at bounding box center [1086, 226] width 117 height 12
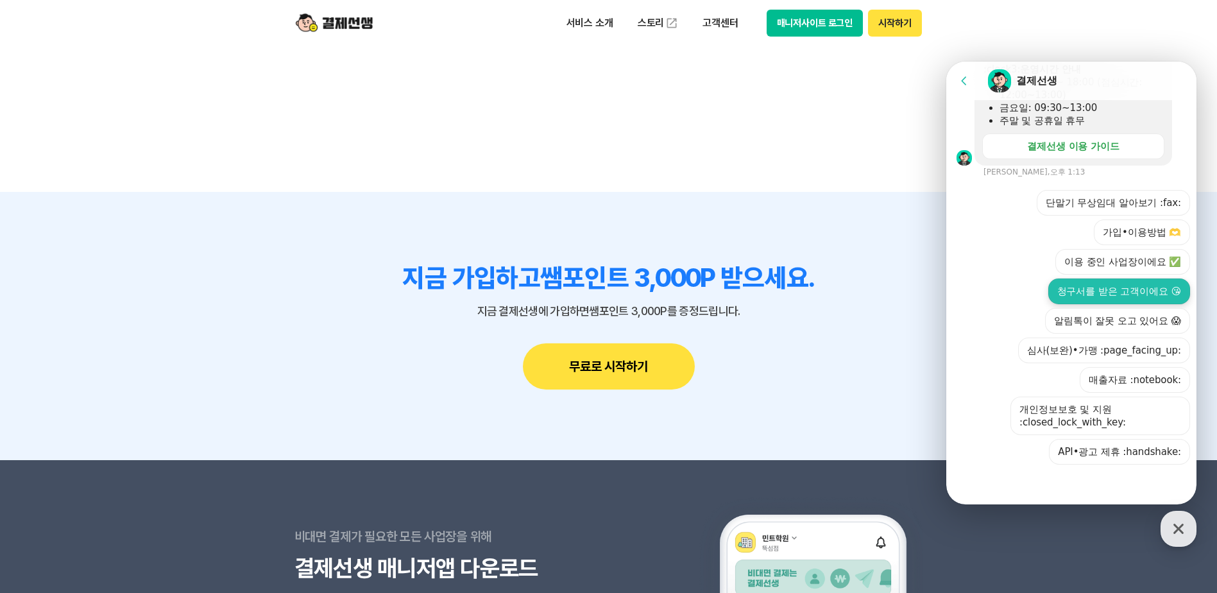
scroll to position [444, 0]
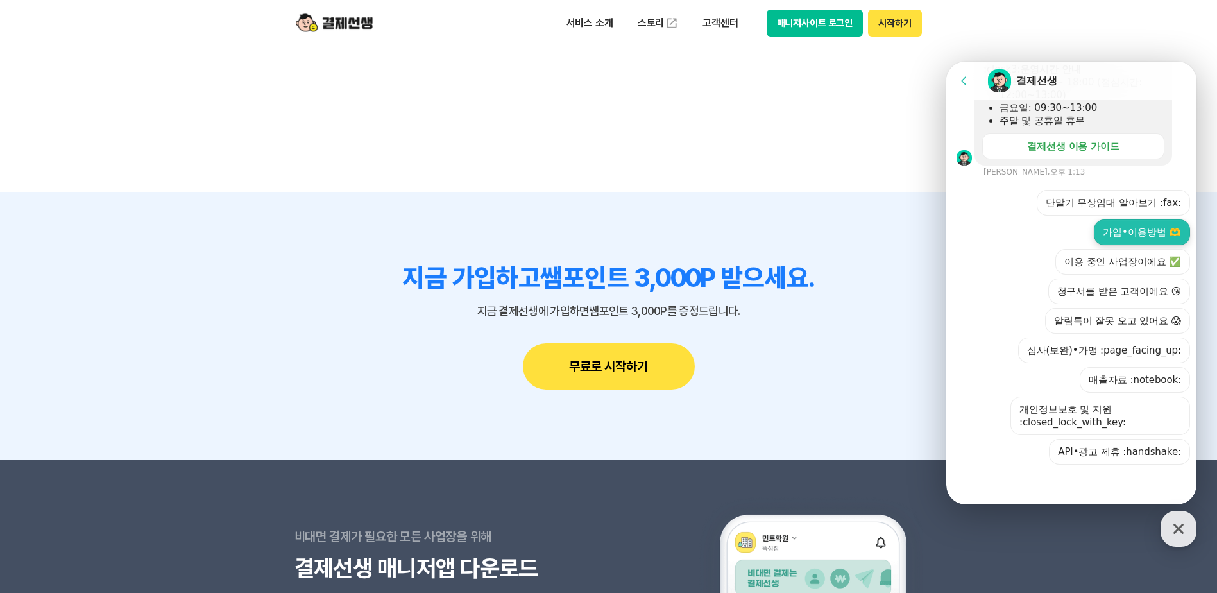
click at [1141, 241] on button "가입•이용방법 🫶" at bounding box center [1142, 232] width 96 height 26
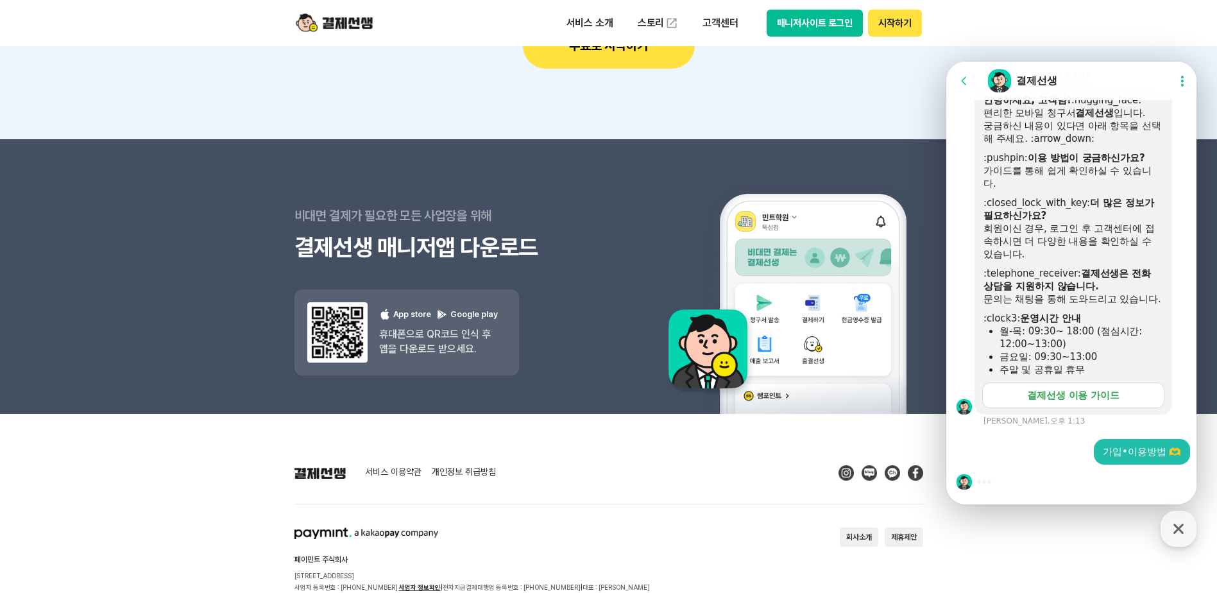
scroll to position [1661, 0]
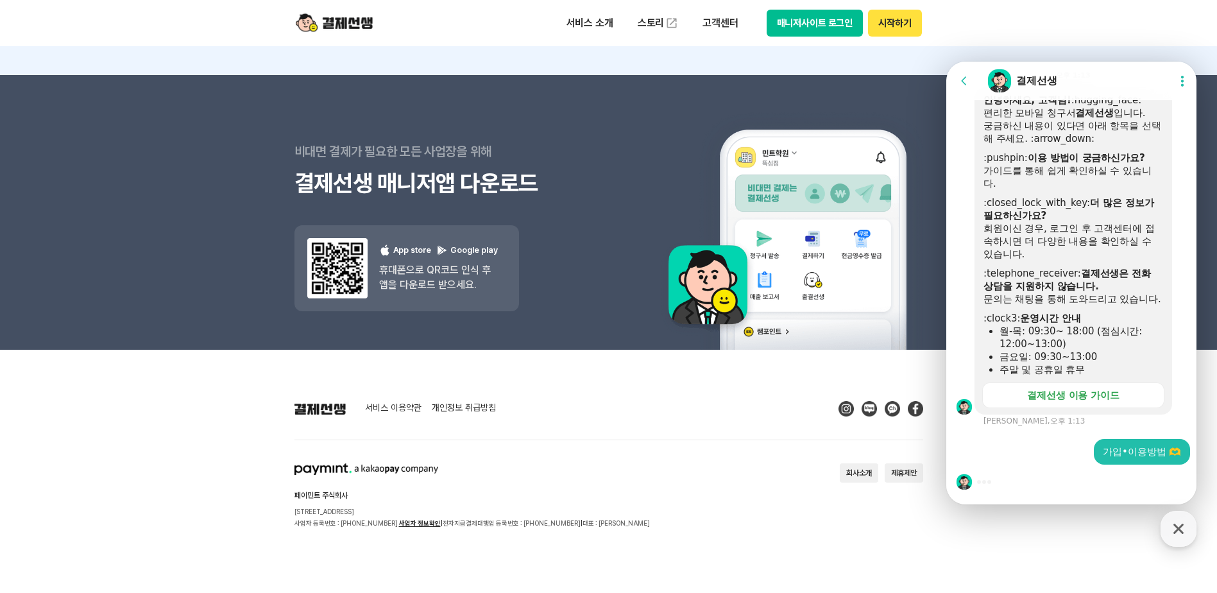
click at [1042, 462] on div "가입•이용방법 🫶" at bounding box center [1074, 452] width 254 height 26
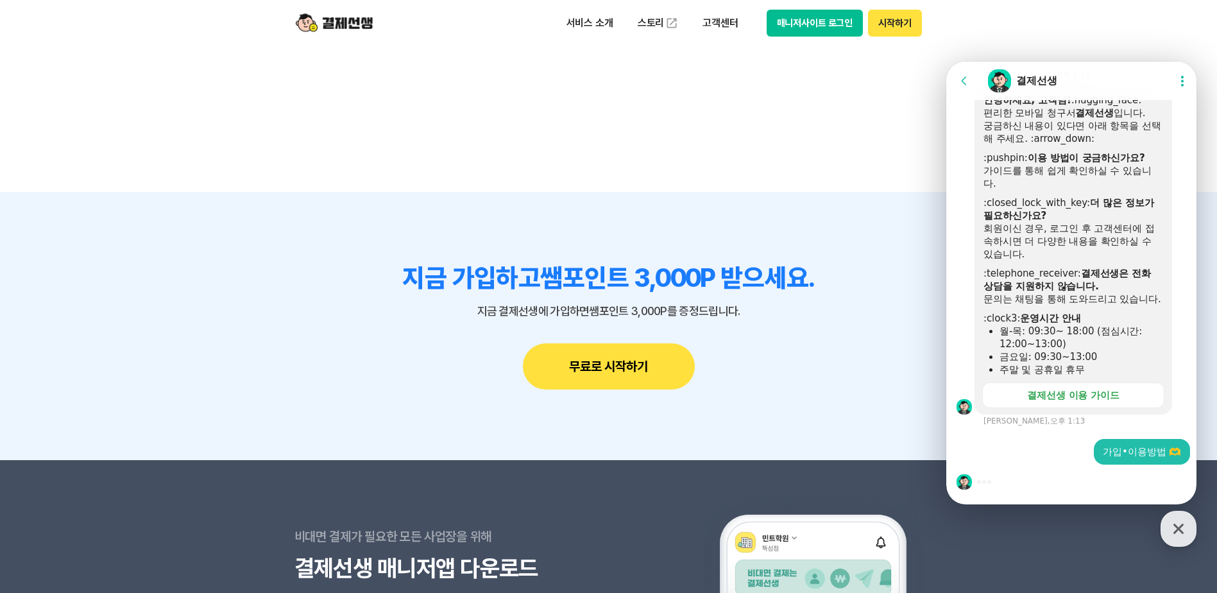
scroll to position [195, 0]
click at [987, 484] on div at bounding box center [1074, 482] width 254 height 35
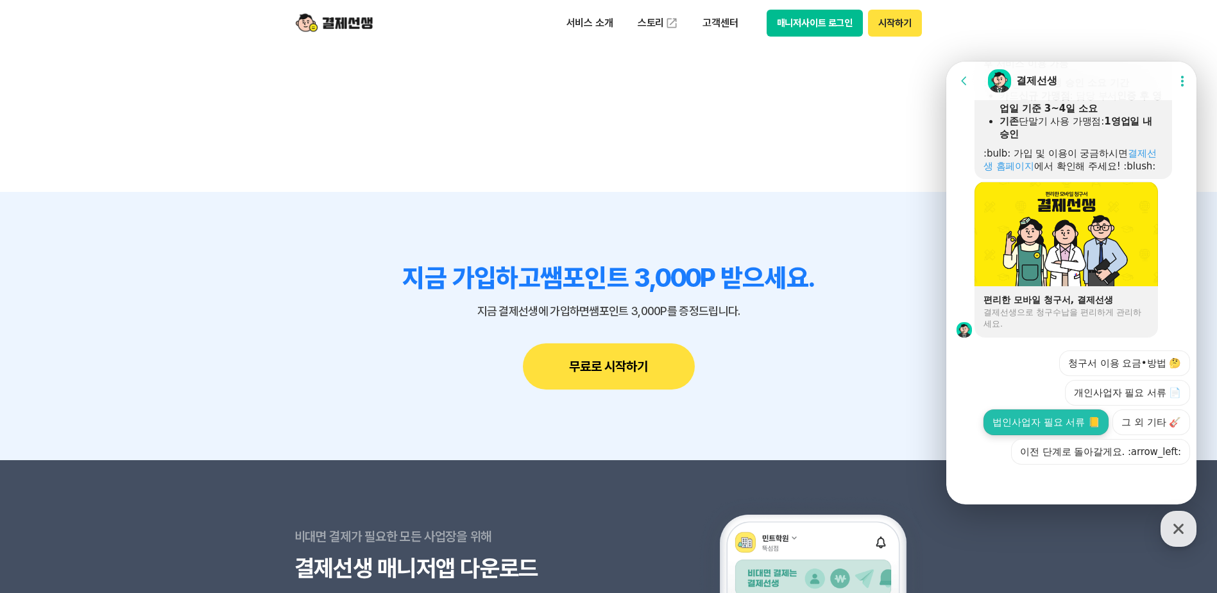
scroll to position [898, 0]
click at [1057, 492] on div at bounding box center [1074, 482] width 254 height 35
click at [1136, 431] on button "그 외 기타 🎸" at bounding box center [1152, 422] width 78 height 26
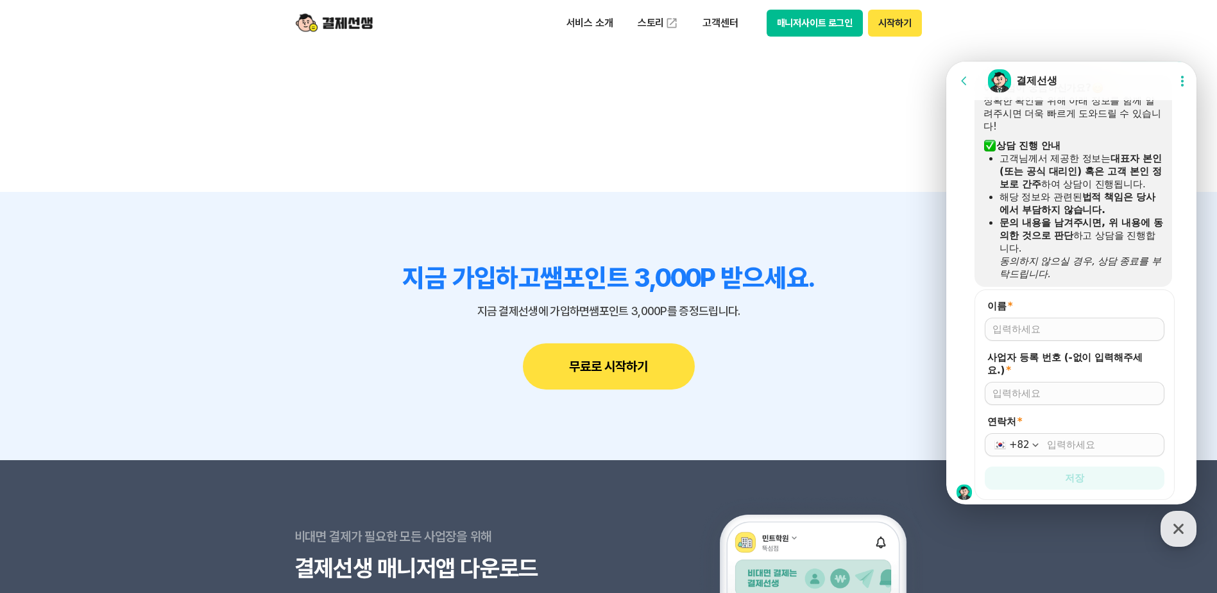
scroll to position [1118, 0]
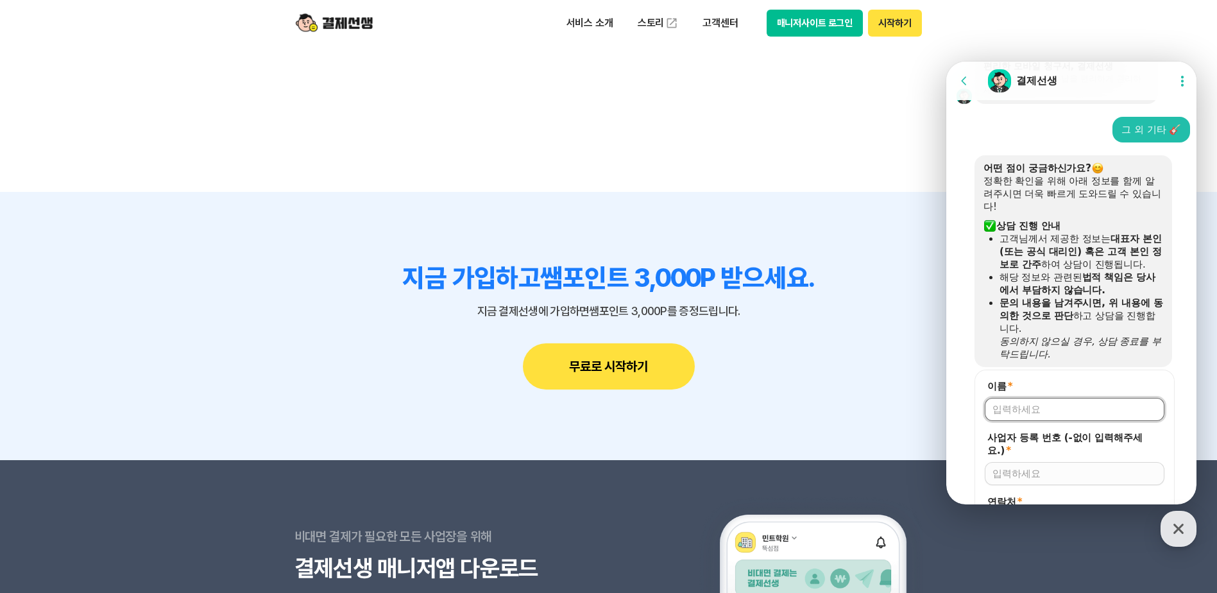
click at [1081, 416] on input "이름 *" at bounding box center [1075, 409] width 164 height 13
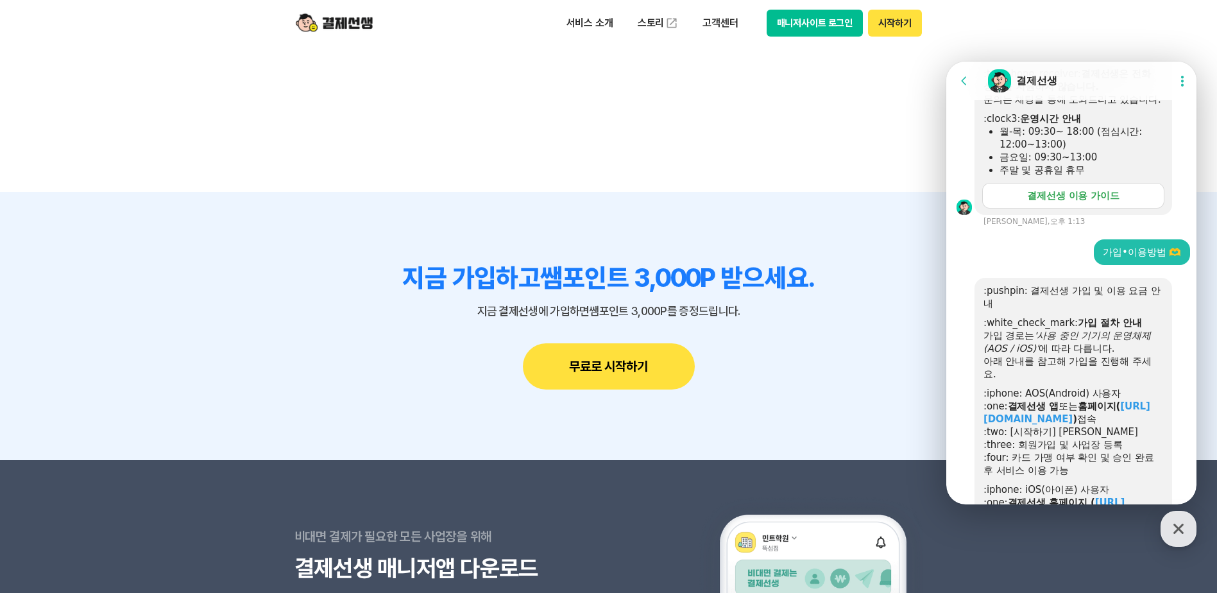
scroll to position [220, 0]
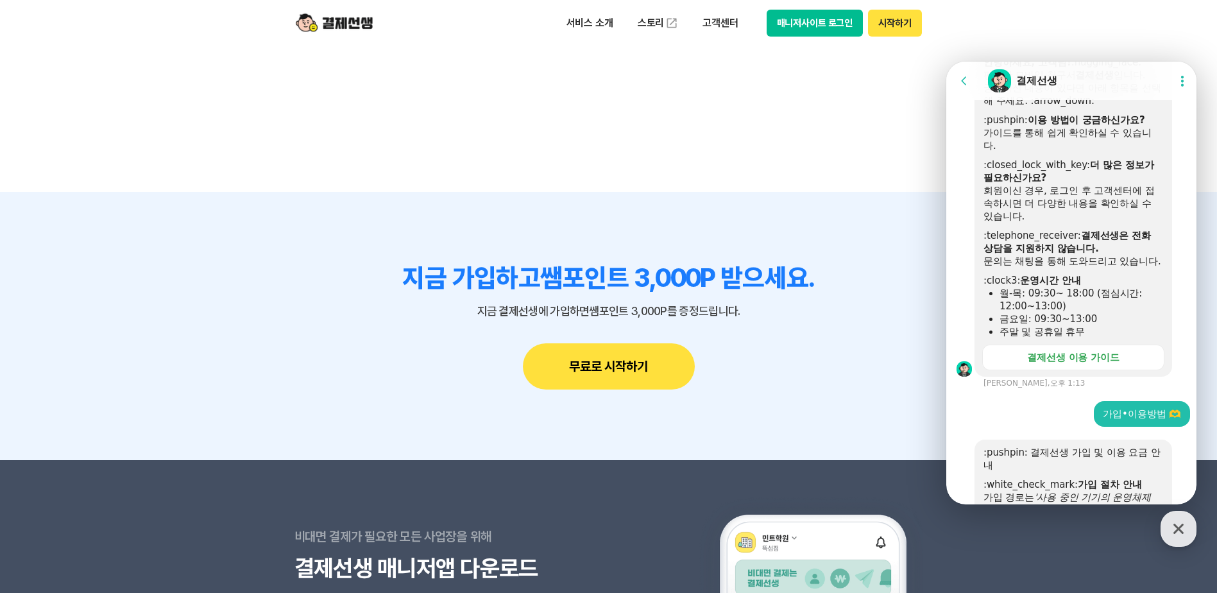
click at [958, 81] on icon at bounding box center [964, 80] width 13 height 13
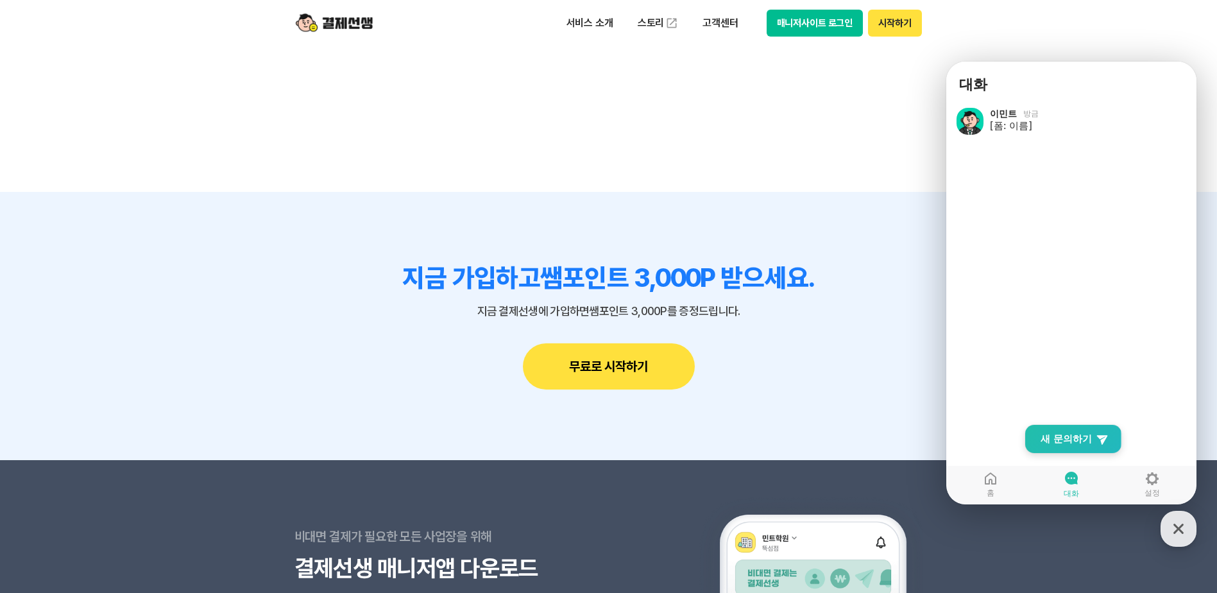
click at [1075, 450] on link "New Chat Button 새 문의하기" at bounding box center [1073, 439] width 96 height 28
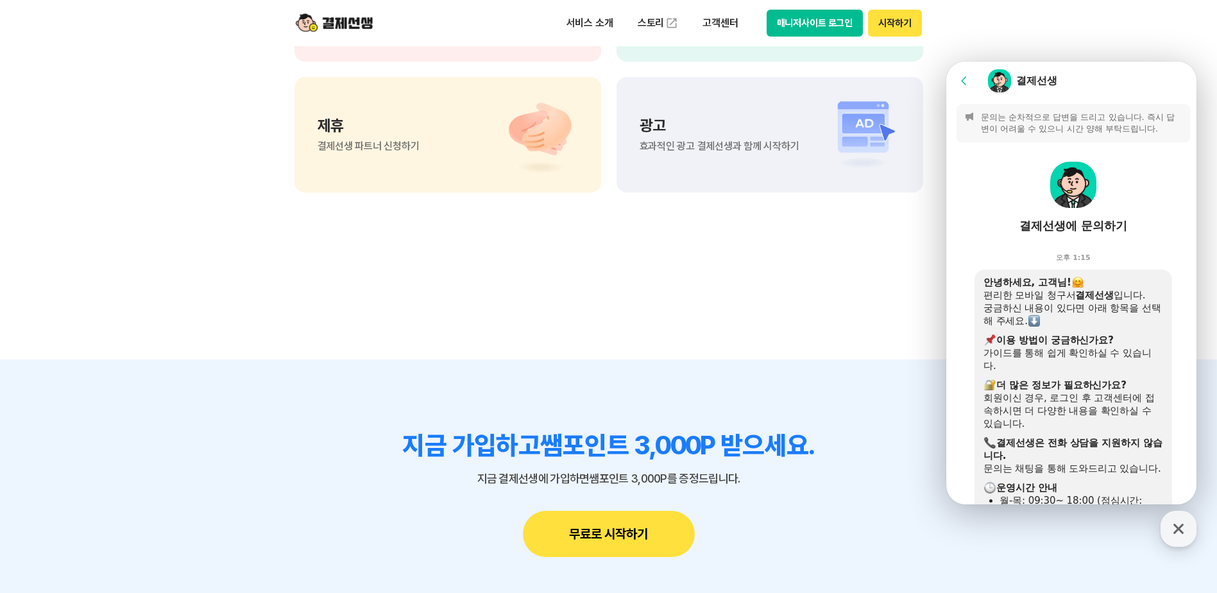
scroll to position [1019, 0]
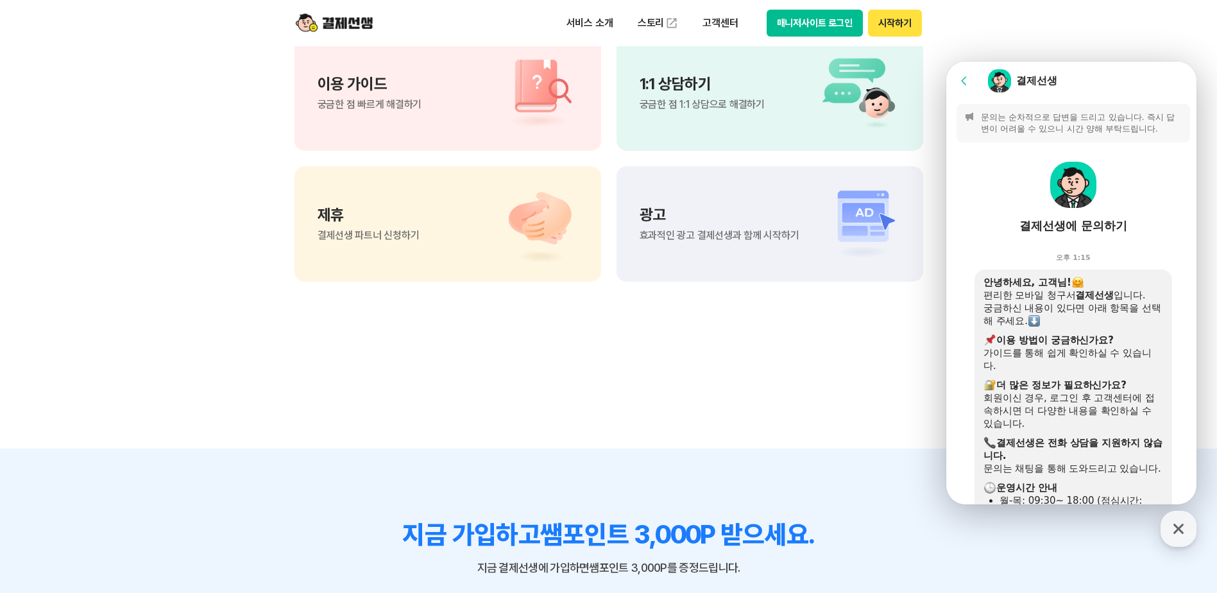
click at [1110, 116] on p "문의는 순차적으로 답변을 드리고 있습니다. 즉시 답변이 어려울 수 있으니 시간 양해 부탁드립니다." at bounding box center [1081, 123] width 201 height 23
drag, startPoint x: 1110, startPoint y: 116, endPoint x: 1075, endPoint y: 128, distance: 36.7
click at [1075, 128] on p "문의는 순차적으로 답변을 드리고 있습니다. 즉시 답변이 어려울 수 있으니 시간 양해 부탁드립니다." at bounding box center [1081, 123] width 201 height 23
click at [1011, 96] on header "Go to previous page Chat Room 결제선생" at bounding box center [1074, 81] width 254 height 39
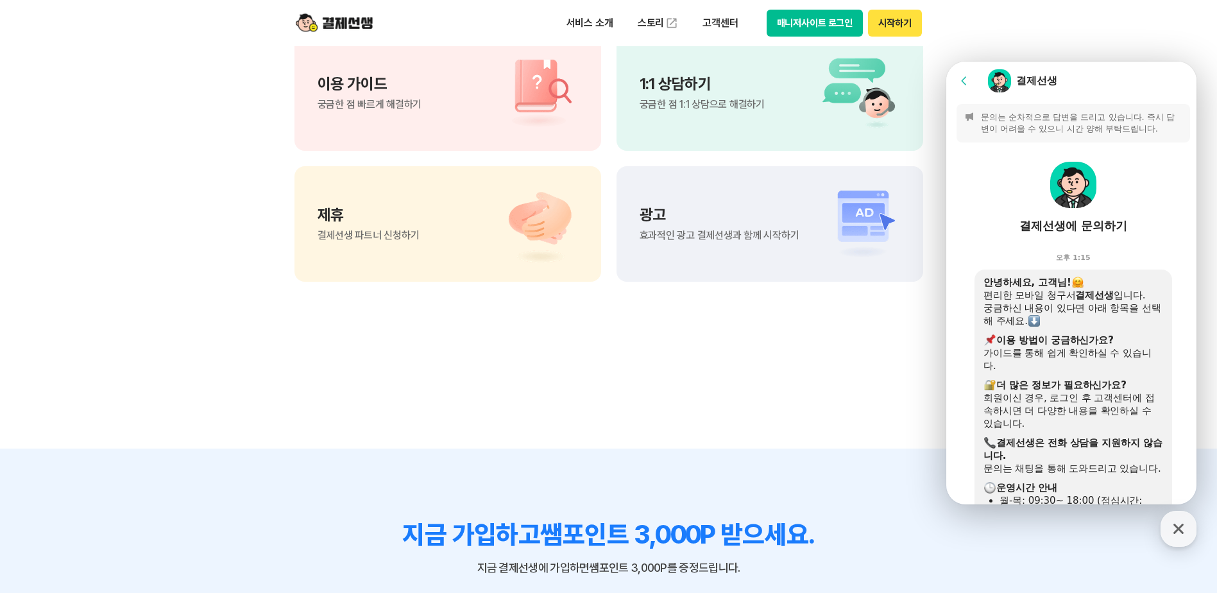
click at [964, 78] on icon at bounding box center [963, 80] width 5 height 8
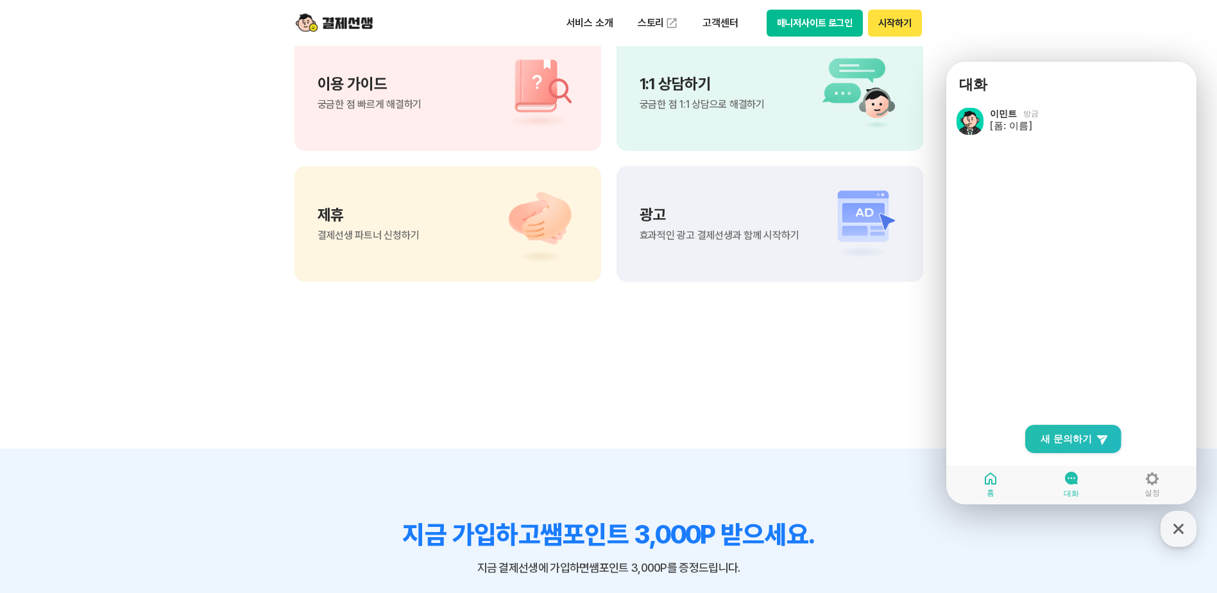
click at [1003, 478] on link "홈" at bounding box center [990, 484] width 81 height 32
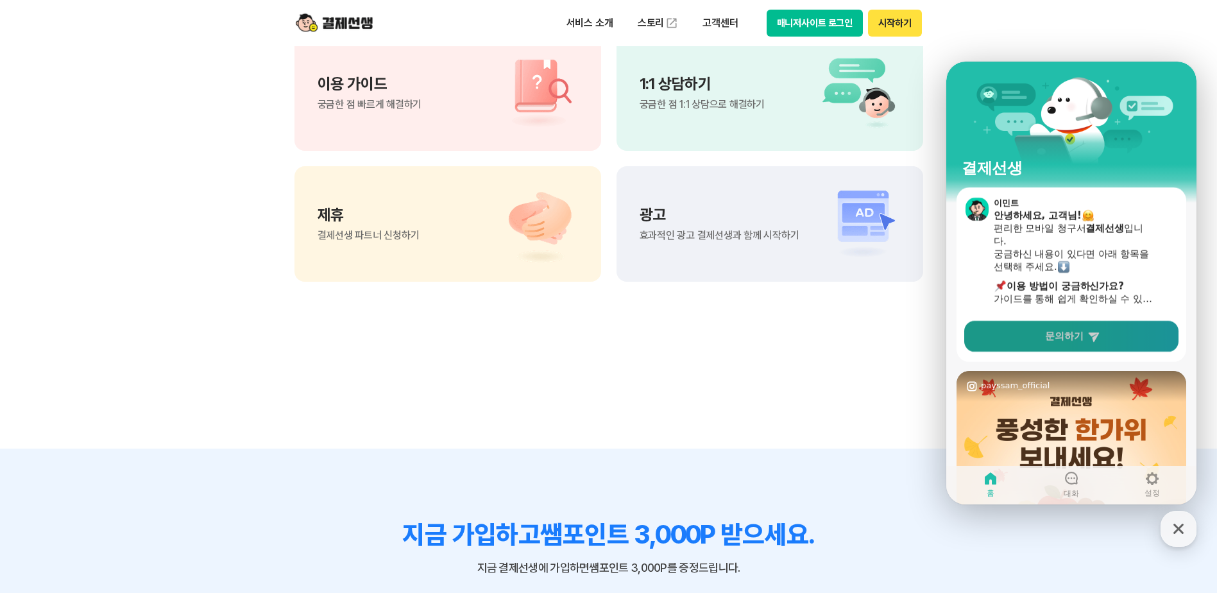
click at [1040, 338] on link "문의하기" at bounding box center [1071, 336] width 214 height 31
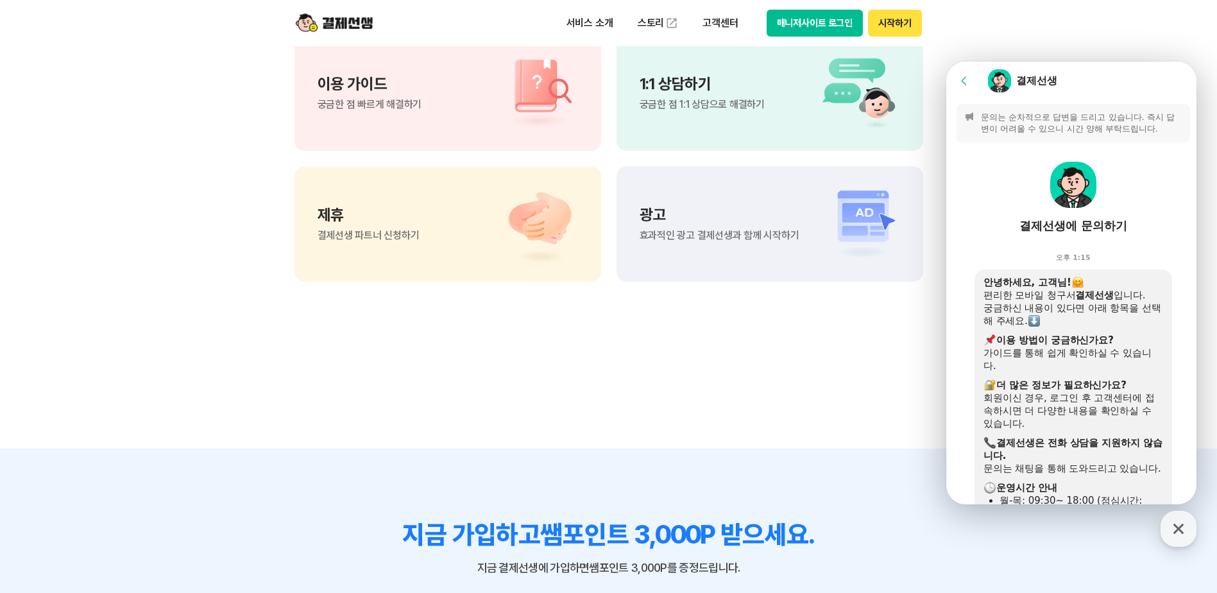
click at [1040, 317] on img at bounding box center [1035, 321] width 12 height 12
click at [1058, 362] on div "가이드를 통해 쉽게 확인하실 수 있습니다." at bounding box center [1074, 360] width 180 height 26
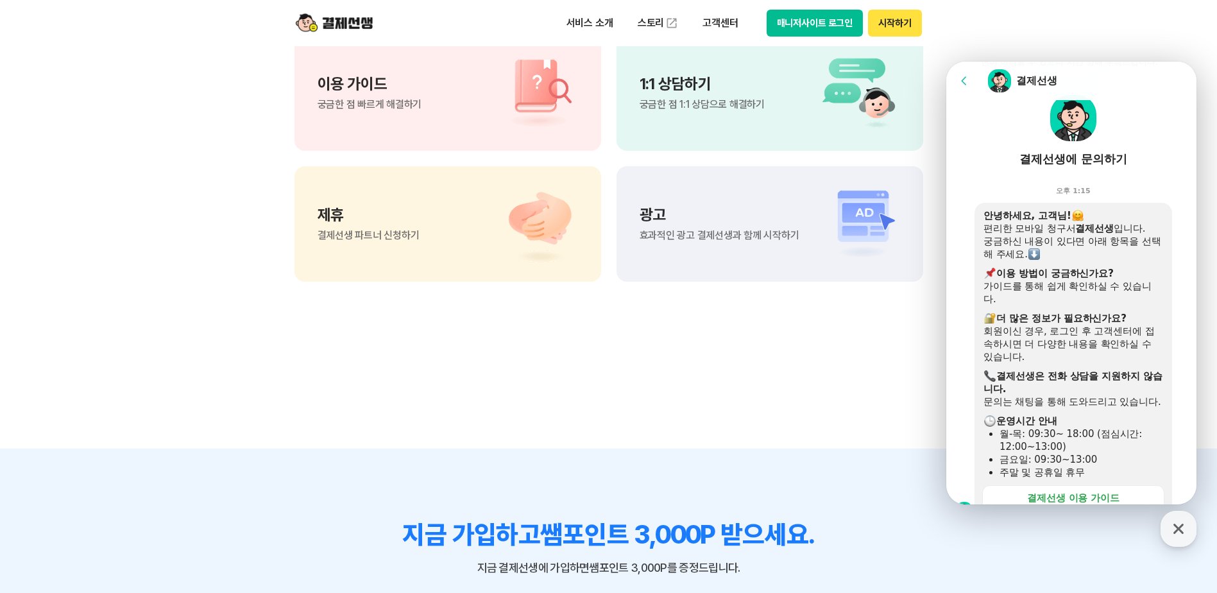
scroll to position [128, 0]
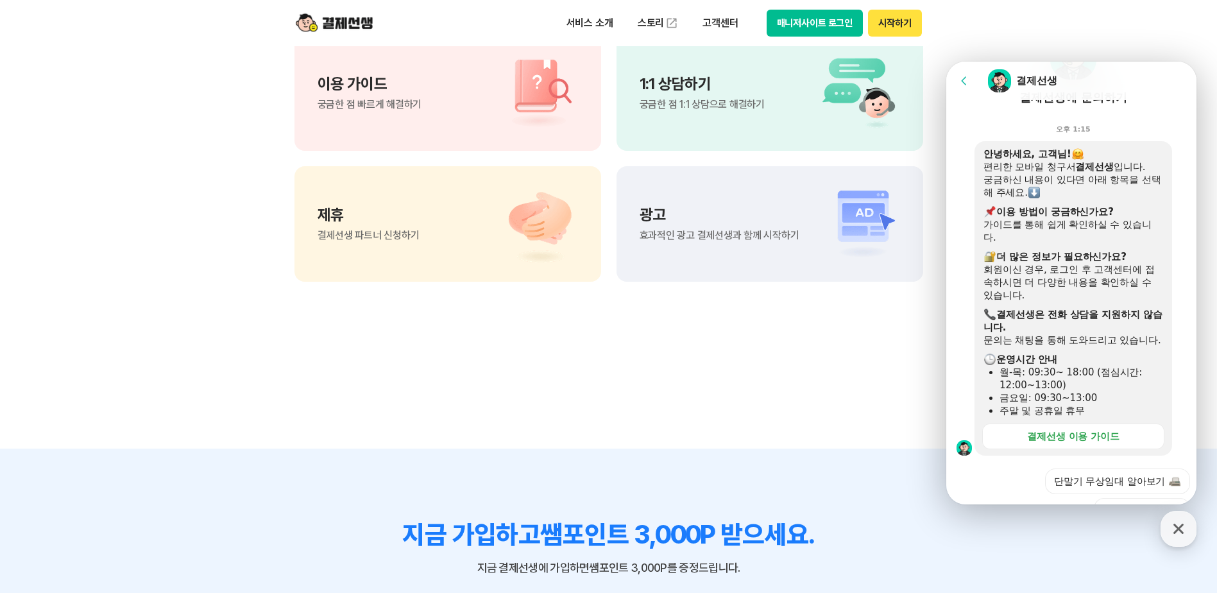
click at [1081, 417] on div "주말 및 공휴일 휴무" at bounding box center [1082, 410] width 164 height 13
click at [1112, 347] on div "문의는 채팅을 통해 도와드리고 있습니다." at bounding box center [1074, 340] width 180 height 13
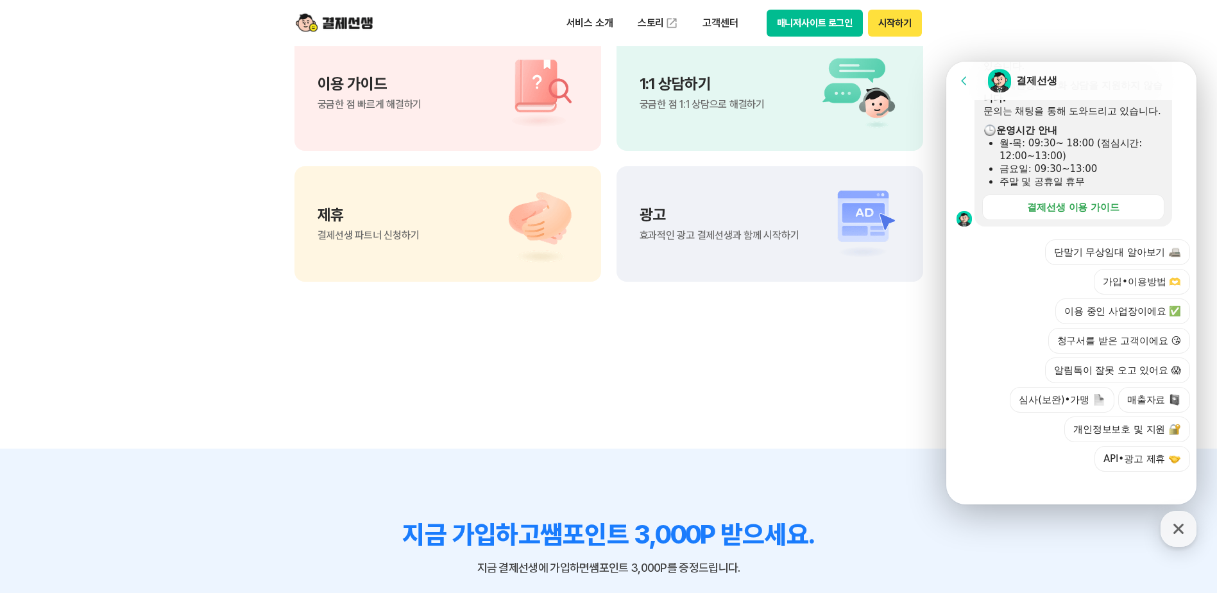
scroll to position [377, 0]
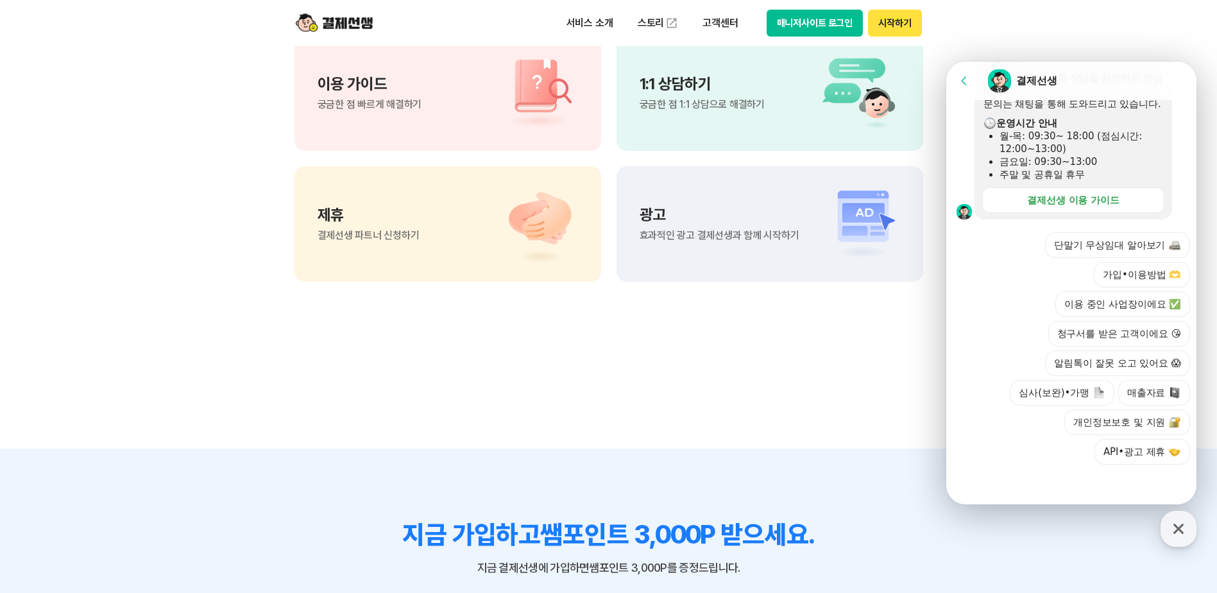
click at [1132, 483] on div at bounding box center [1074, 482] width 254 height 35
click at [982, 497] on div at bounding box center [1074, 482] width 254 height 35
click at [1002, 492] on div at bounding box center [1074, 482] width 254 height 35
click at [1058, 478] on div at bounding box center [1074, 482] width 254 height 35
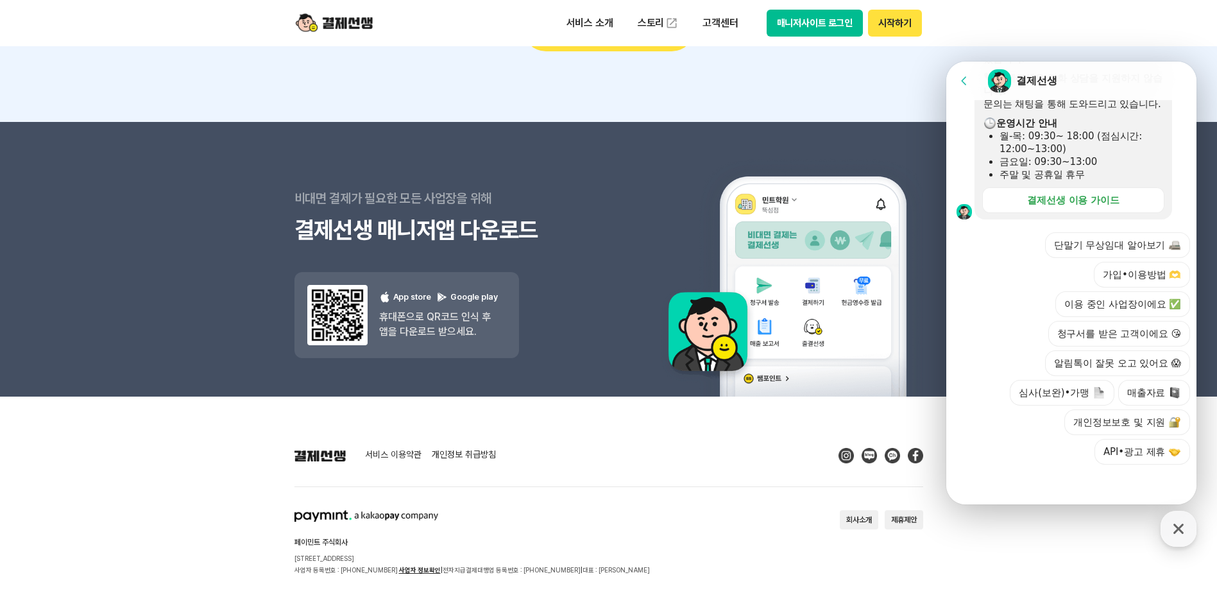
scroll to position [1661, 0]
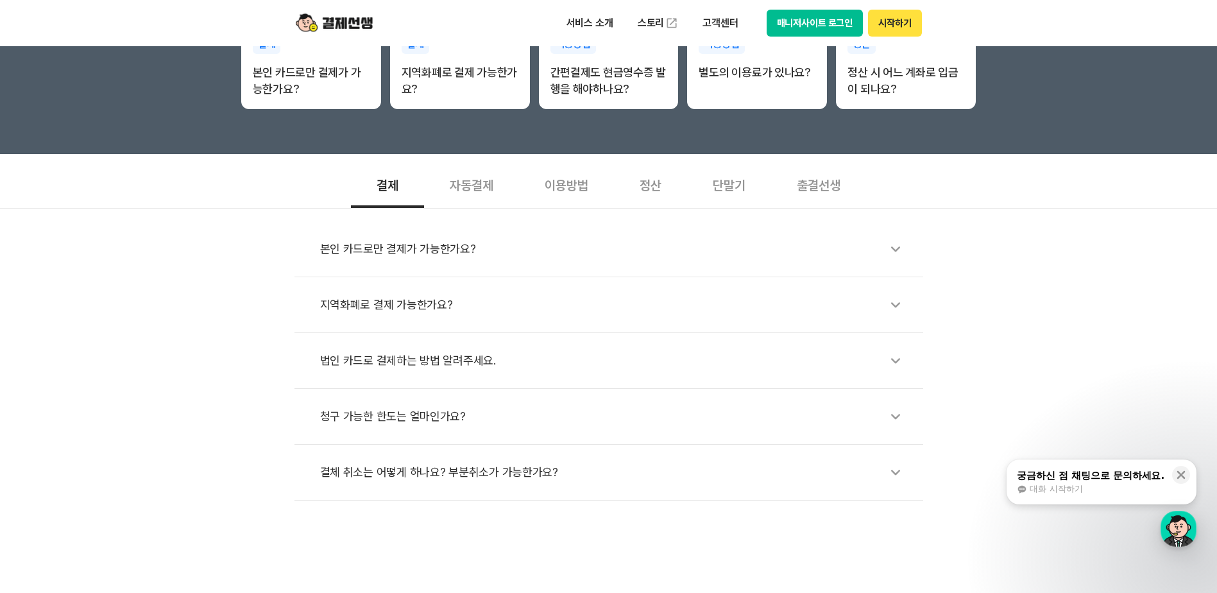
scroll to position [385, 0]
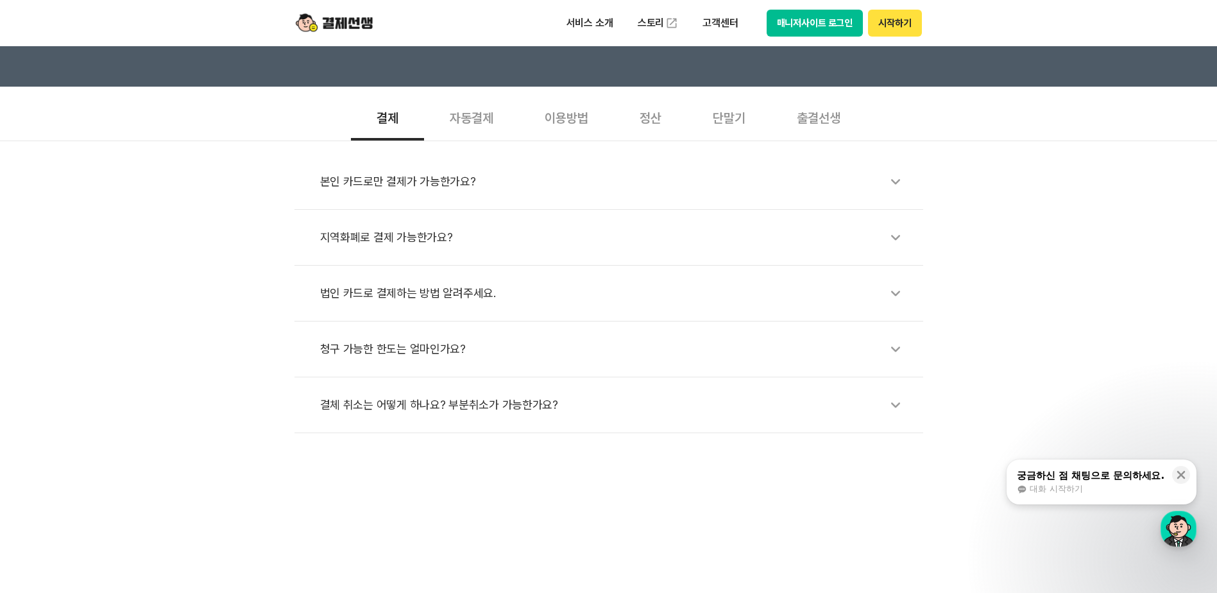
click at [404, 240] on div "지역화폐로 결제 가능한가요?" at bounding box center [615, 238] width 590 height 30
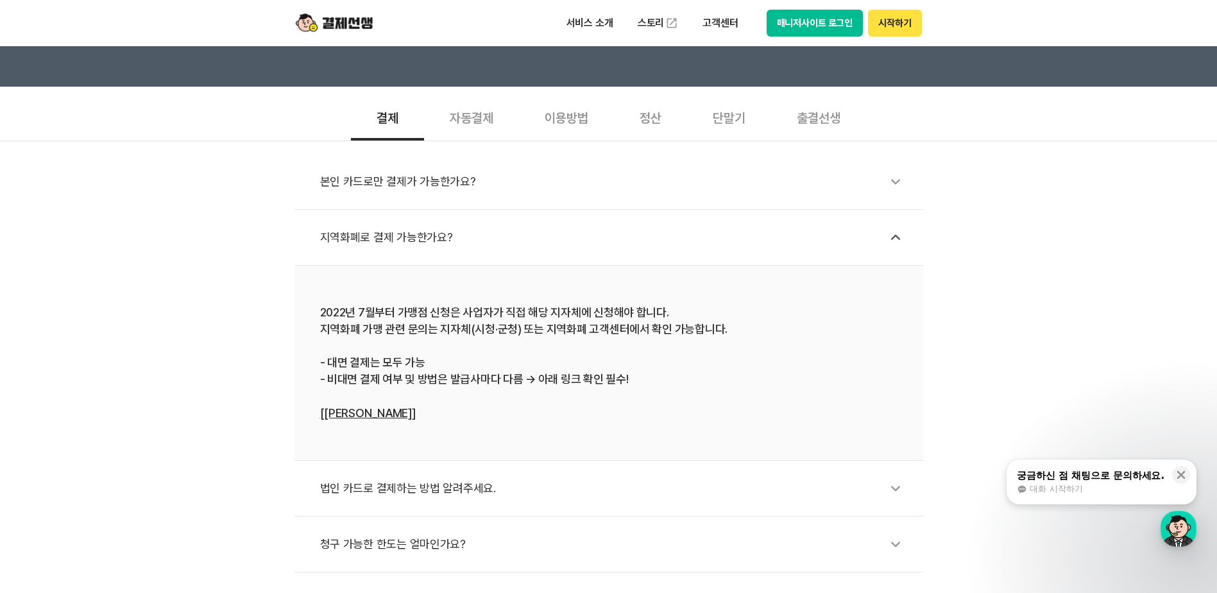
click at [368, 412] on link "[자세히 알아보기]" at bounding box center [368, 412] width 96 height 13
